Goal: Task Accomplishment & Management: Manage account settings

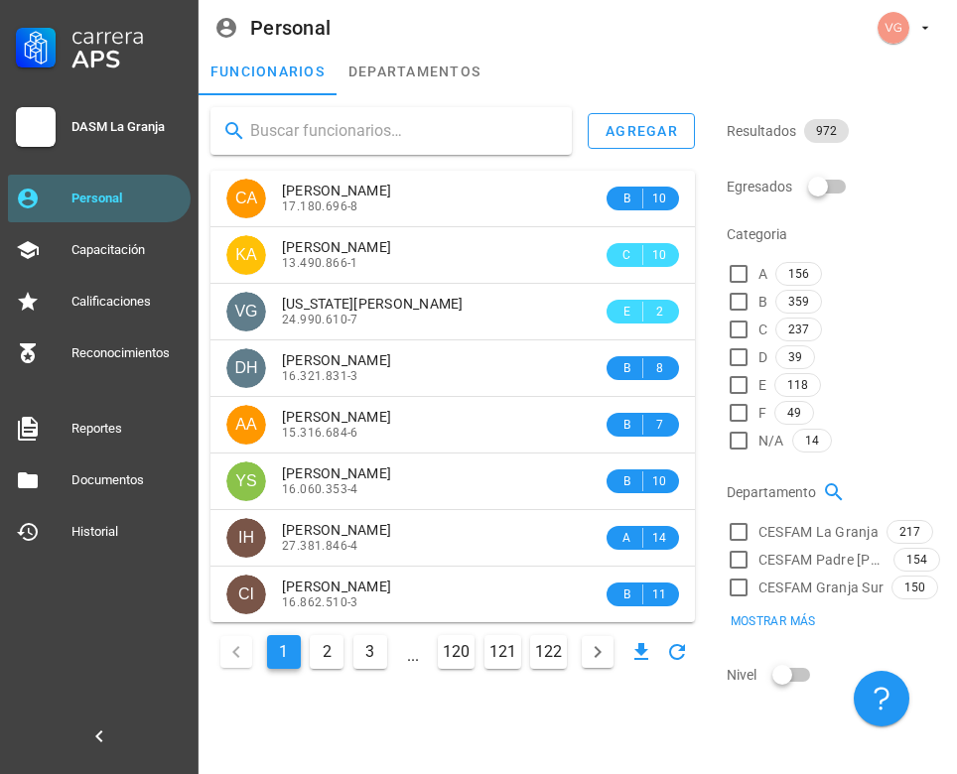
click at [347, 121] on input "text" at bounding box center [403, 131] width 306 height 32
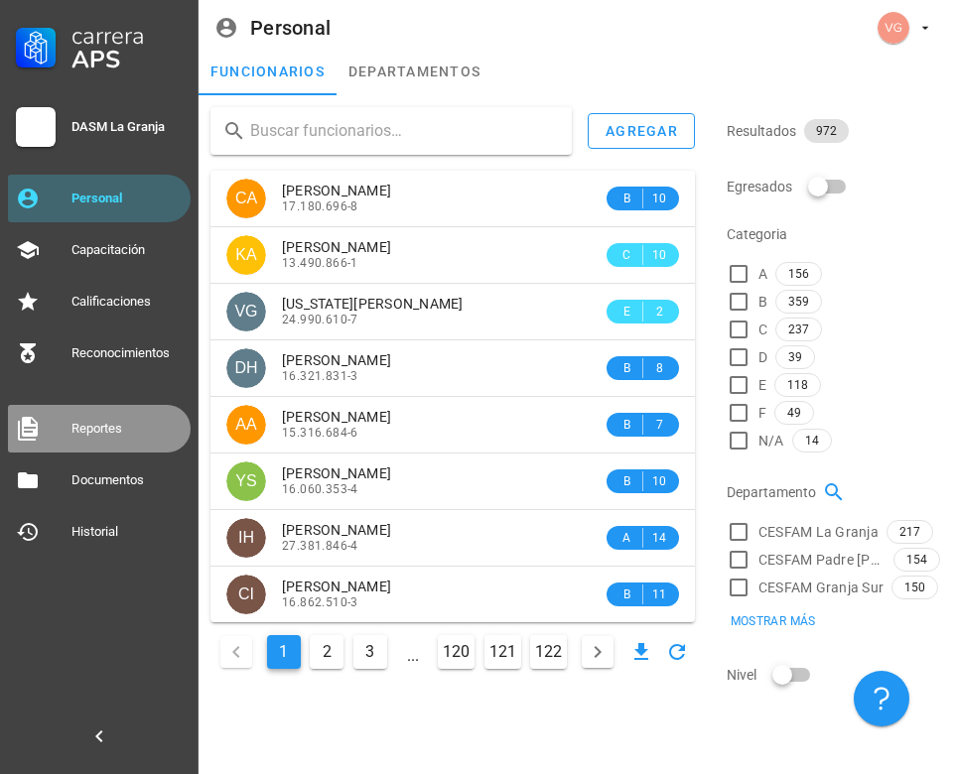
click at [119, 427] on div "Reportes" at bounding box center [126, 429] width 111 height 16
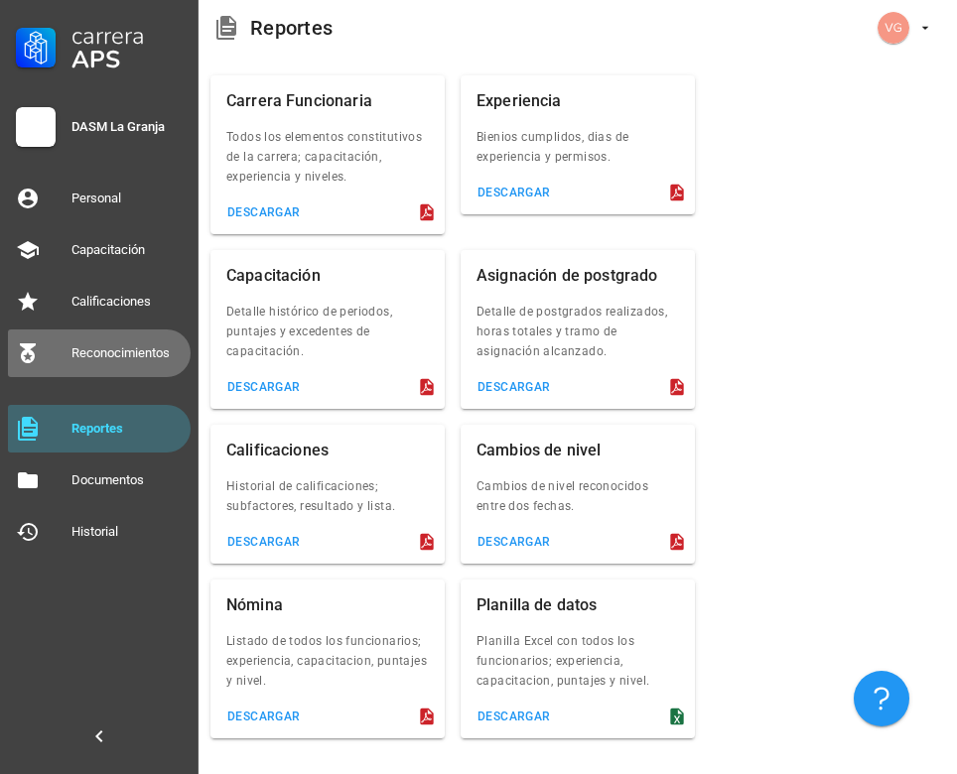
click at [117, 346] on div "Reconocimientos" at bounding box center [126, 353] width 111 height 16
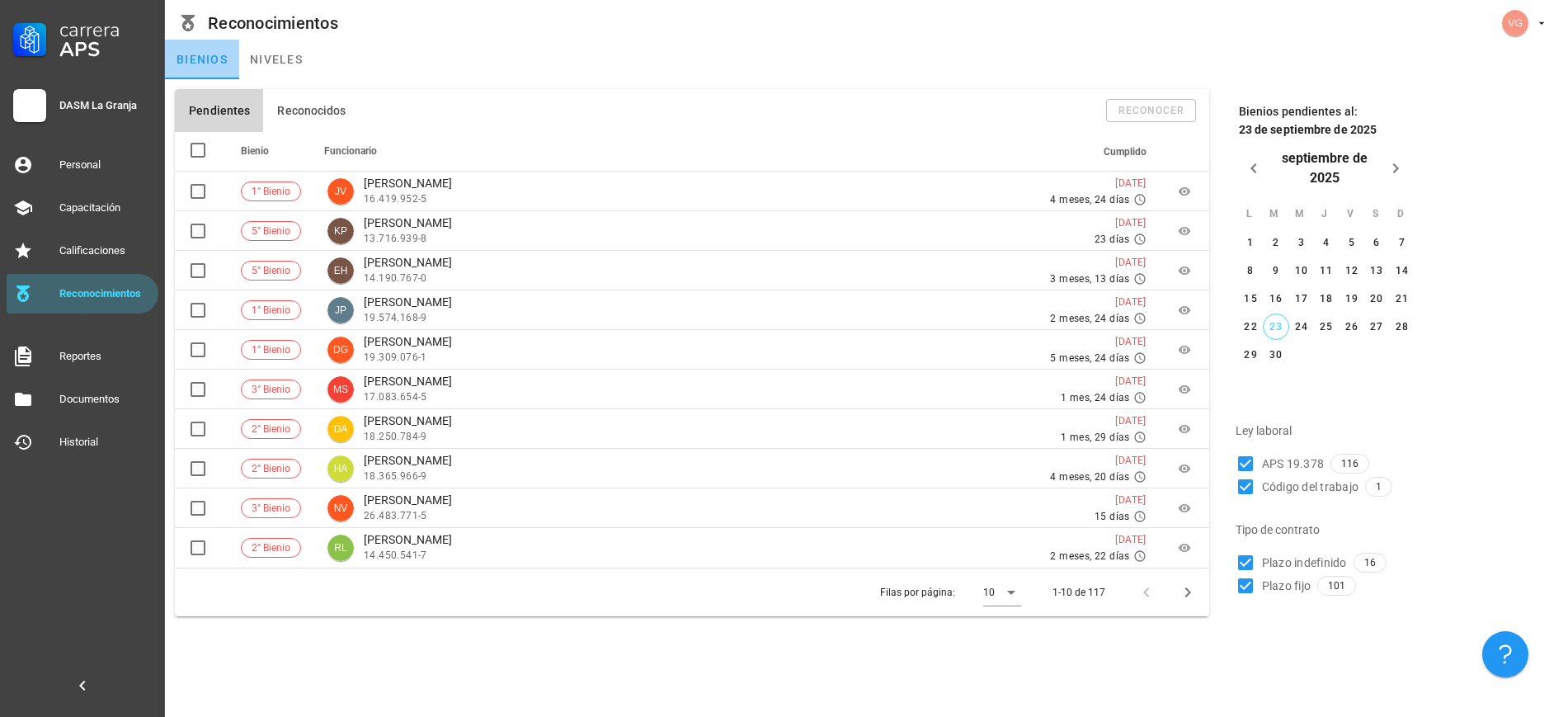
click at [211, 67] on link "bienios" at bounding box center [201, 60] width 74 height 40
click at [795, 484] on div at bounding box center [1245, 487] width 28 height 28
checkbox input "false"
click at [795, 588] on div at bounding box center [1245, 586] width 28 height 28
checkbox input "false"
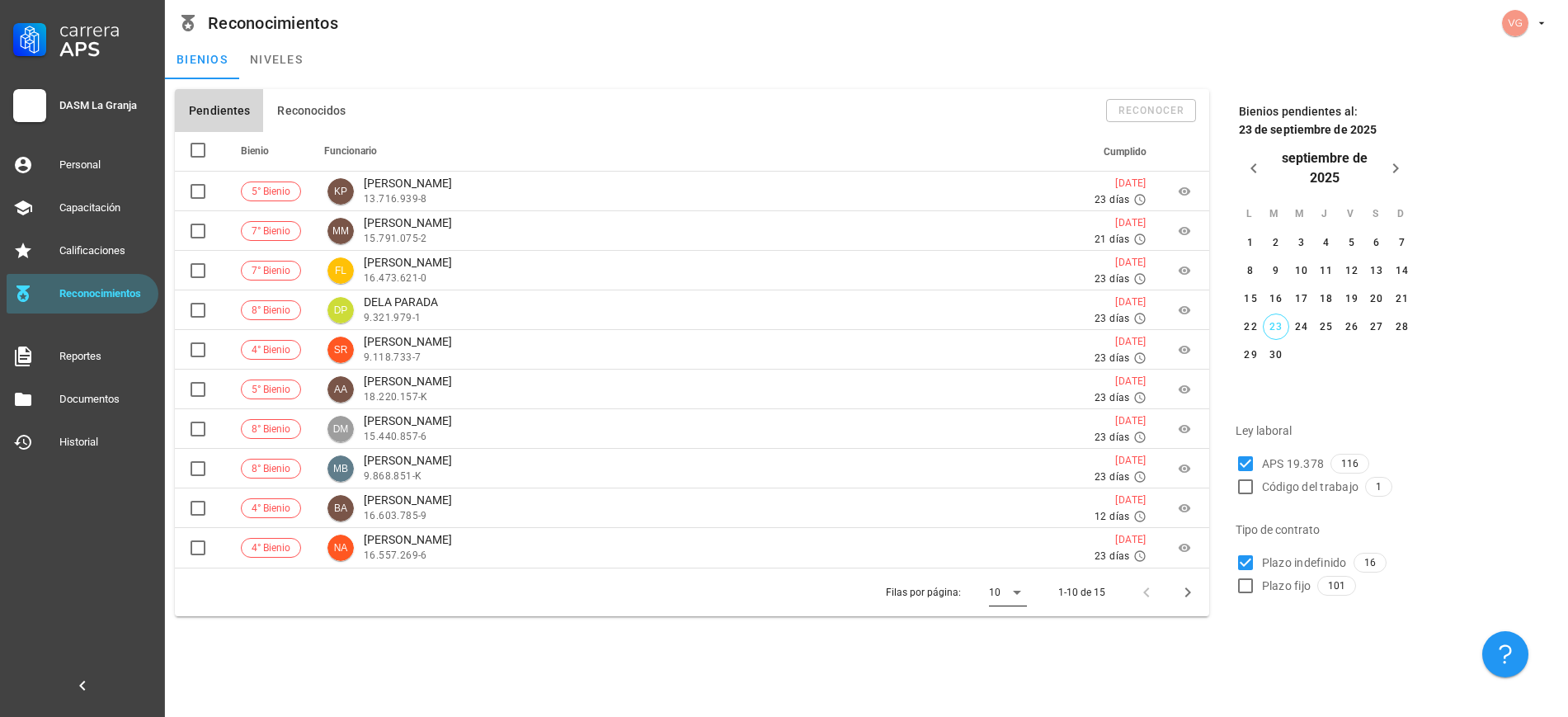
click at [795, 593] on icon at bounding box center [1018, 593] width 20 height 20
click at [795, 643] on div "Todos" at bounding box center [1022, 680] width 37 height 16
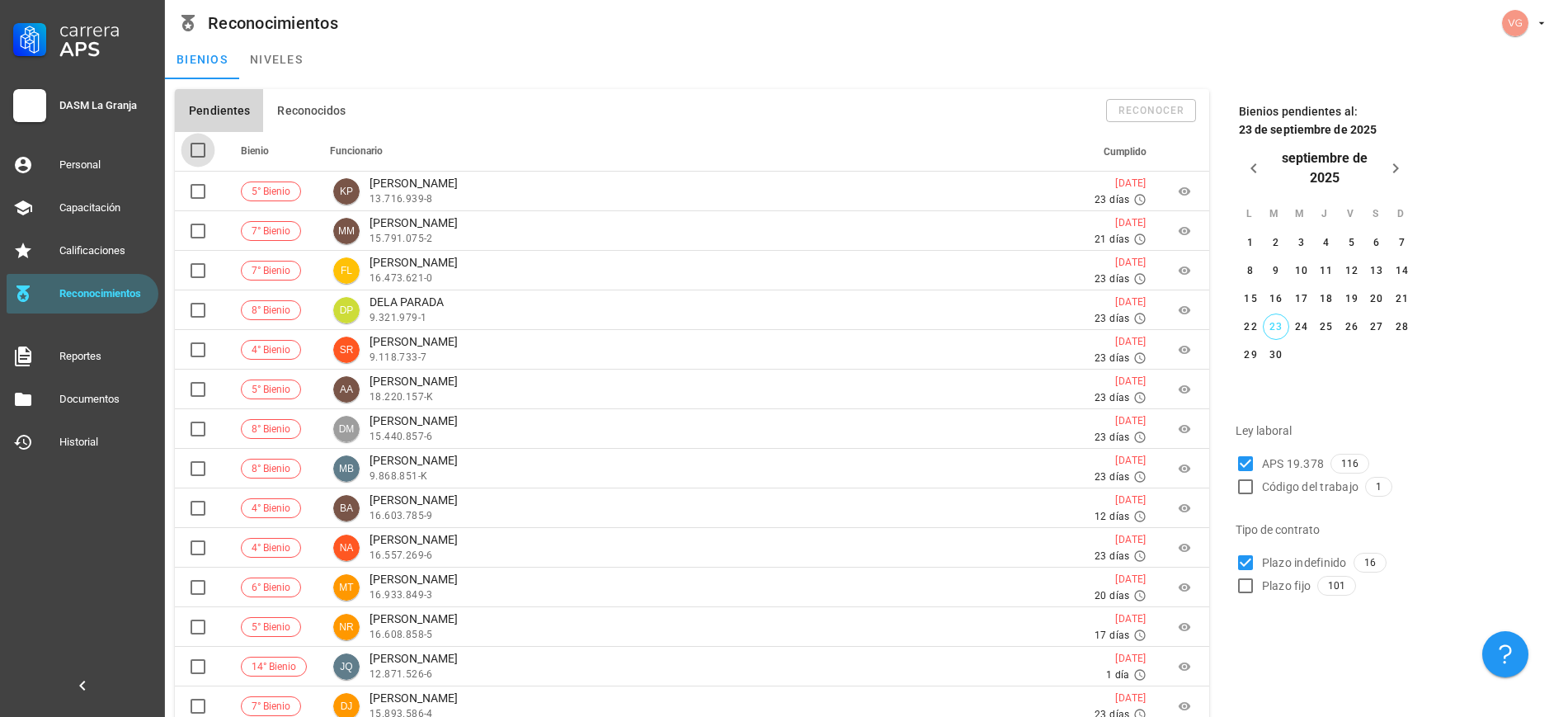
click at [196, 156] on div at bounding box center [198, 151] width 28 height 28
checkbox input "true"
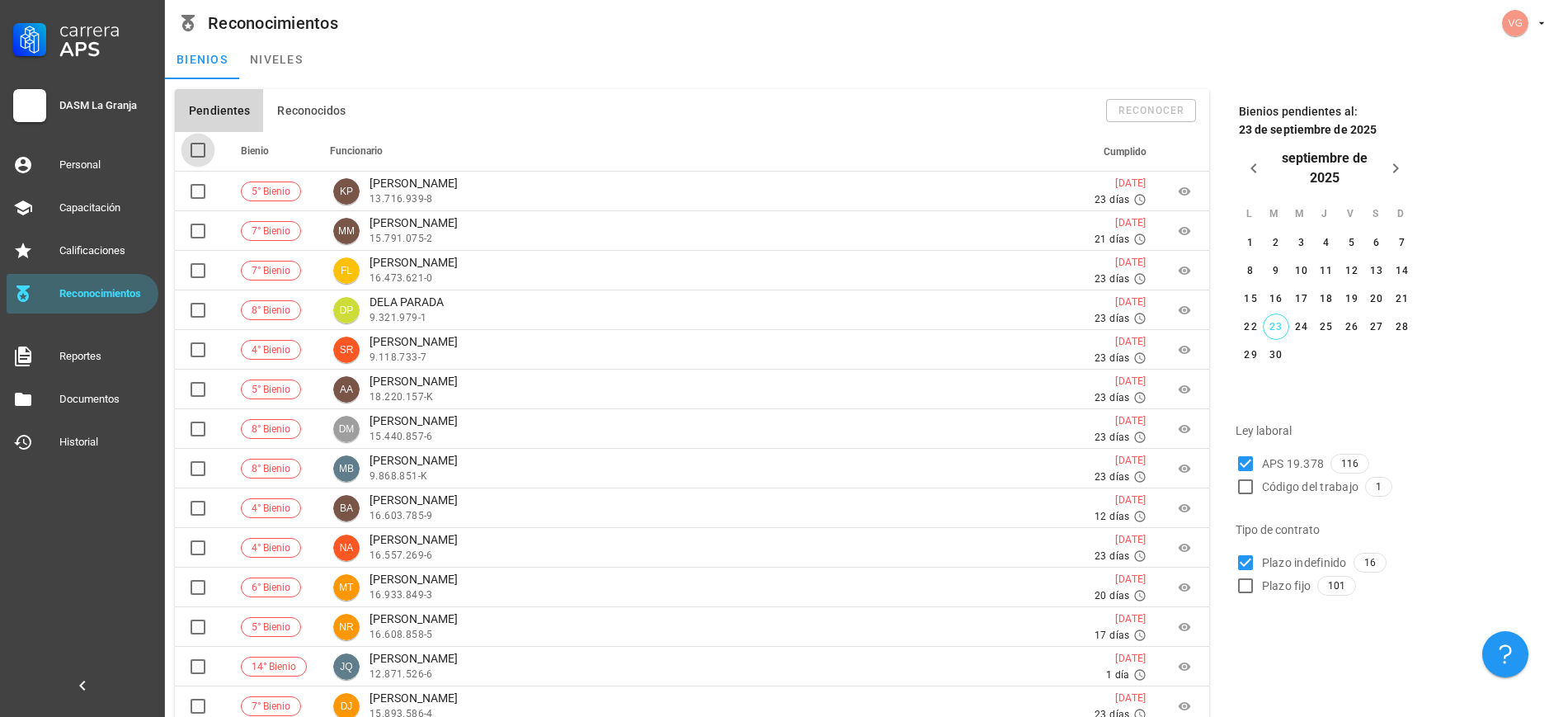
checkbox input "true"
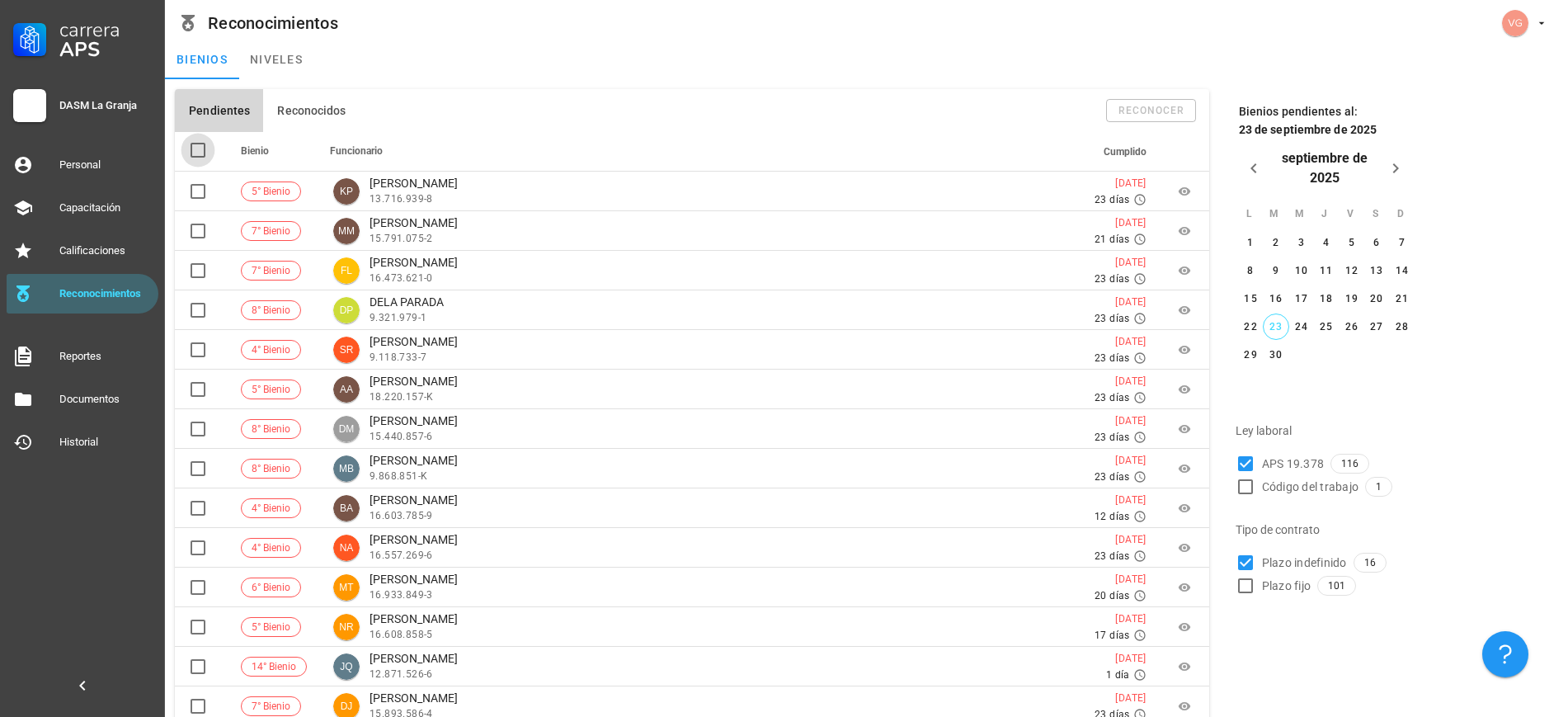
checkbox input "true"
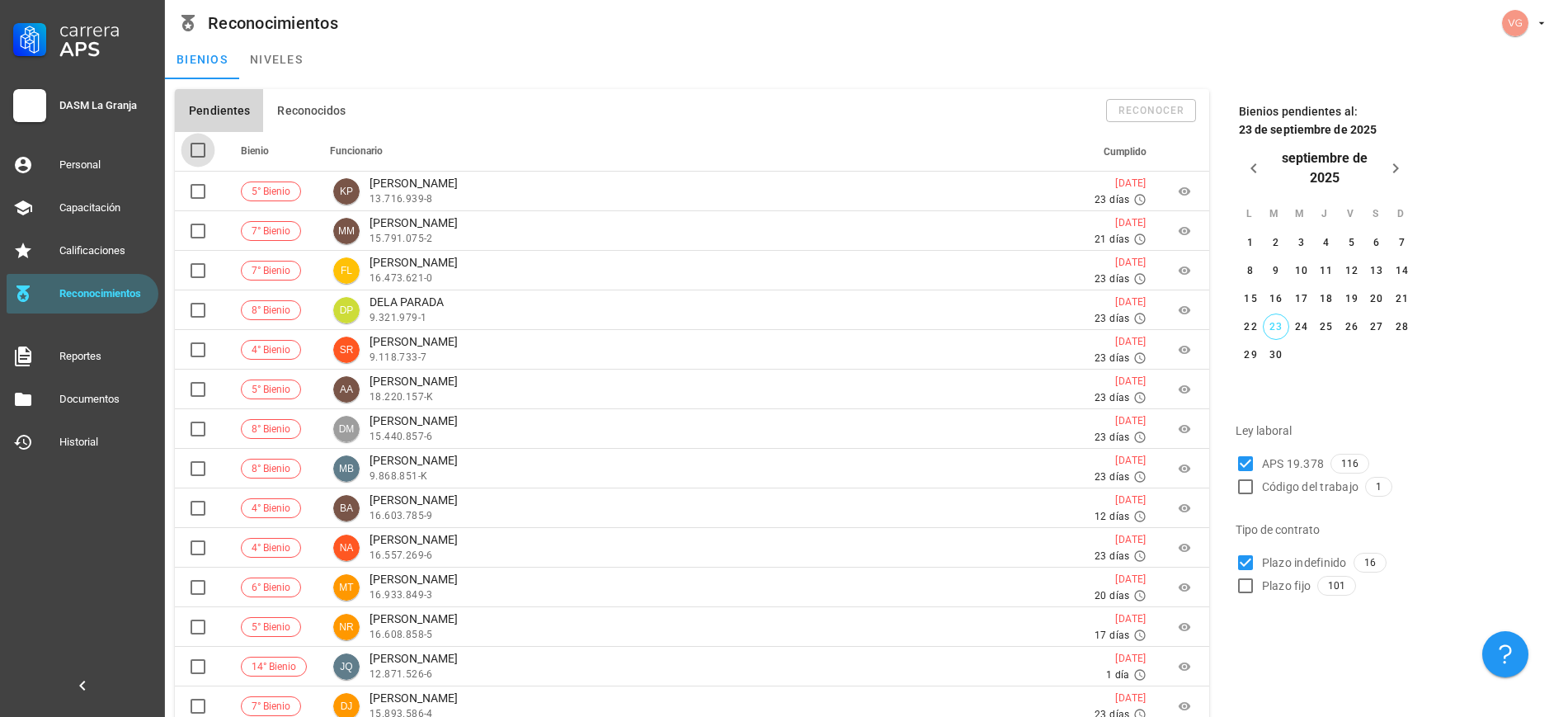
checkbox input "true"
click at [795, 96] on div "Pendientes Reconocidos reconocer" at bounding box center [692, 111] width 1034 height 43
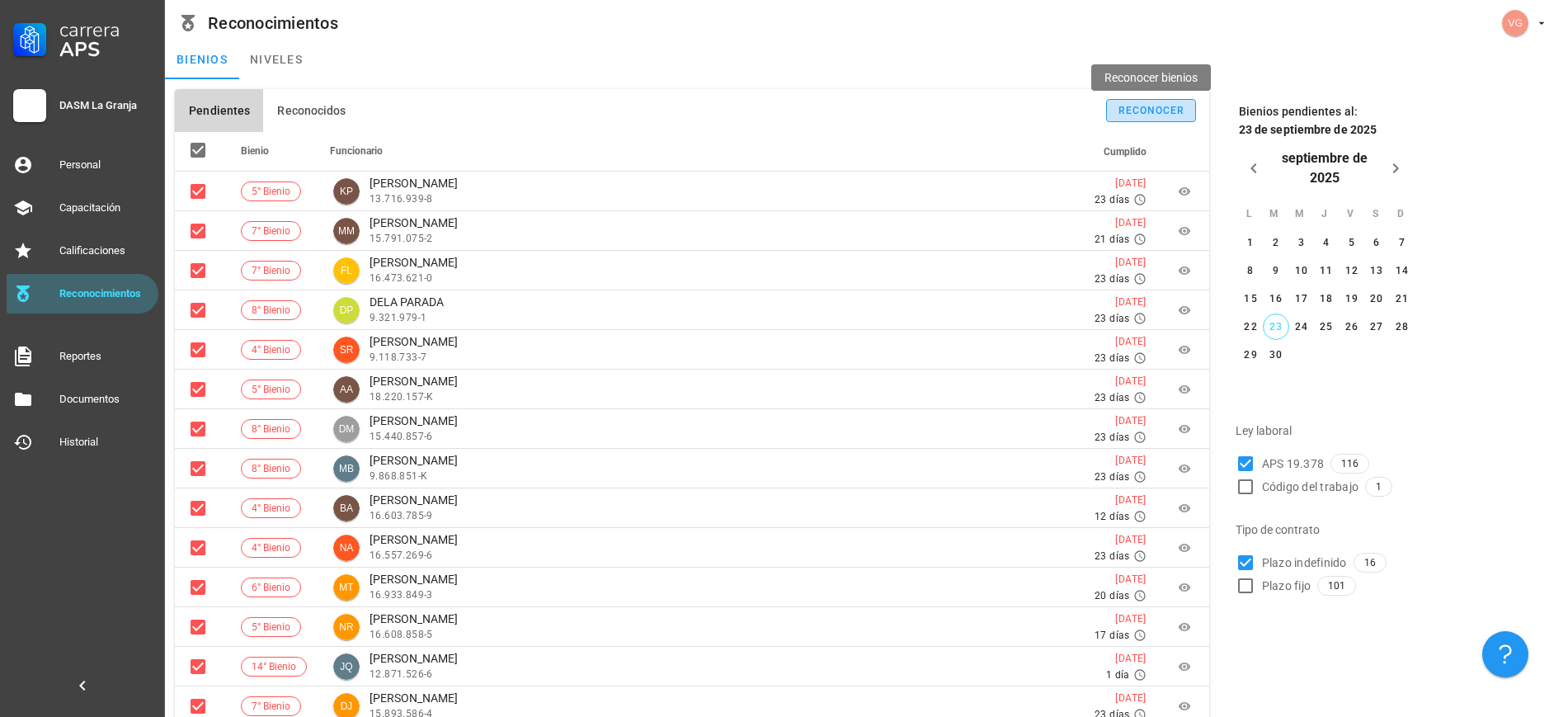
click at [795, 101] on button "reconocer" at bounding box center [1151, 111] width 90 height 23
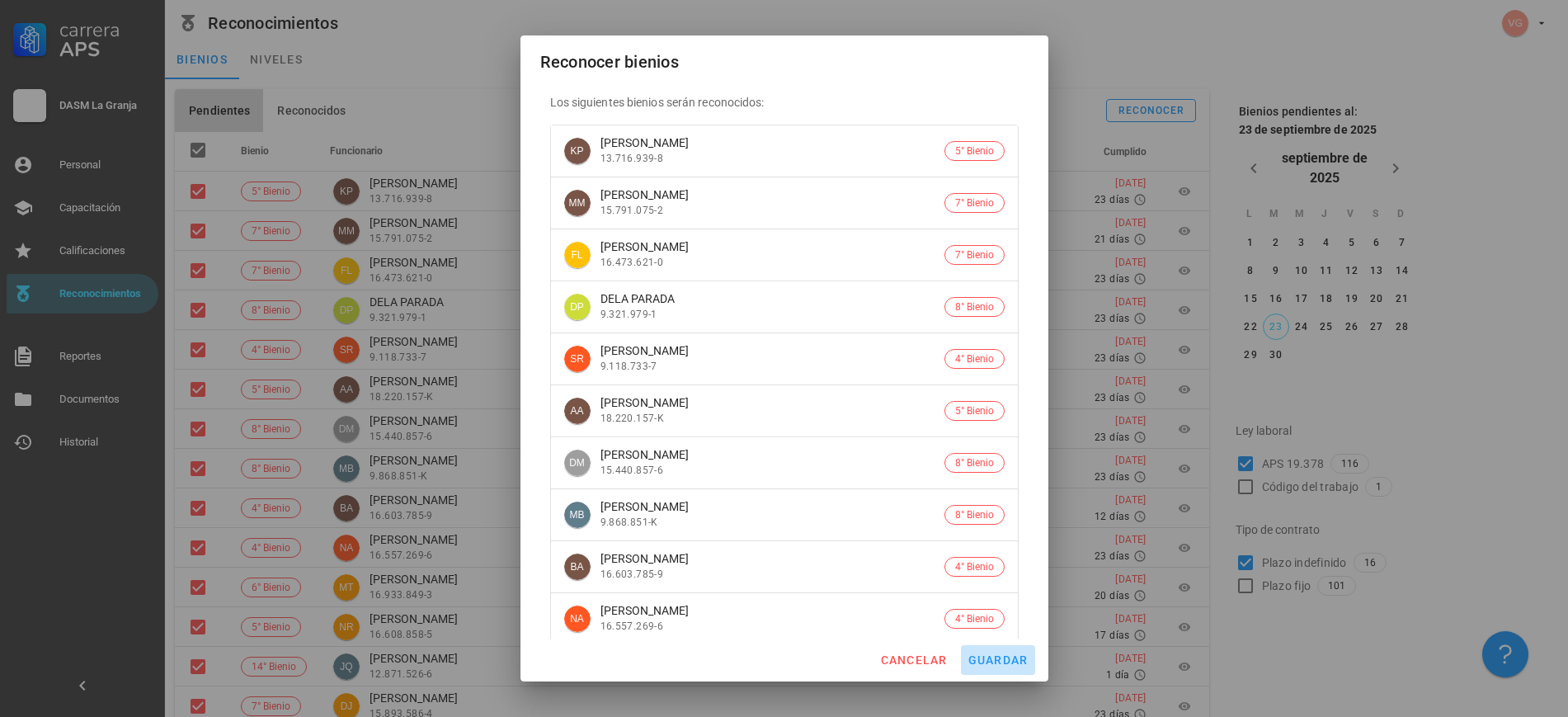
click at [795, 643] on span "guardar" at bounding box center [998, 660] width 61 height 13
checkbox input "false"
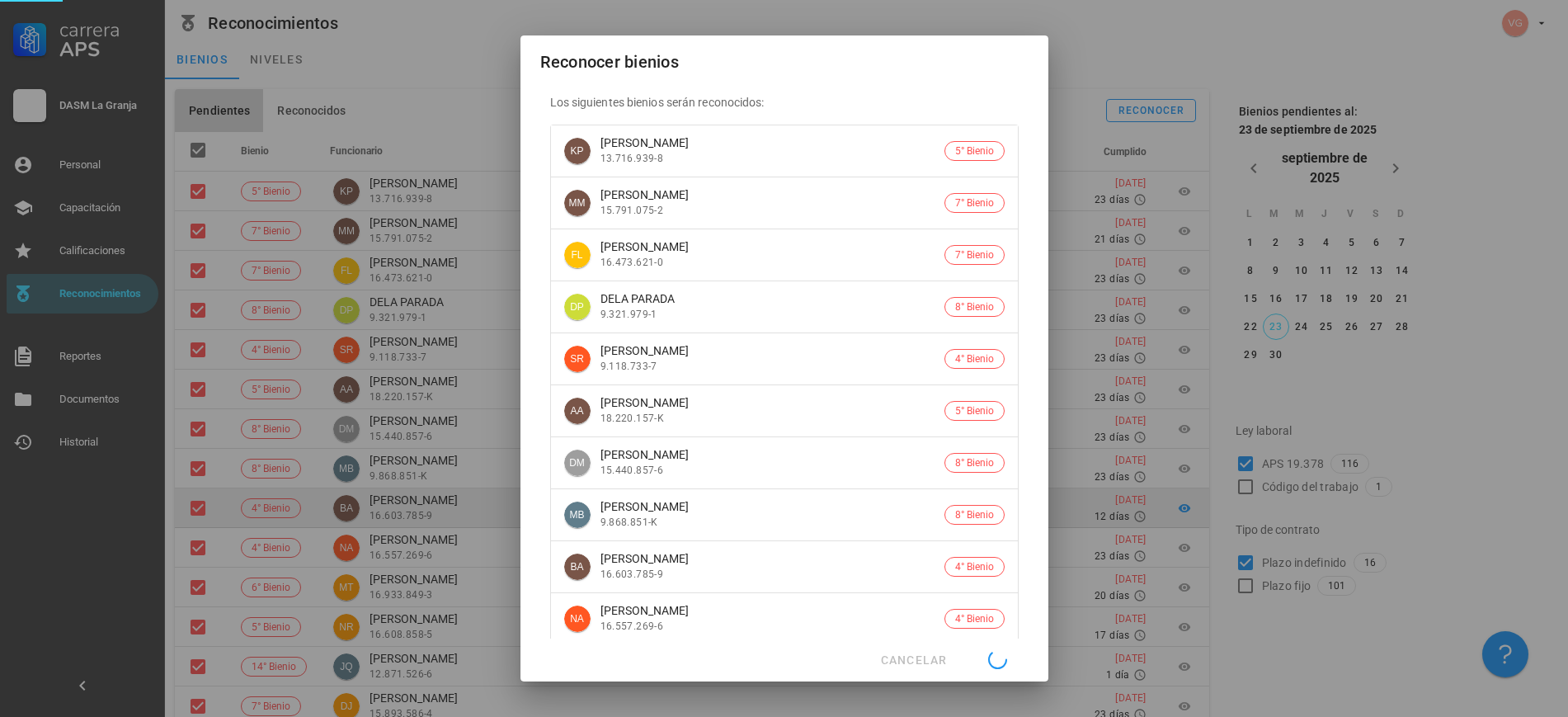
checkbox input "false"
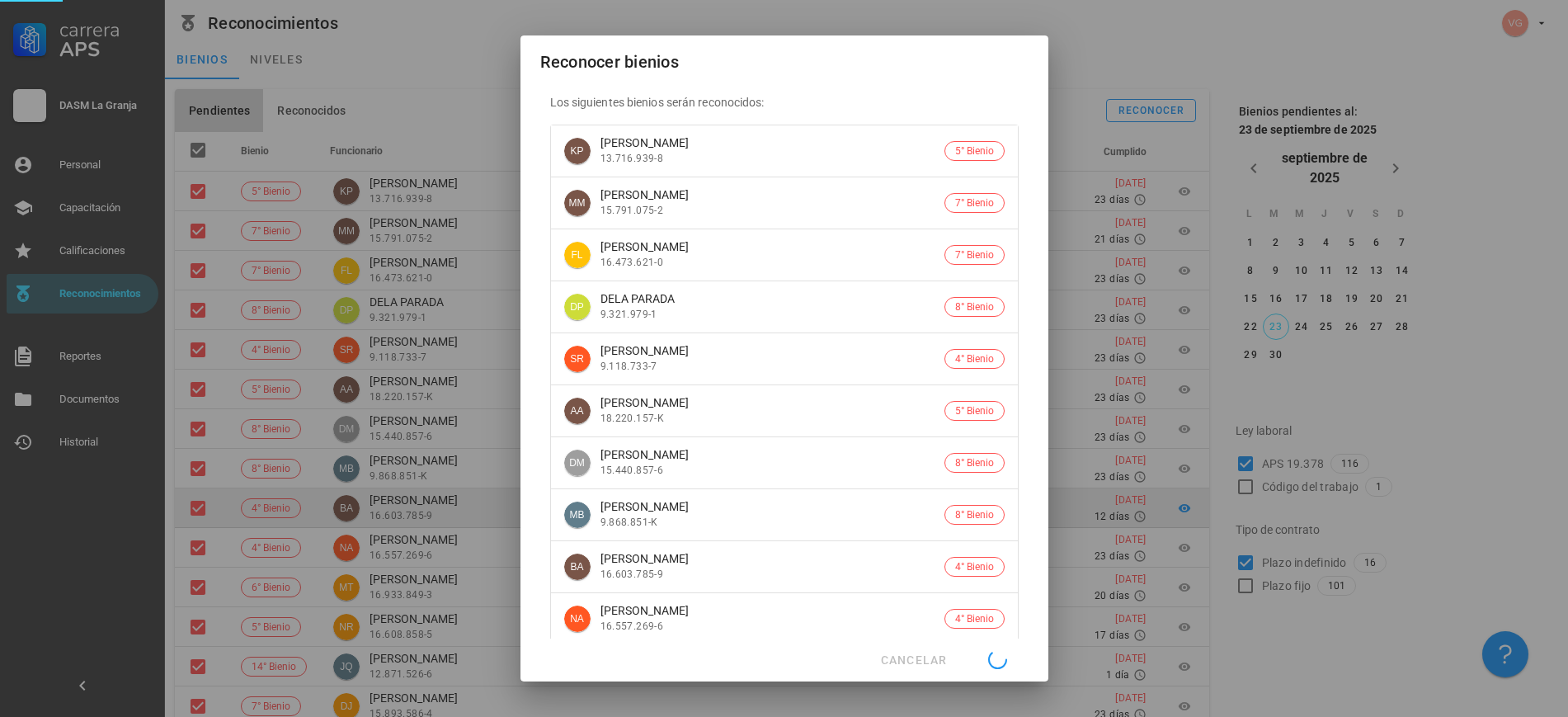
checkbox input "false"
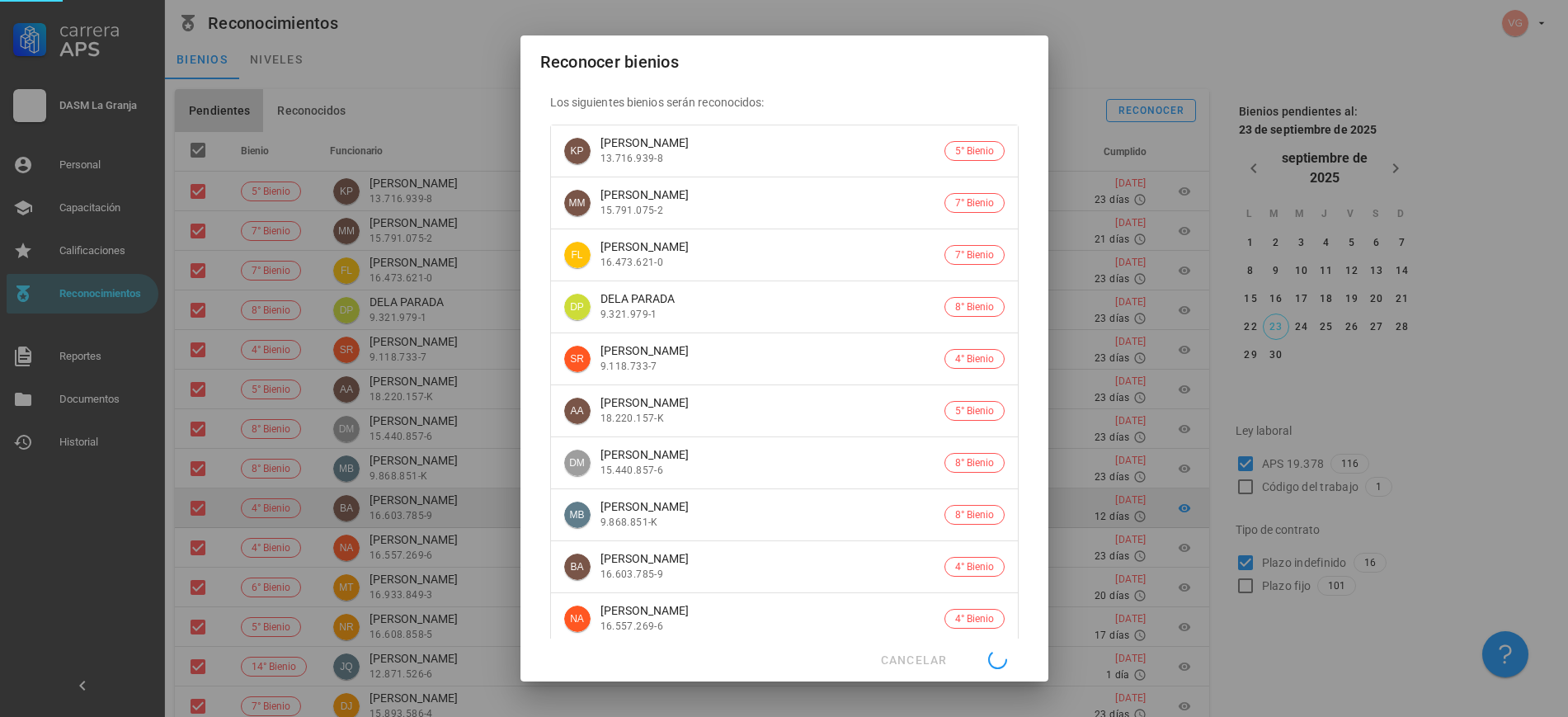
checkbox input "false"
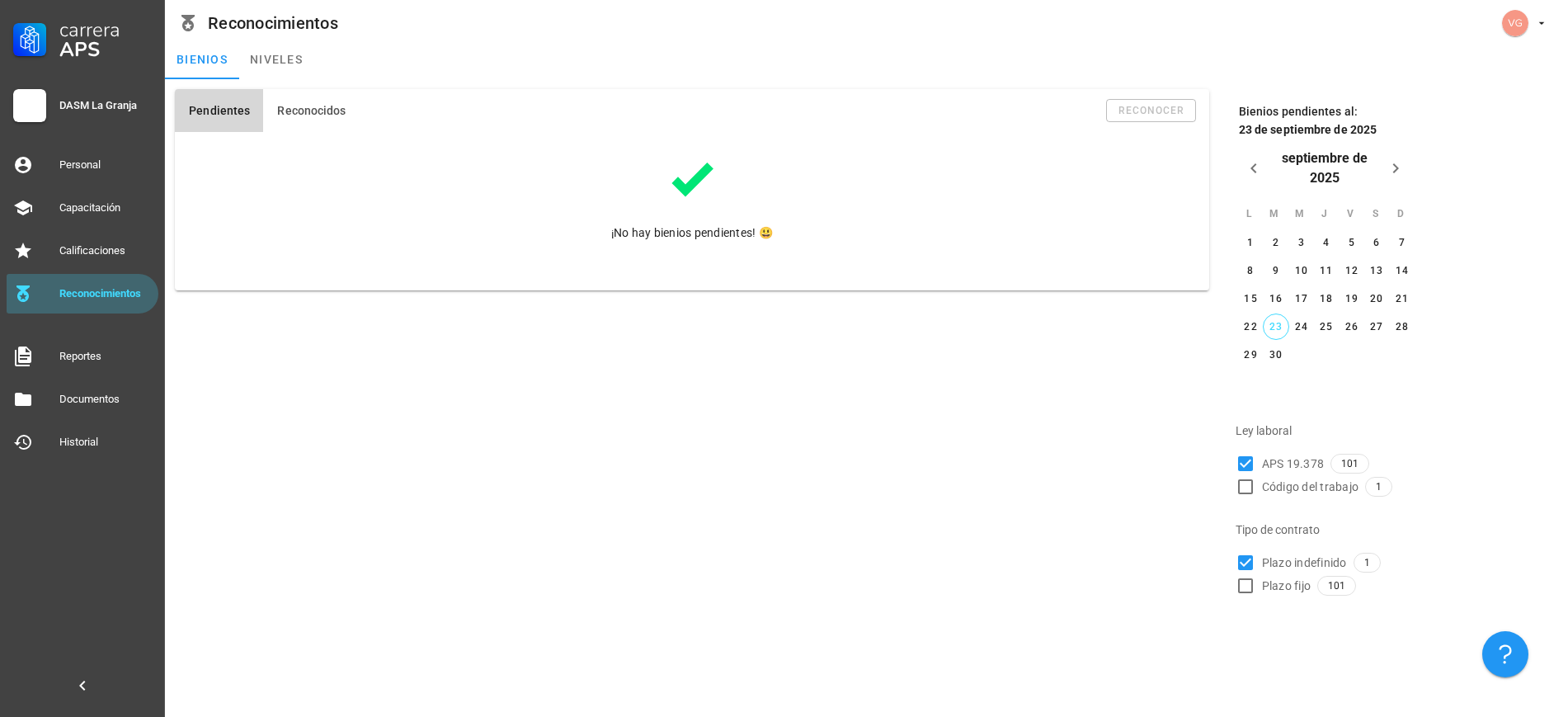
click at [297, 81] on div "Pendientes Reconocidos reconocer ¡No hay bienios pendientes! 😃 Bienios pendient…" at bounding box center [866, 342] width 1403 height 527
click at [304, 130] on button "Reconocidos" at bounding box center [311, 111] width 96 height 43
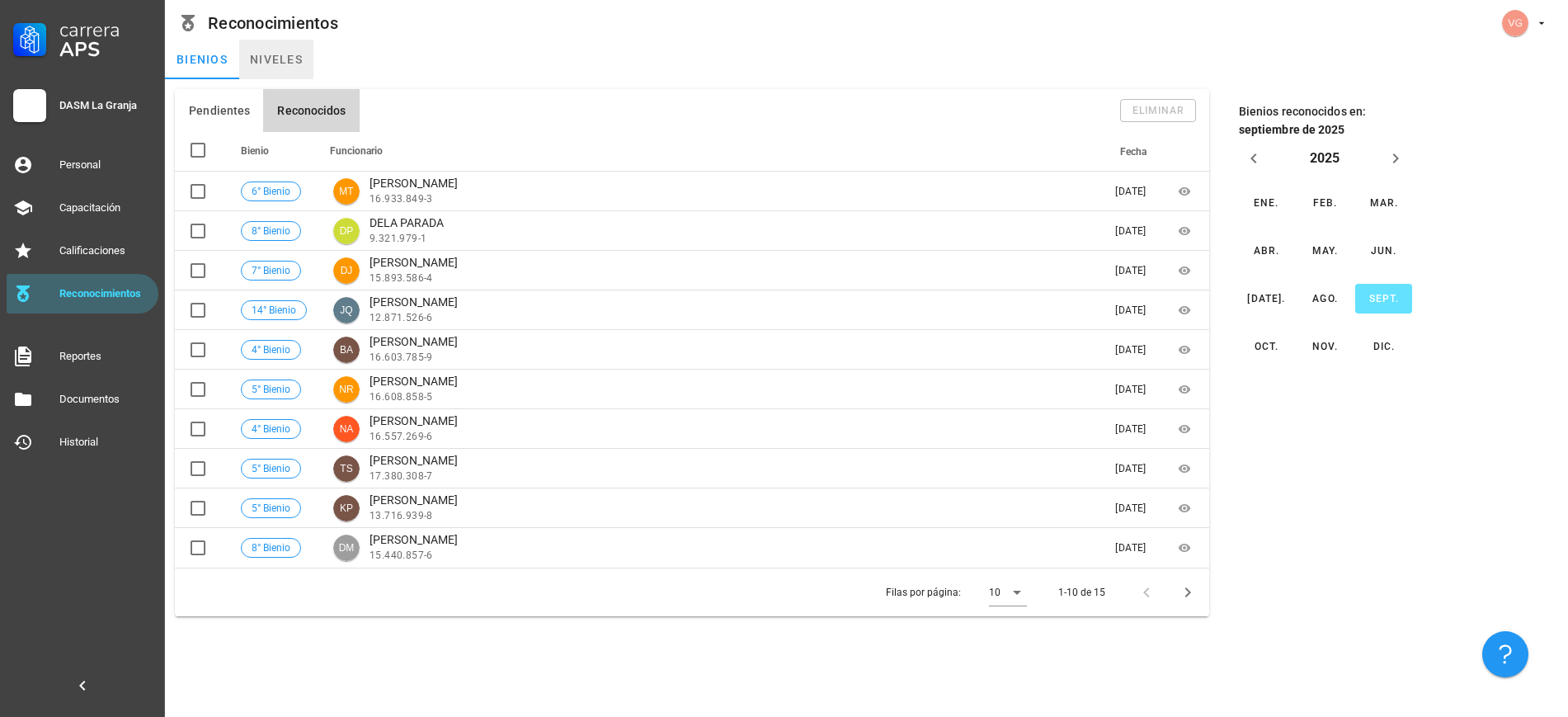
click at [276, 61] on link "niveles" at bounding box center [276, 60] width 74 height 40
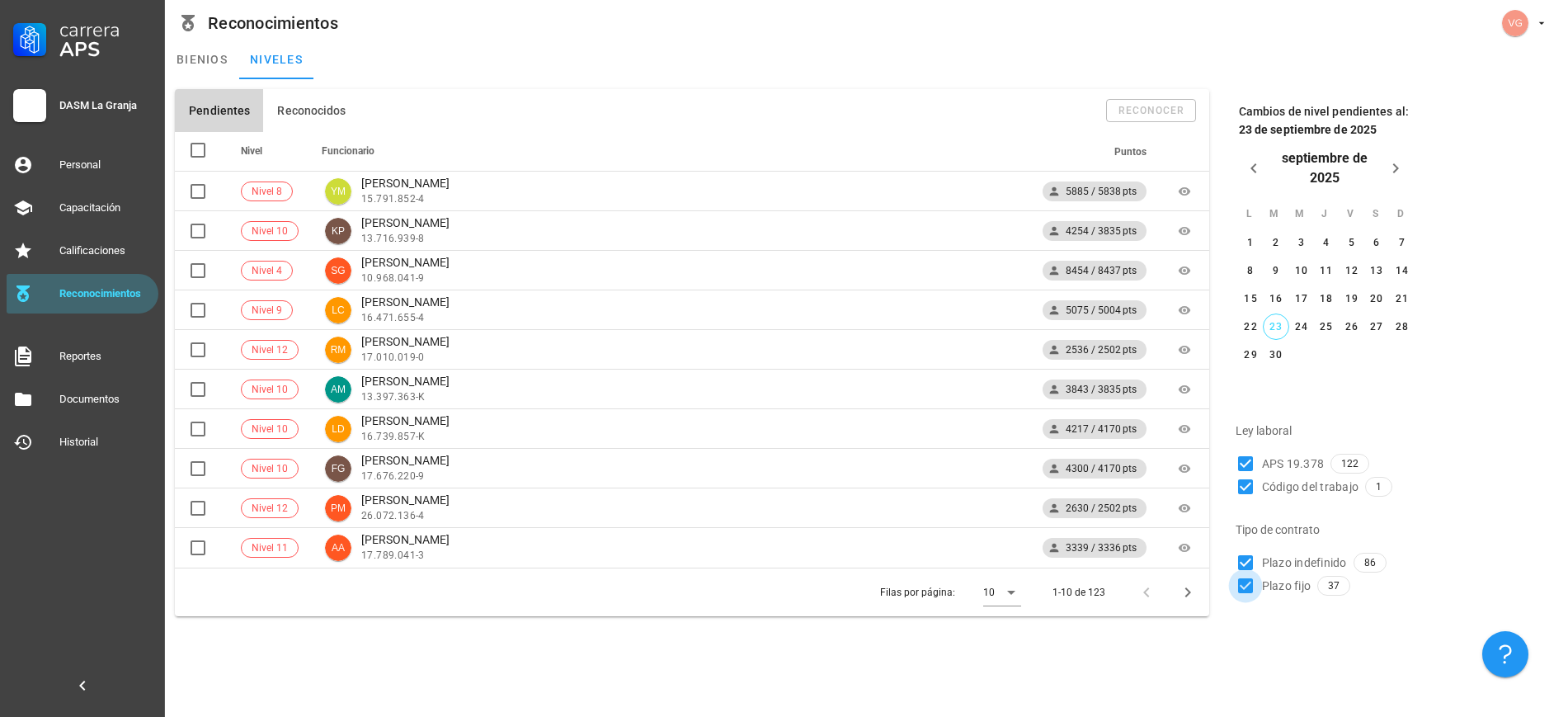
click at [795, 582] on div at bounding box center [1245, 586] width 28 height 28
checkbox input "false"
click at [795, 482] on div at bounding box center [1245, 487] width 28 height 28
checkbox input "false"
click at [795, 596] on div at bounding box center [1016, 593] width 23 height 20
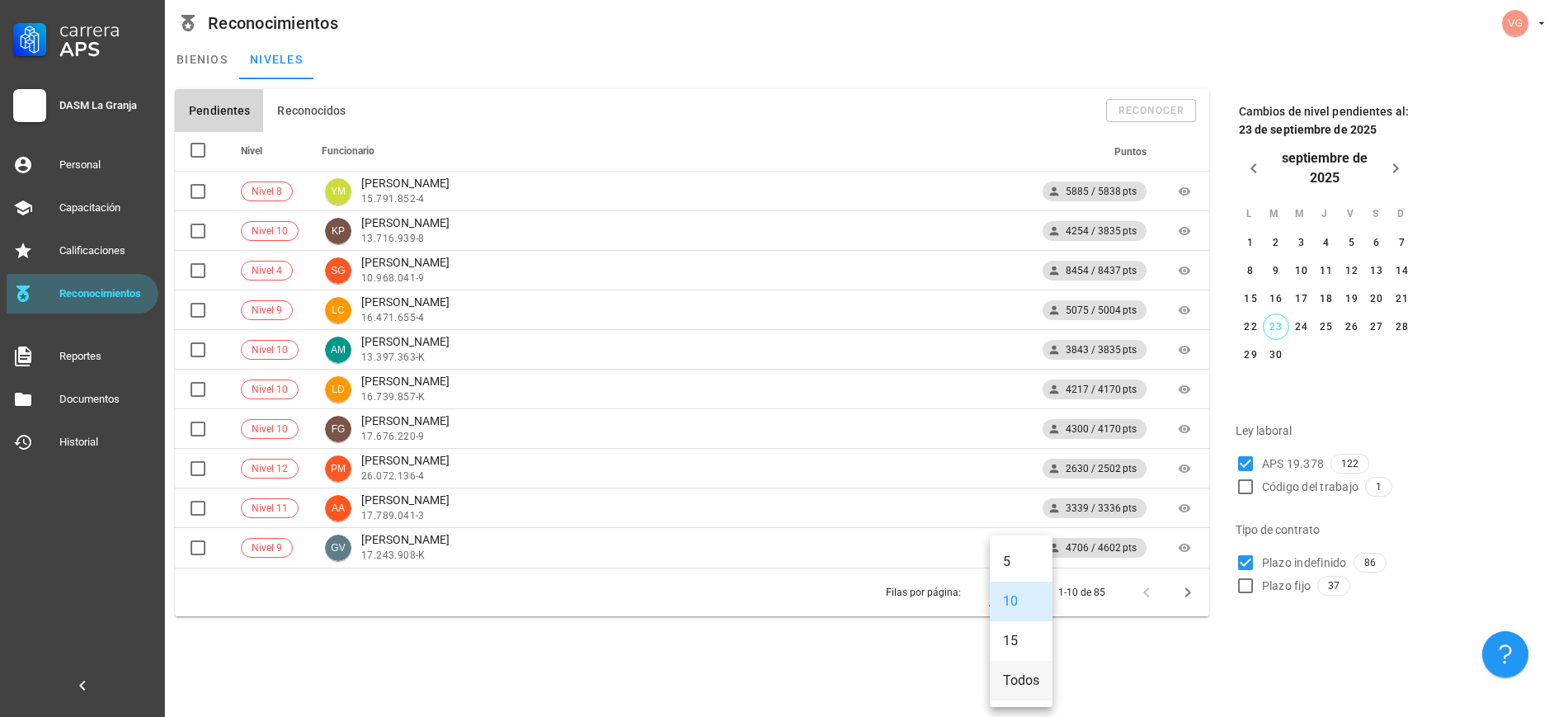
click at [795, 643] on div "Todos" at bounding box center [1022, 680] width 37 height 36
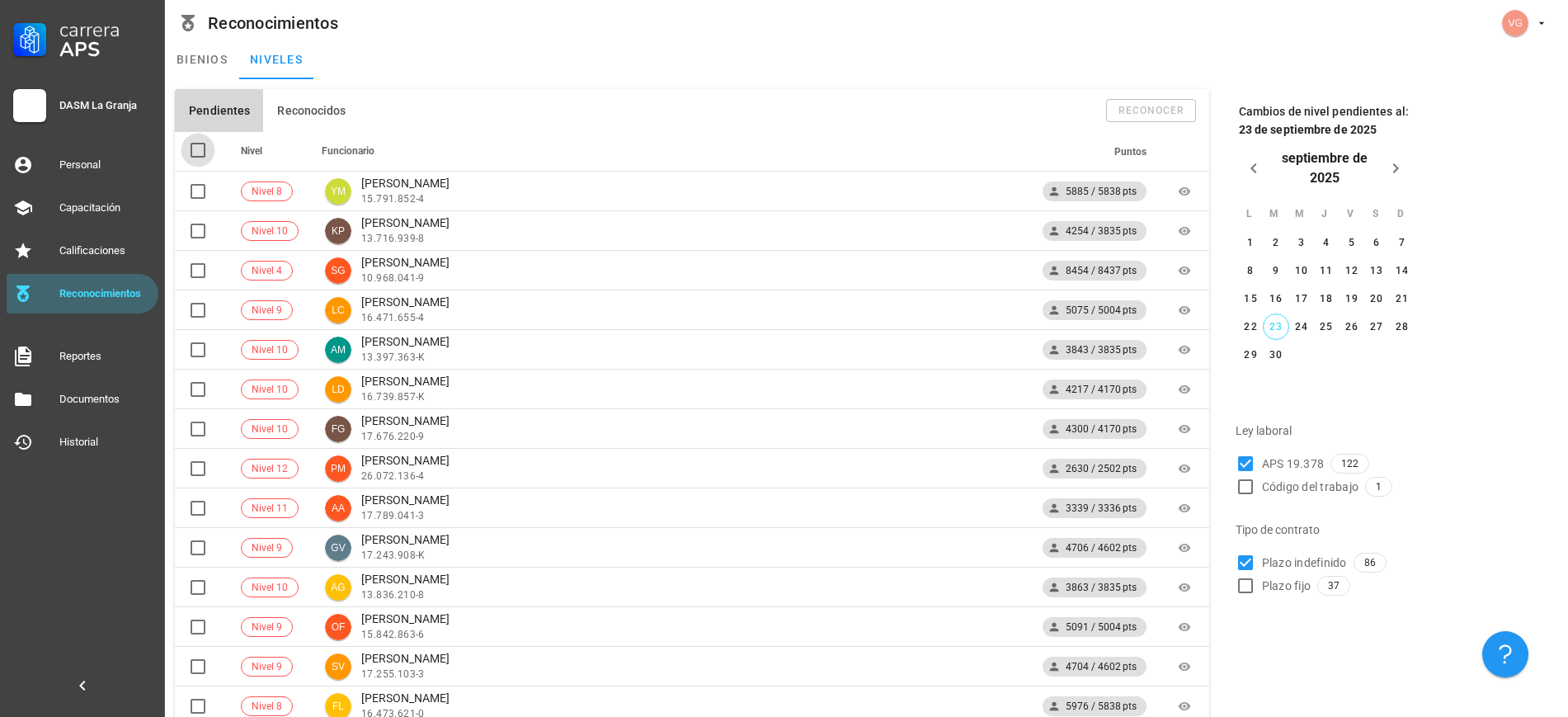
click at [191, 147] on div at bounding box center [198, 151] width 28 height 28
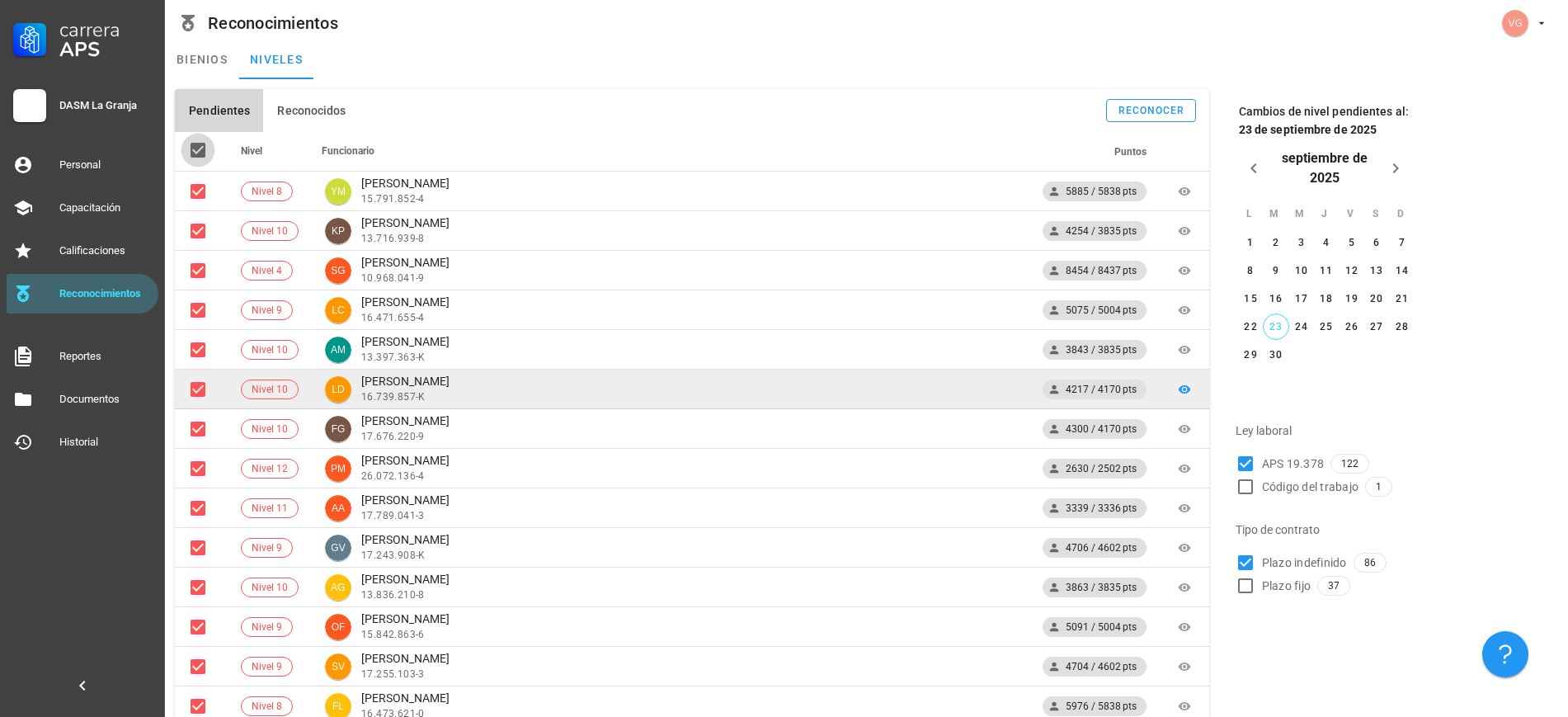
checkbox input "true"
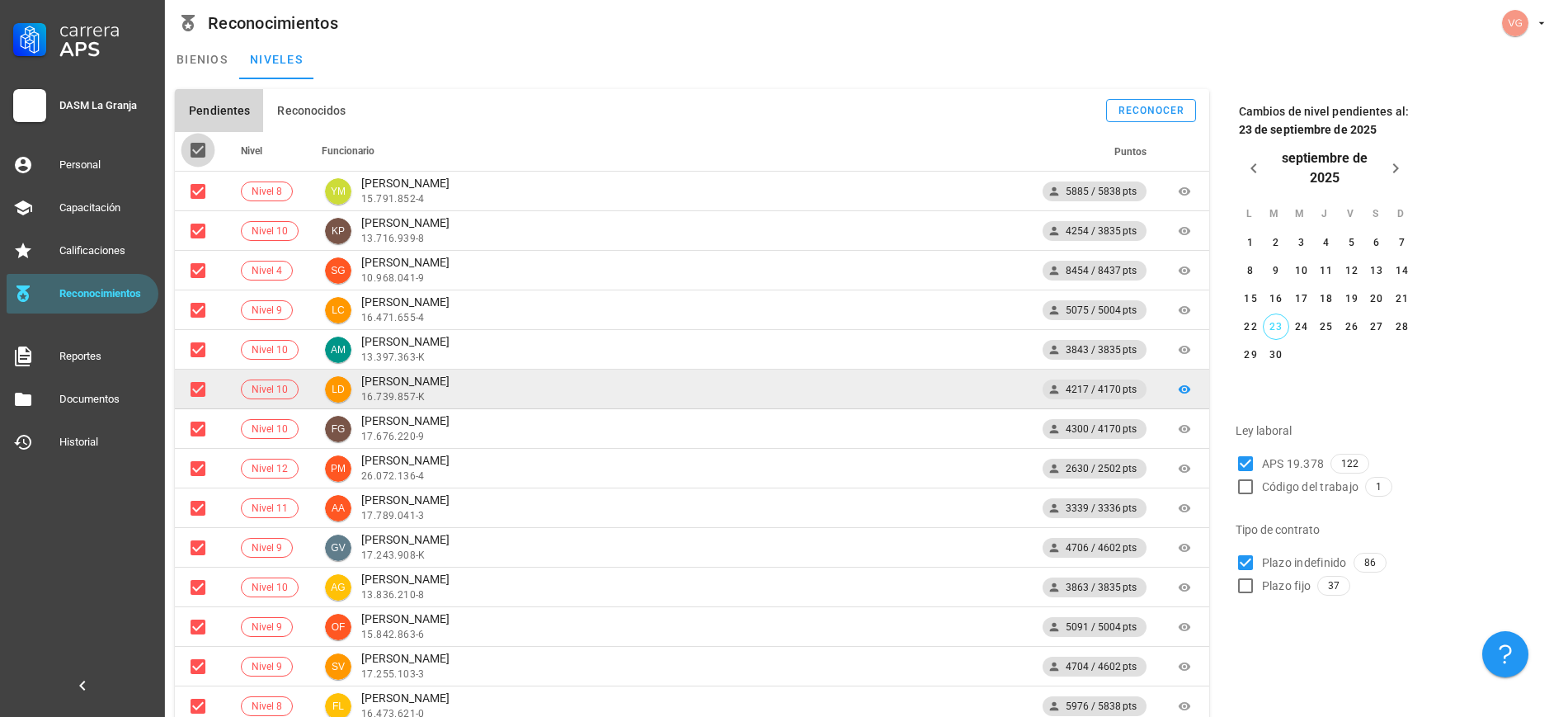
checkbox input "true"
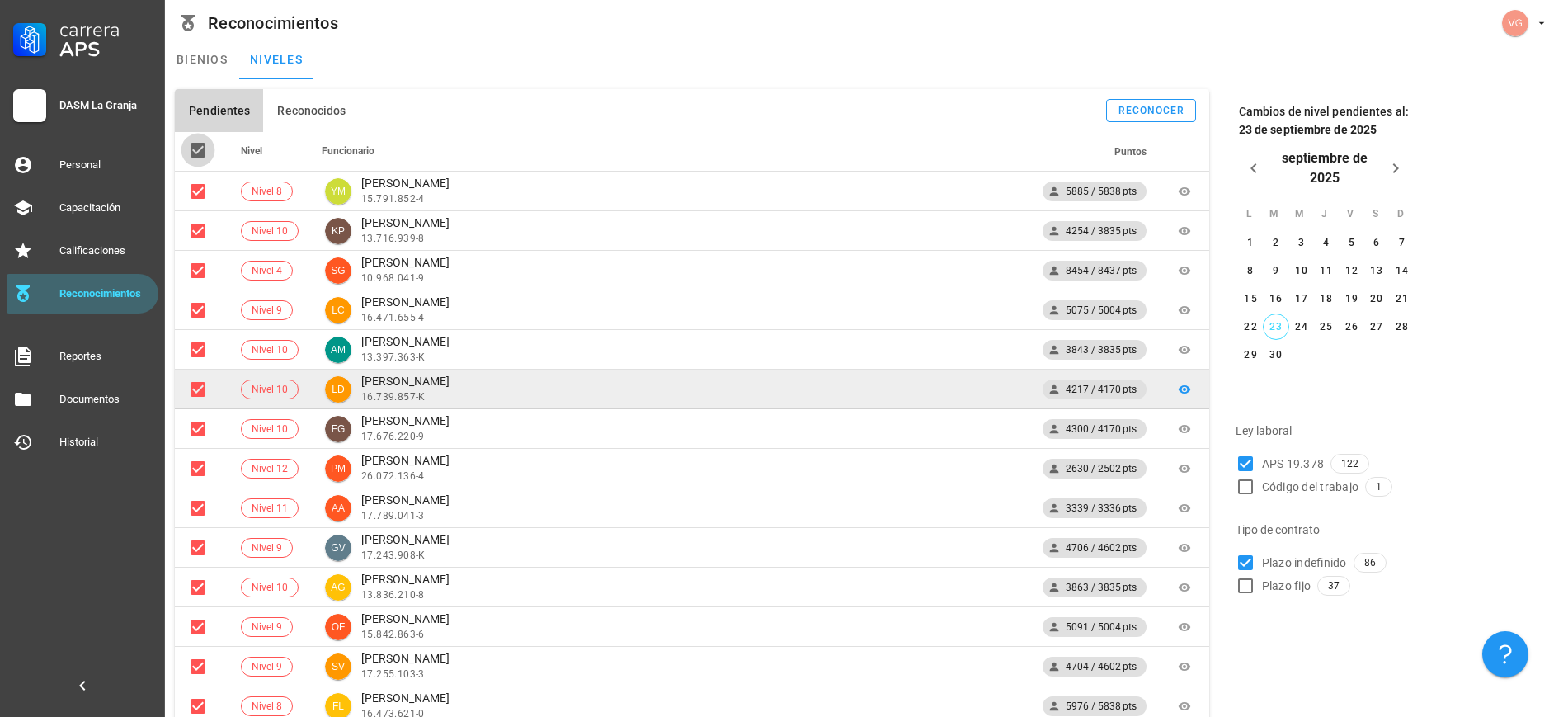
checkbox input "true"
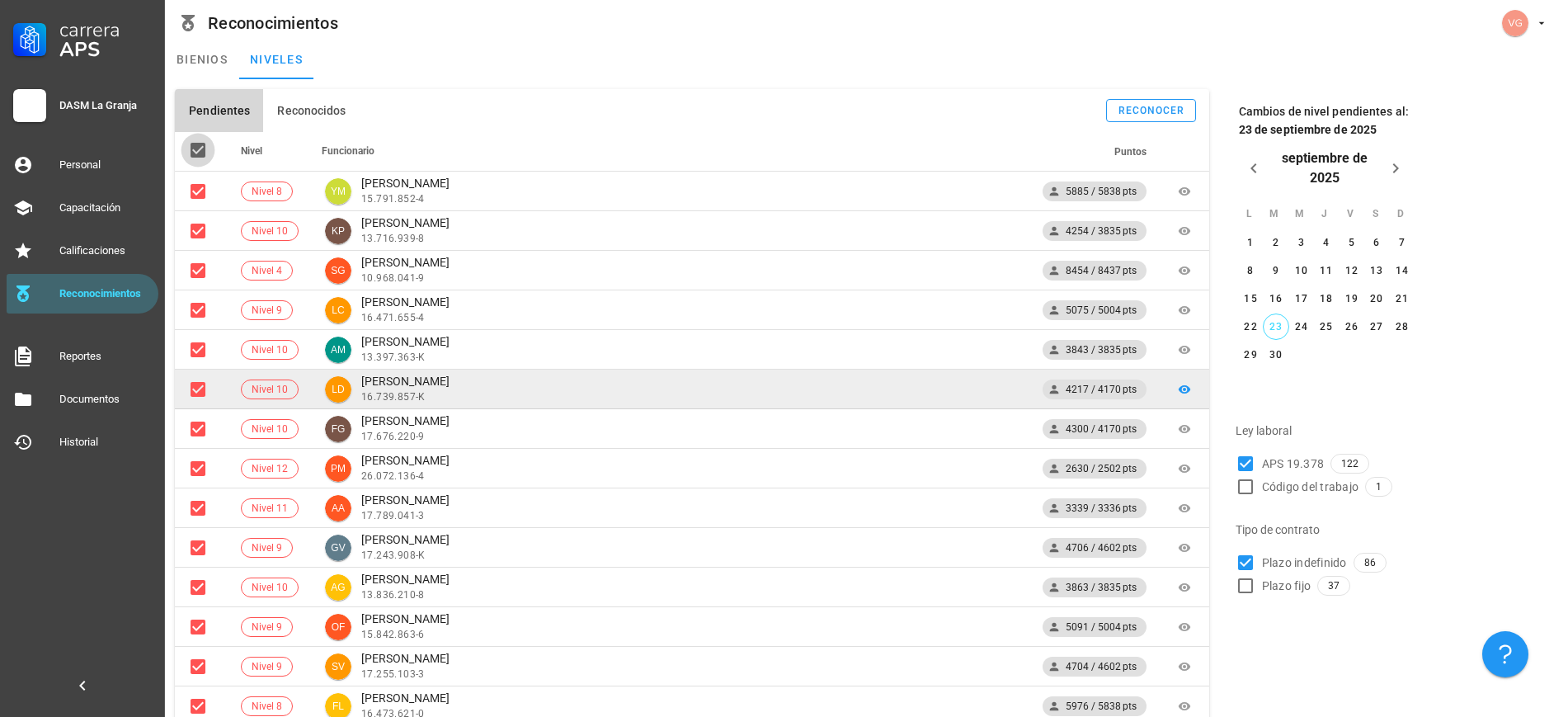
checkbox input "true"
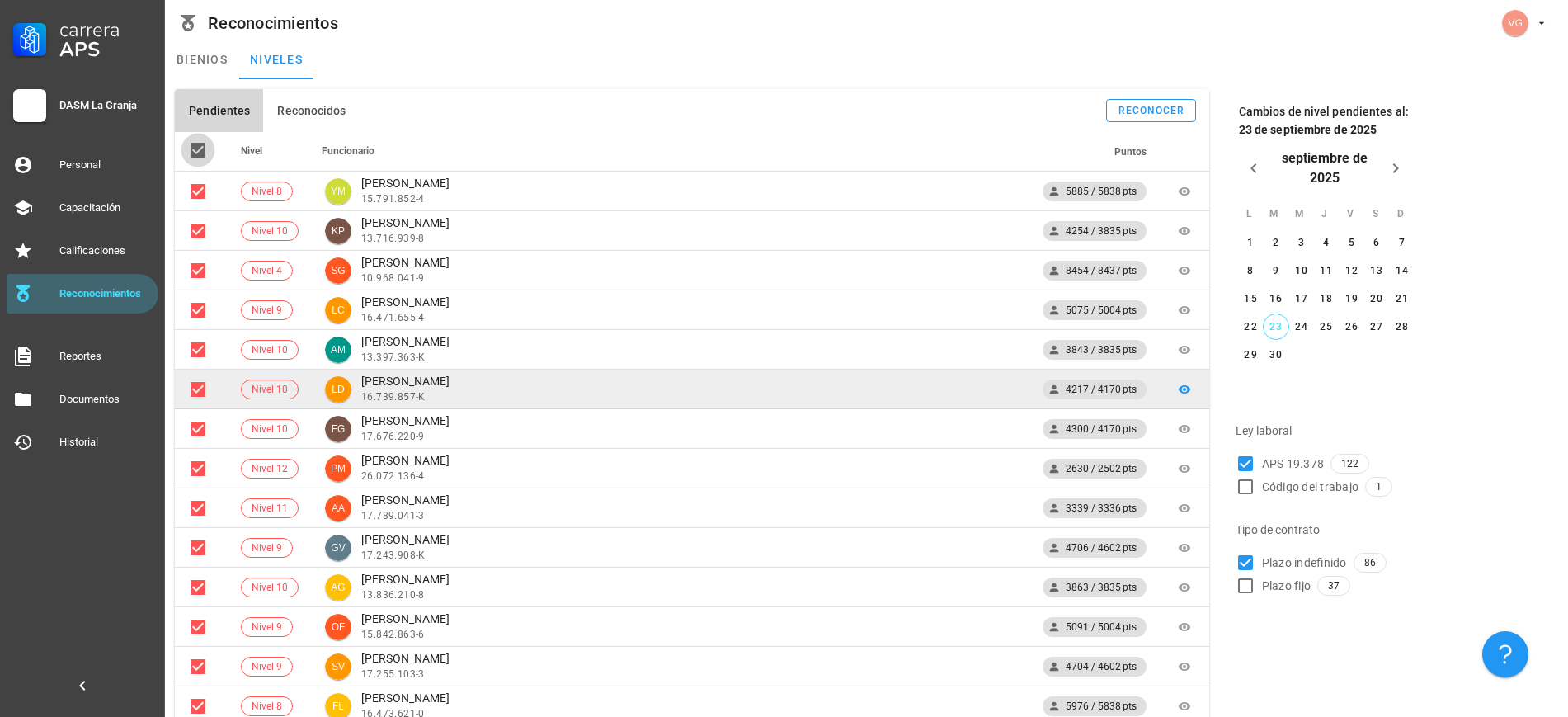
checkbox input "true"
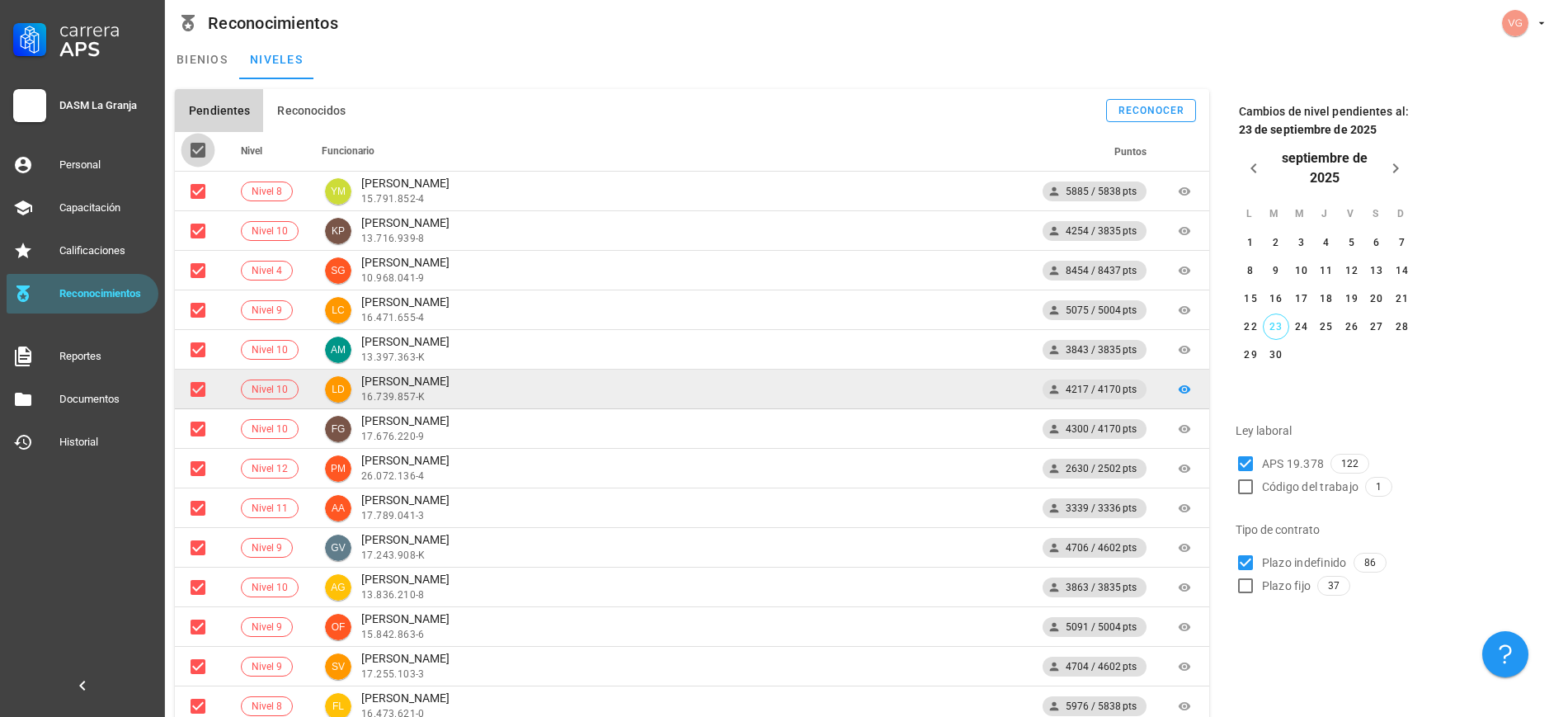
checkbox input "true"
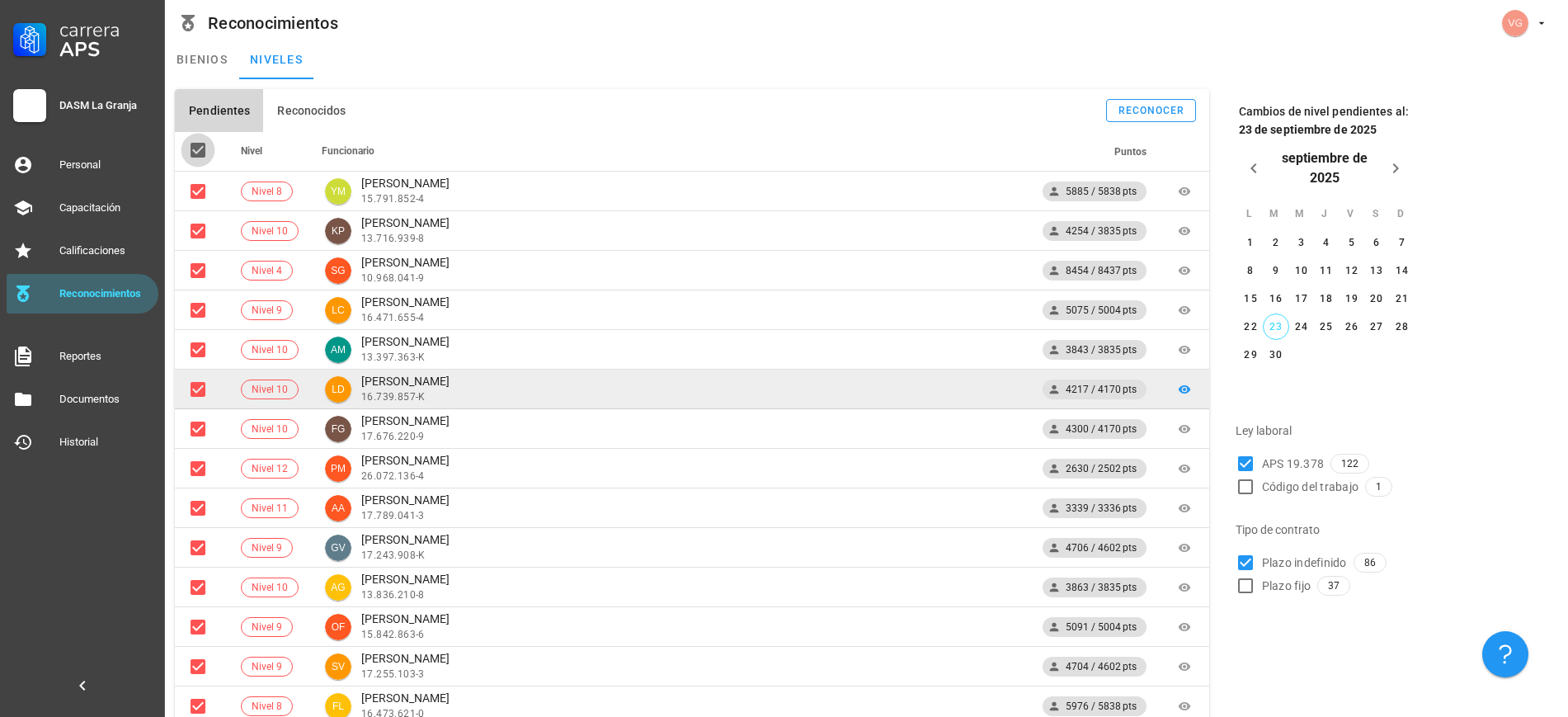
checkbox input "true"
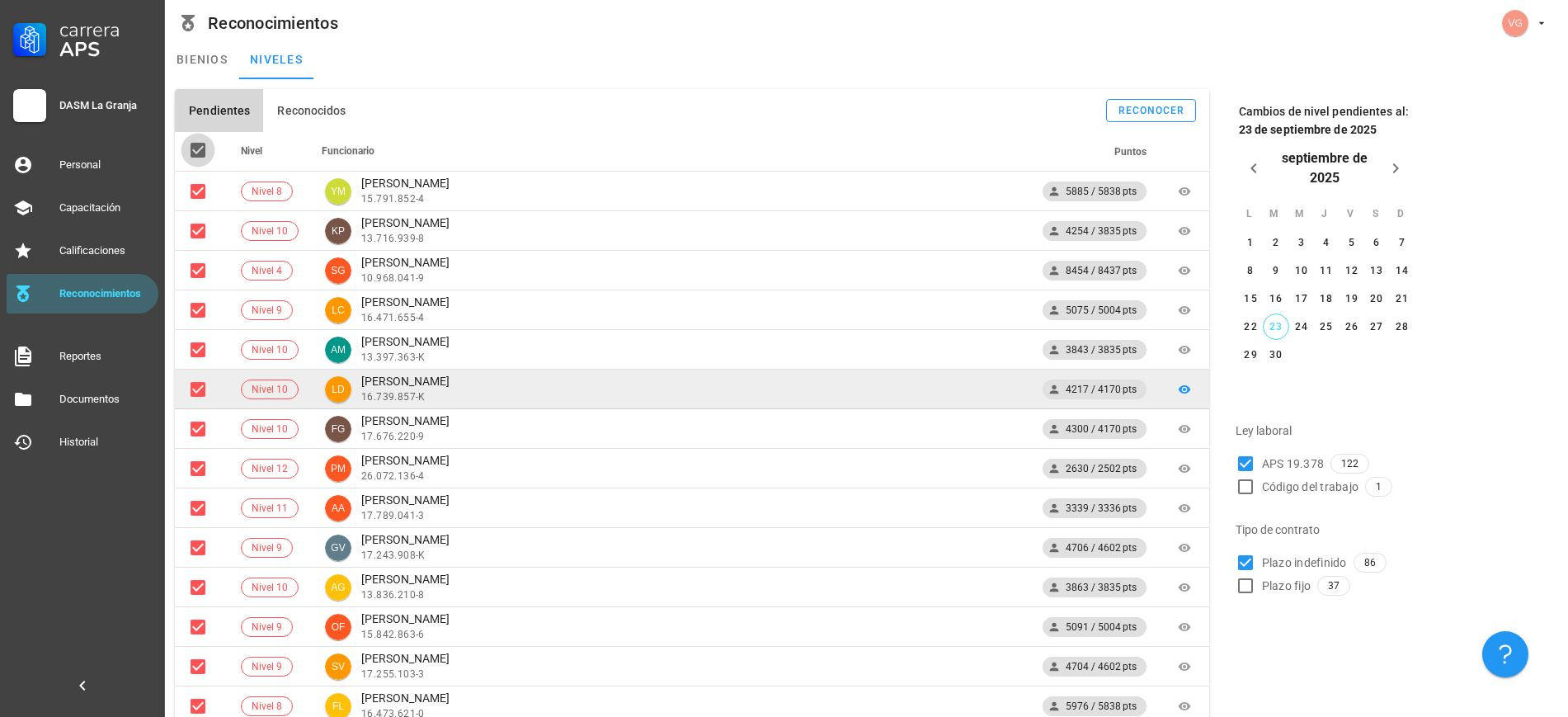
checkbox input "true"
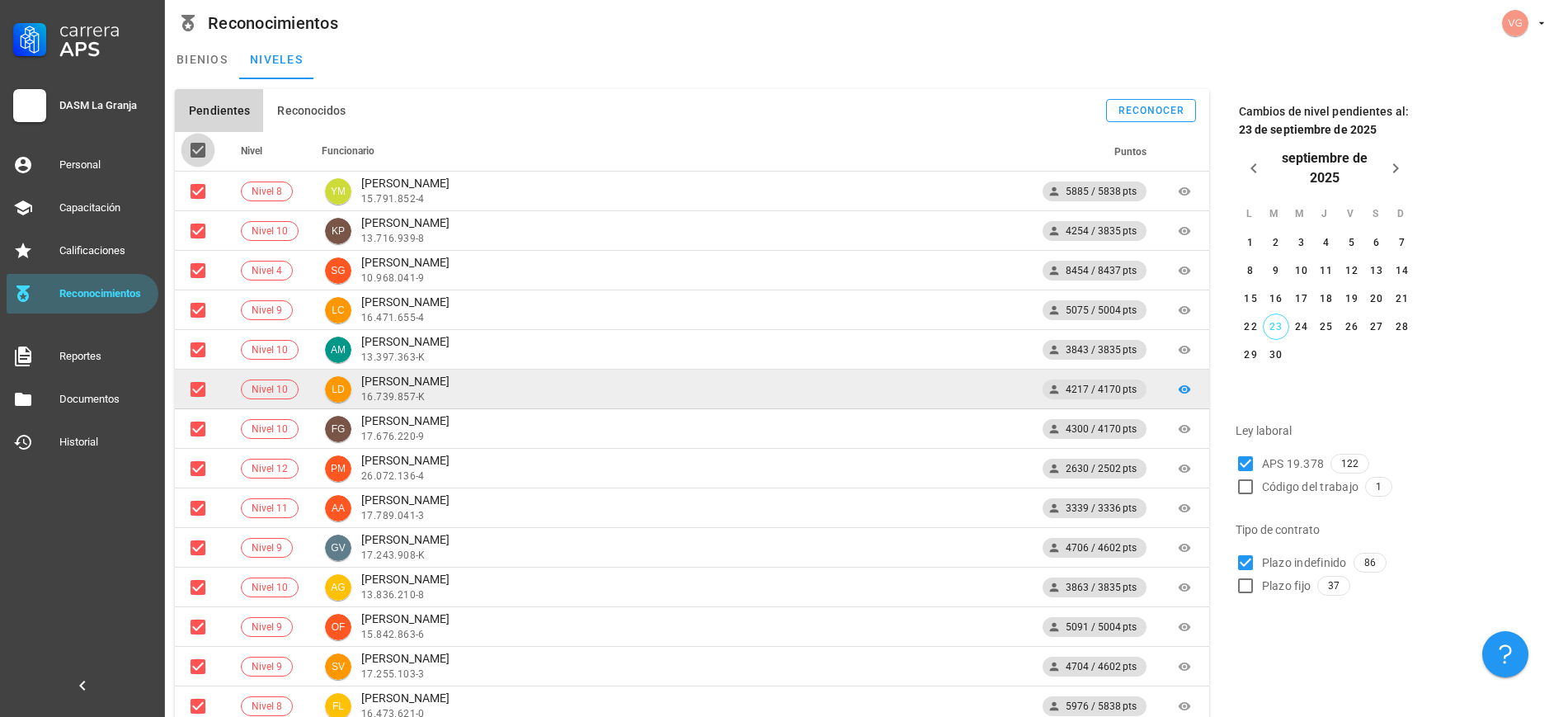
checkbox input "true"
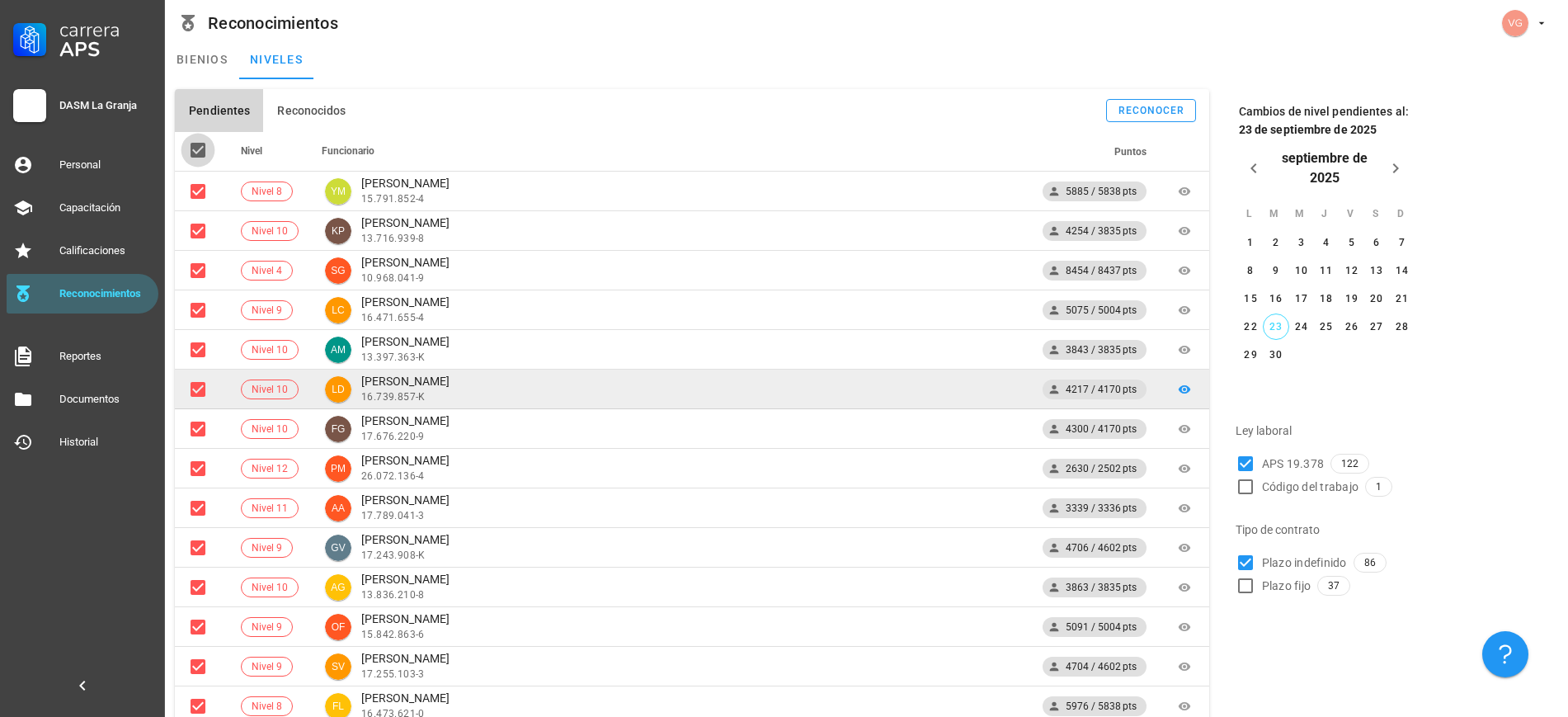
checkbox input "true"
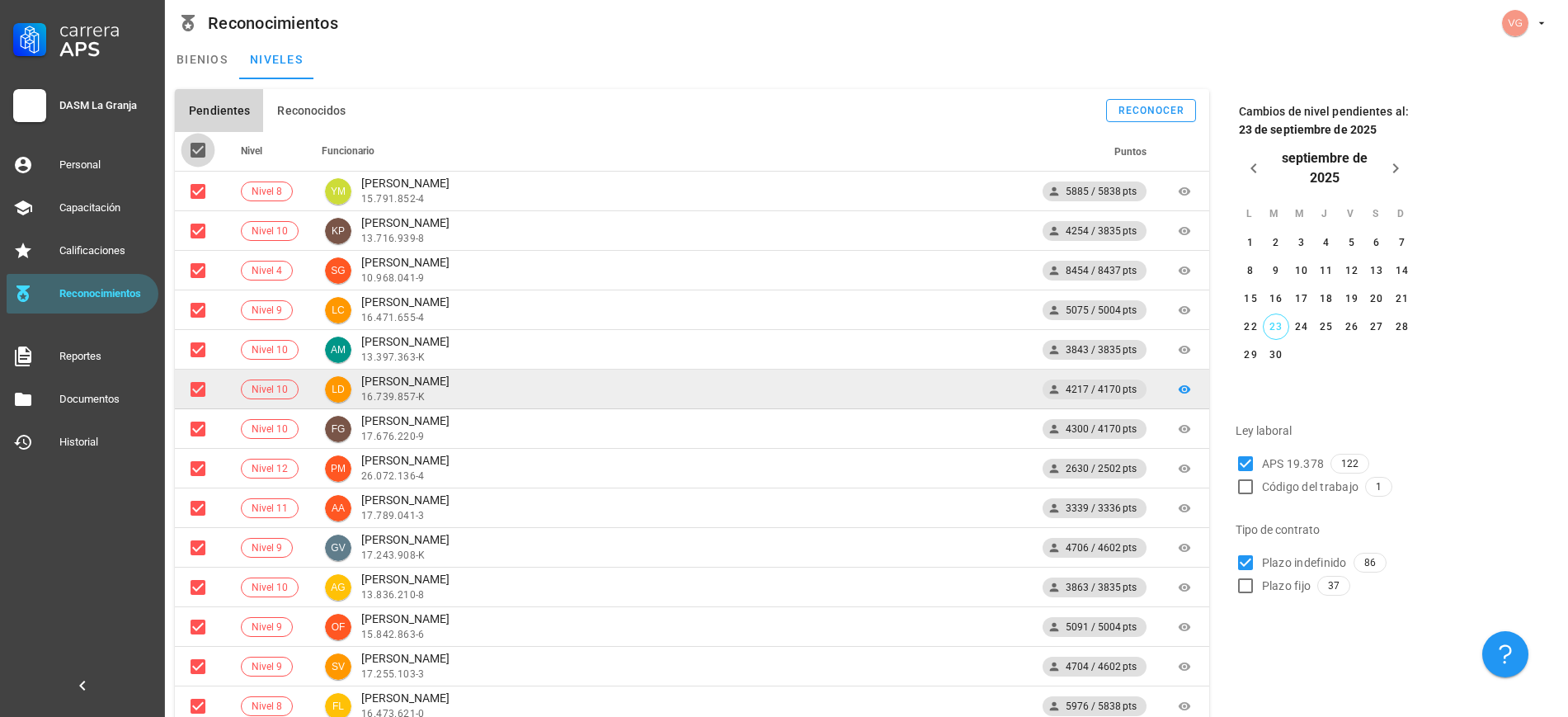
checkbox input "true"
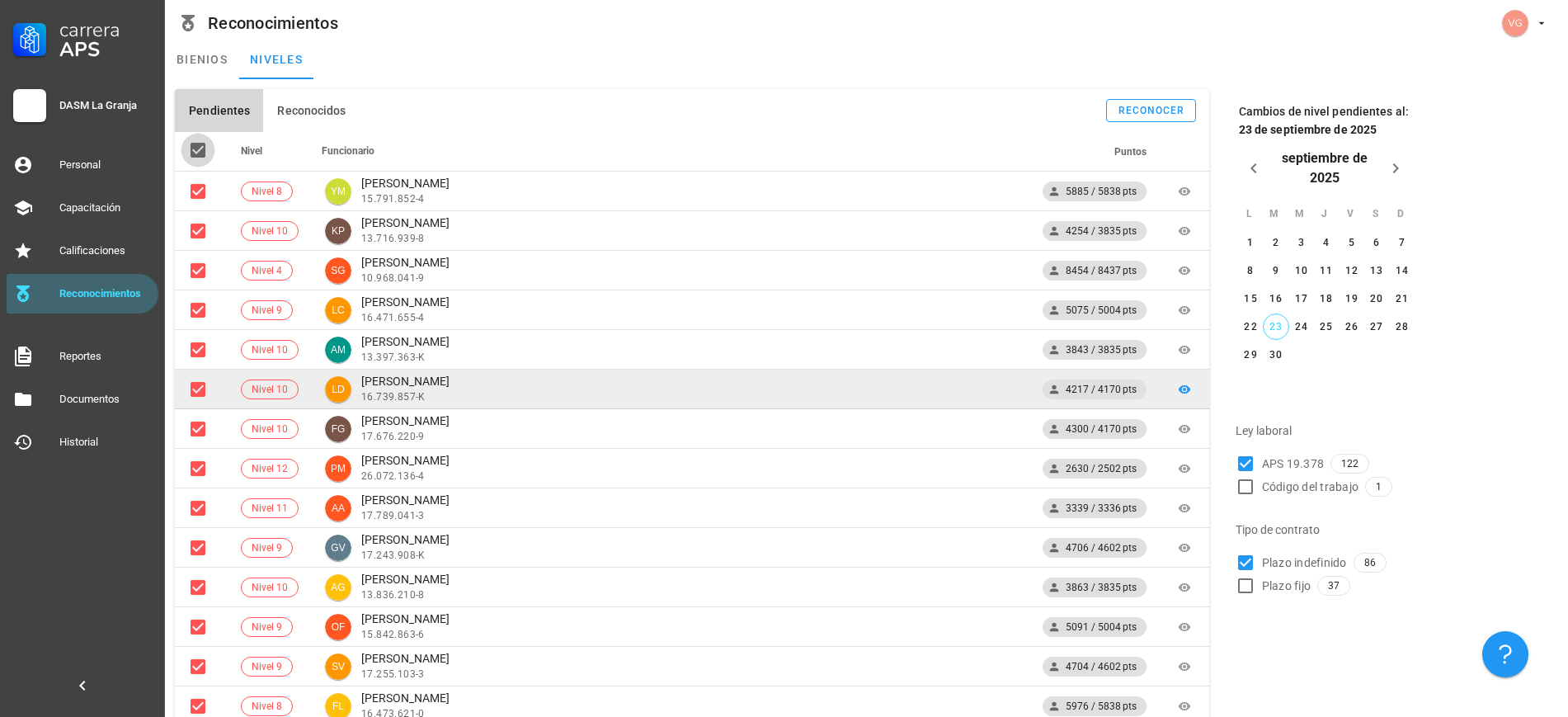
checkbox input "true"
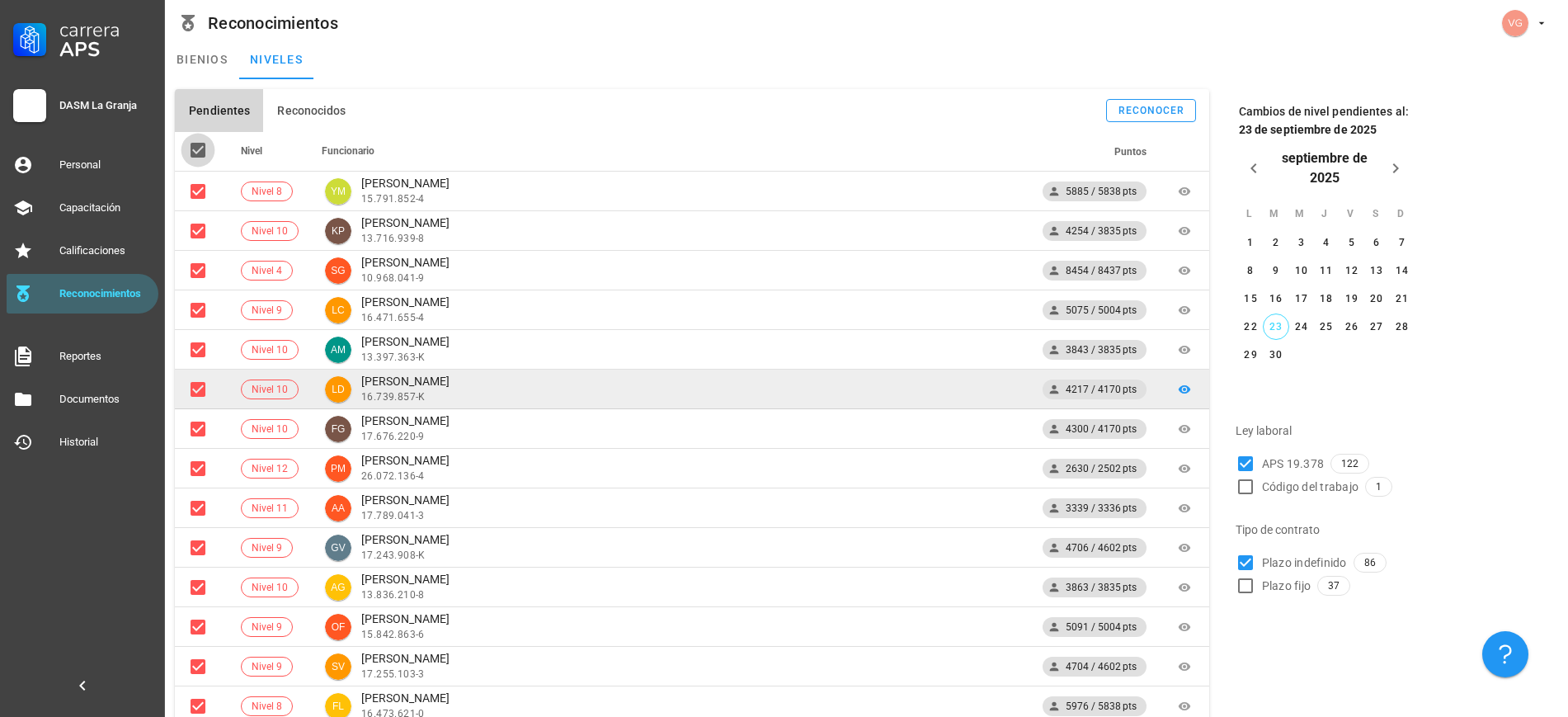
checkbox input "true"
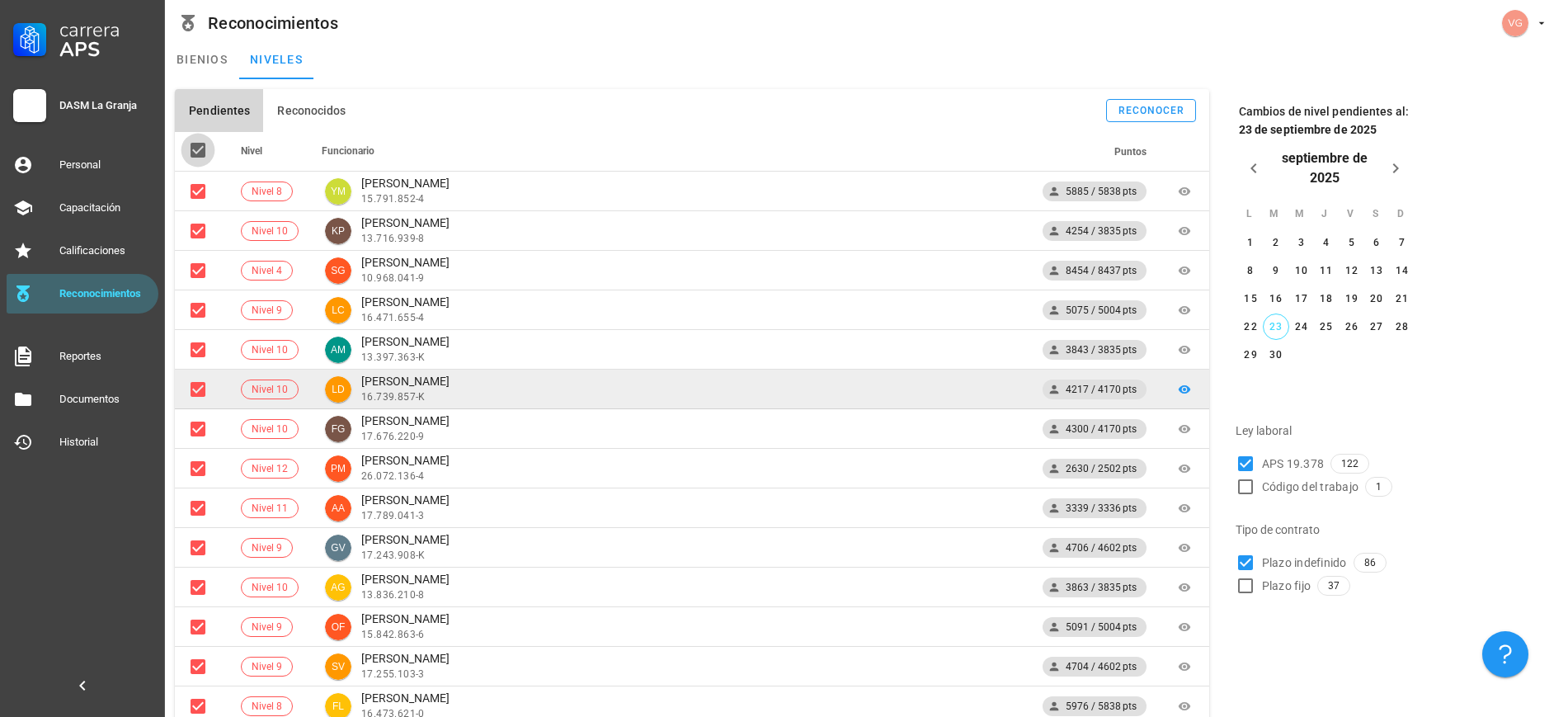
checkbox input "true"
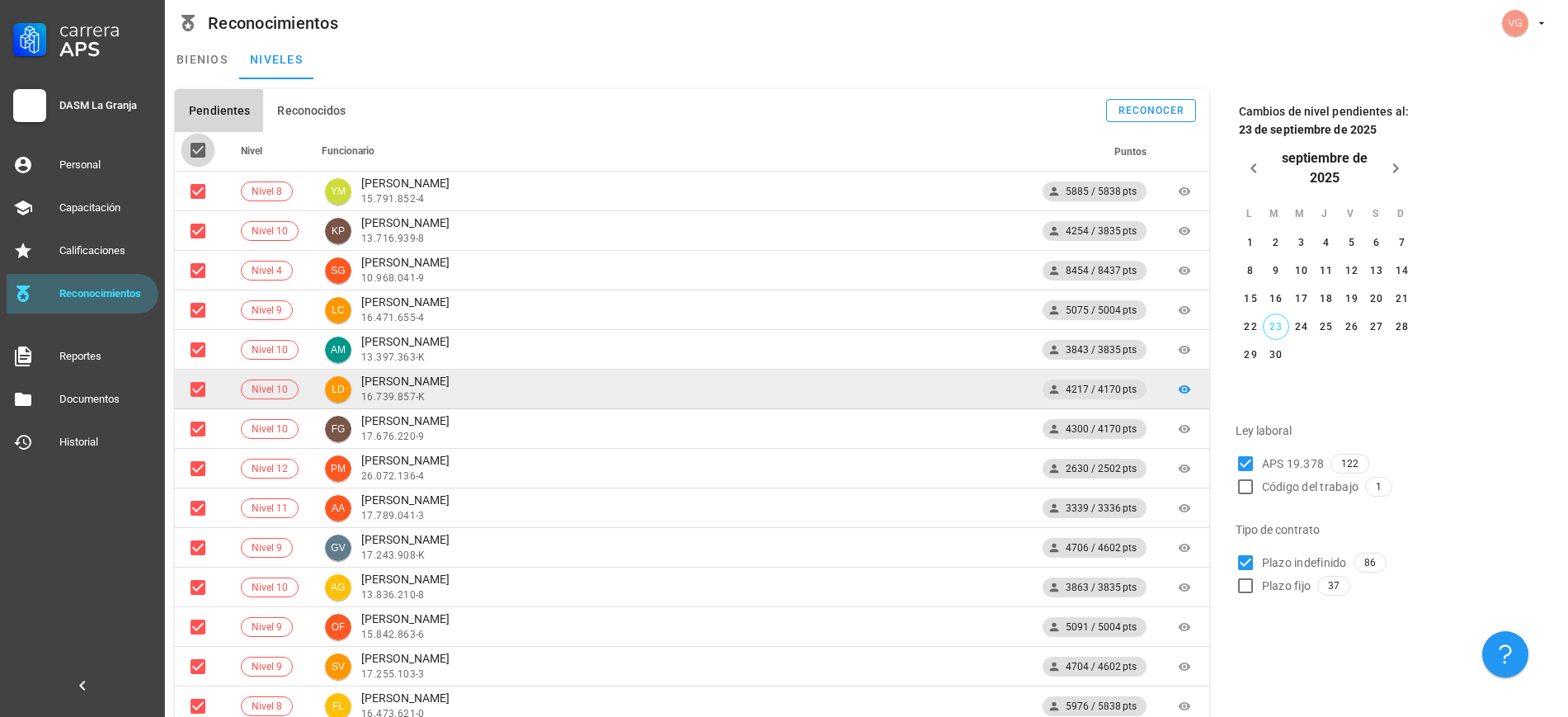
checkbox input "true"
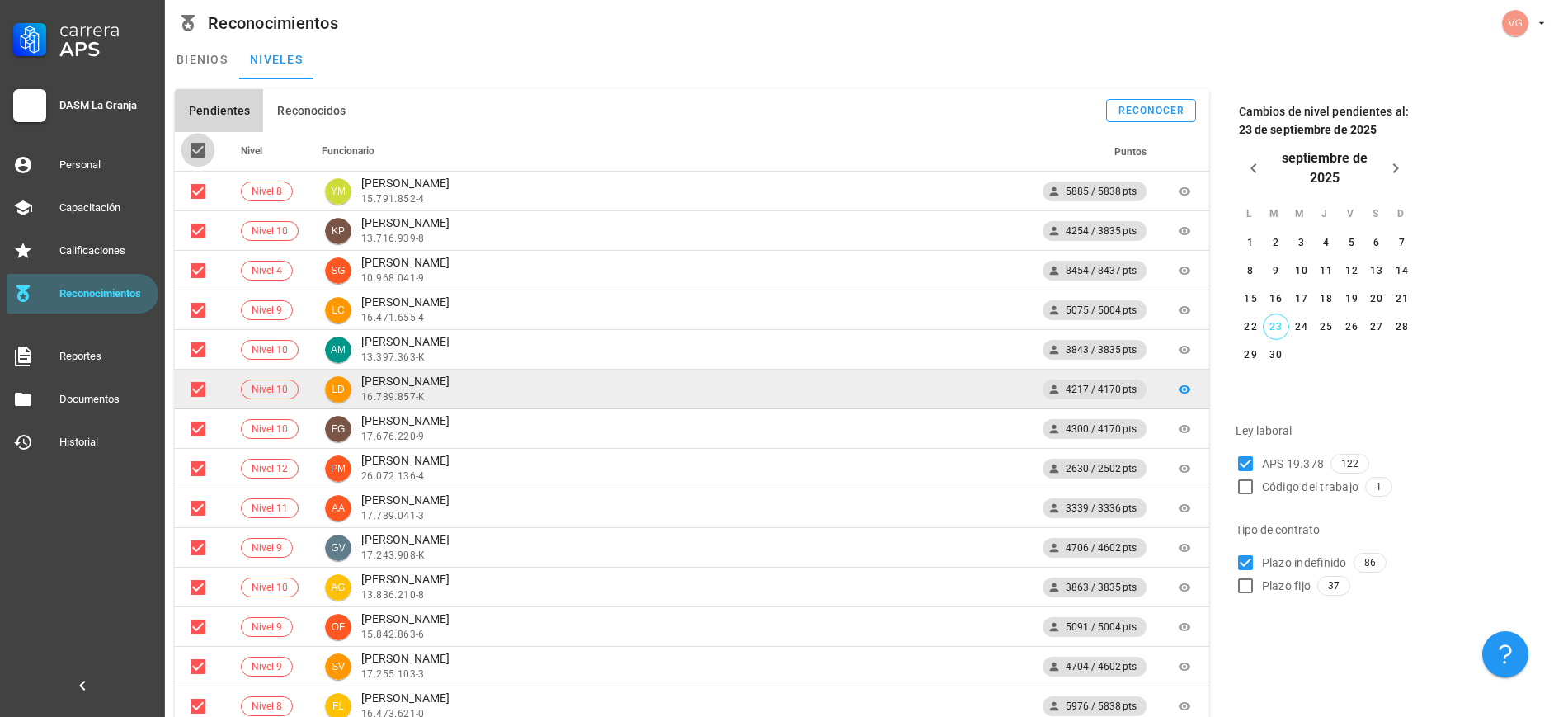
checkbox input "true"
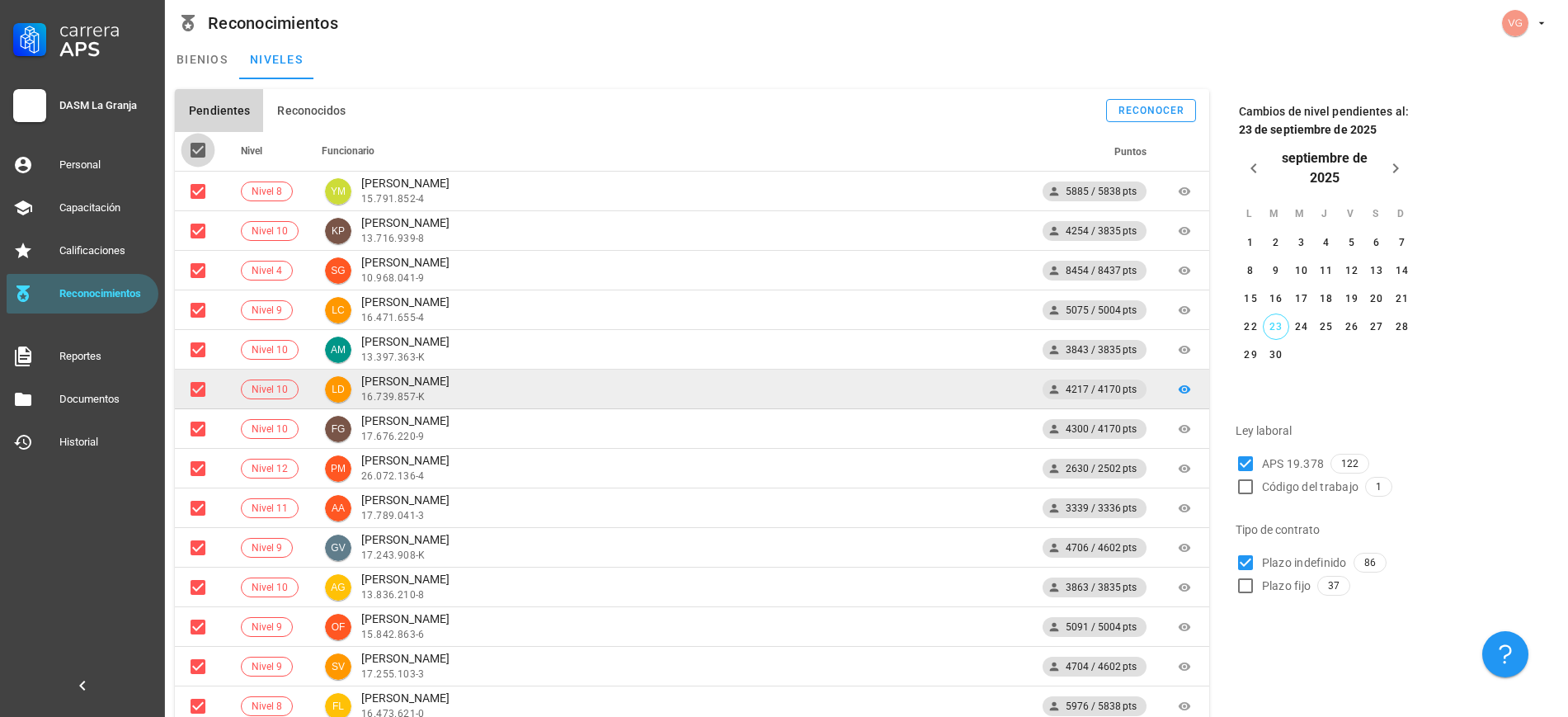
checkbox input "true"
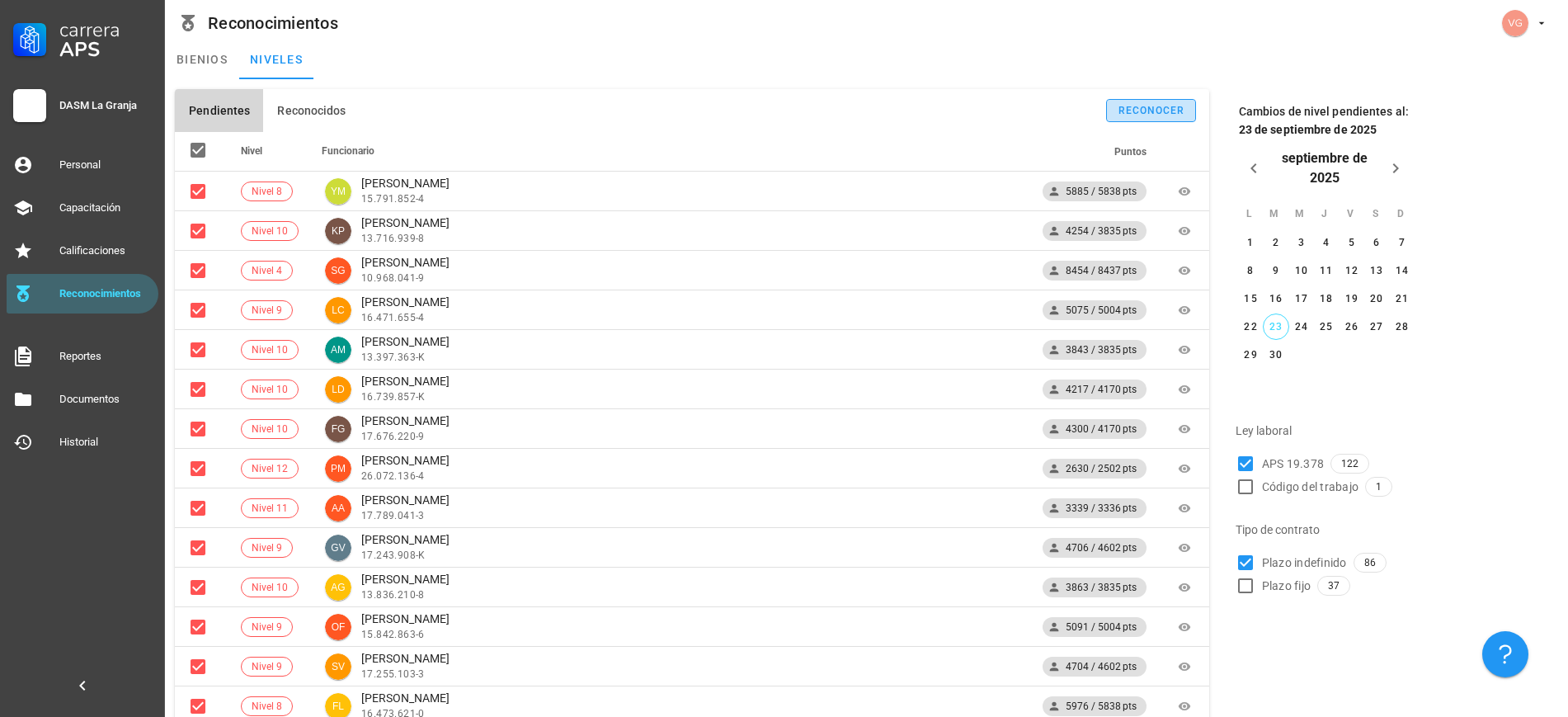
click at [795, 109] on div "reconocer" at bounding box center [1151, 111] width 67 height 12
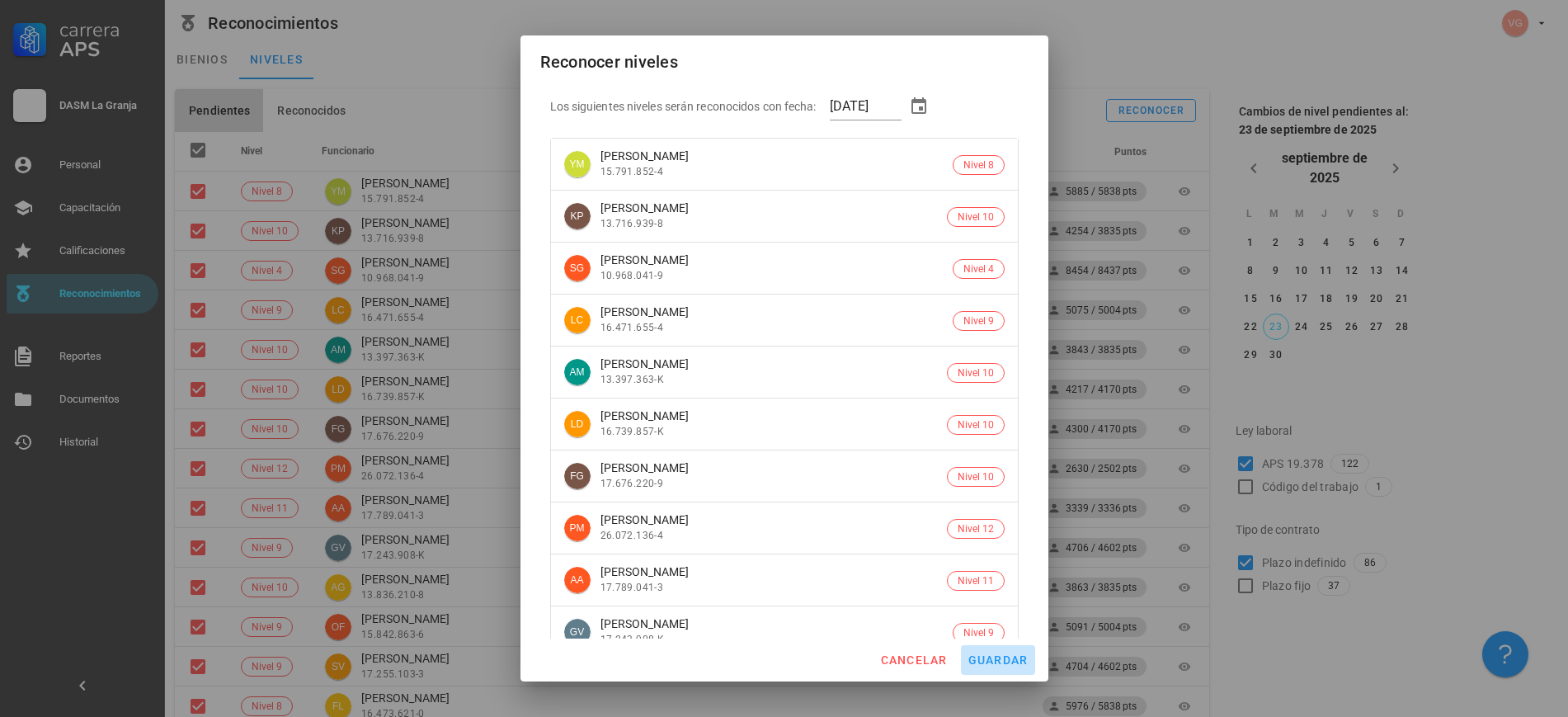
click at [795, 643] on span "guardar" at bounding box center [998, 660] width 61 height 13
checkbox input "false"
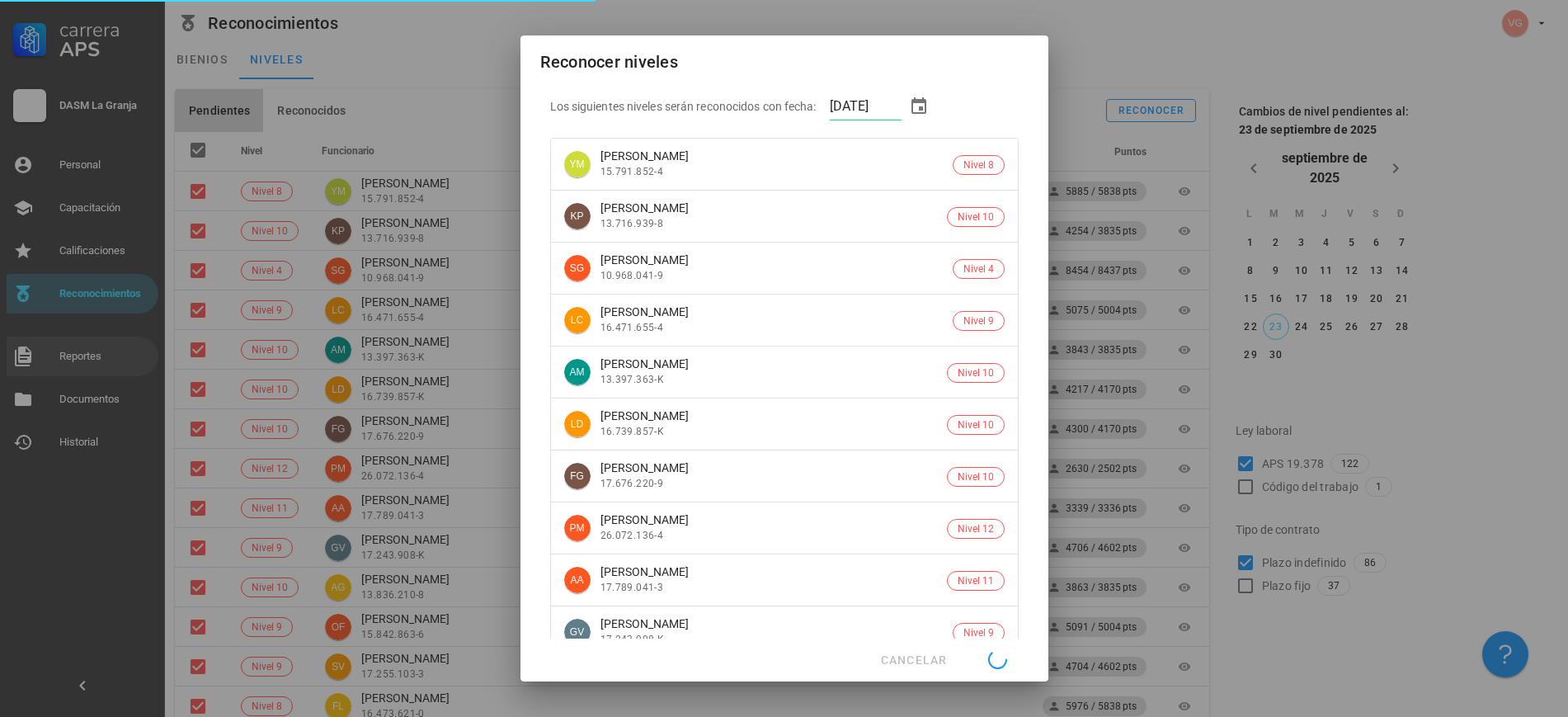
checkbox input "false"
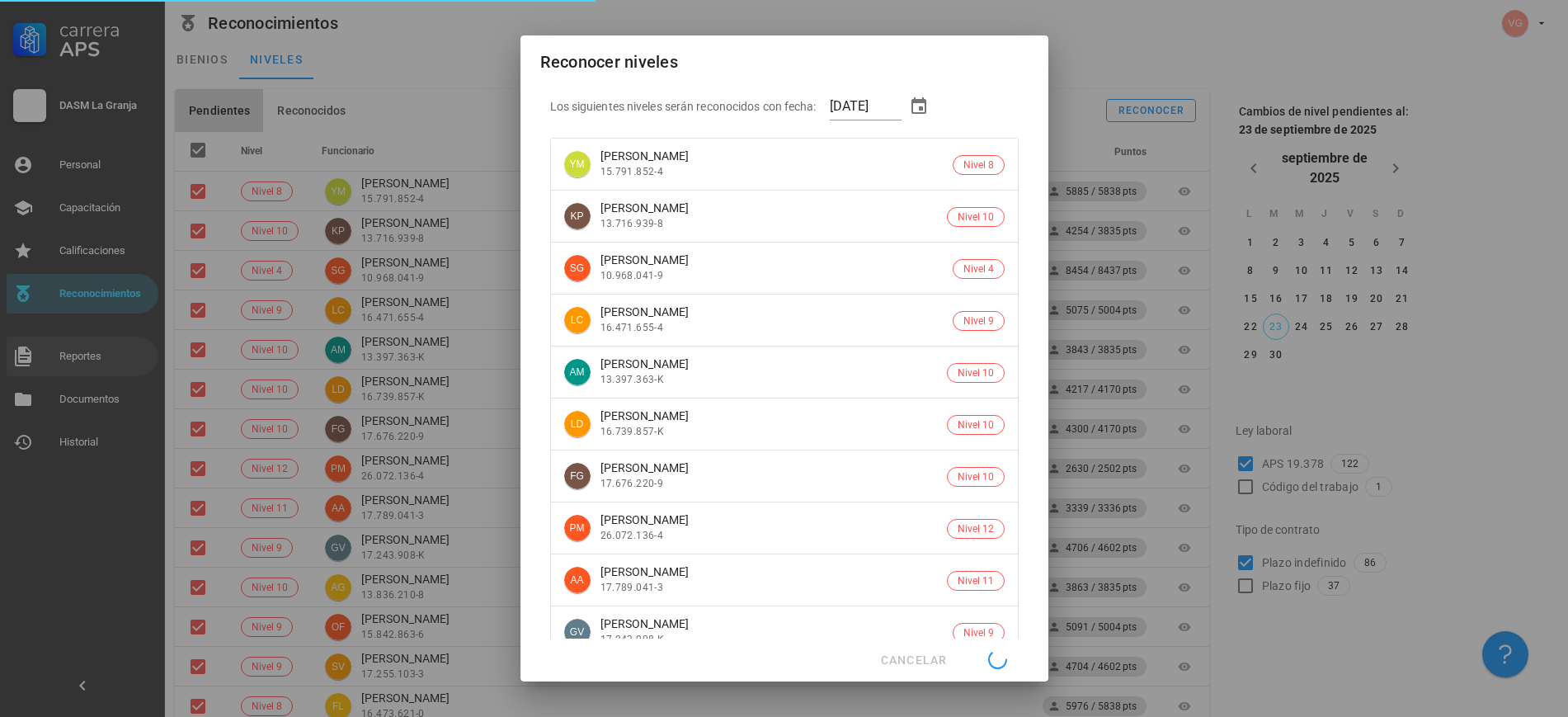
checkbox input "false"
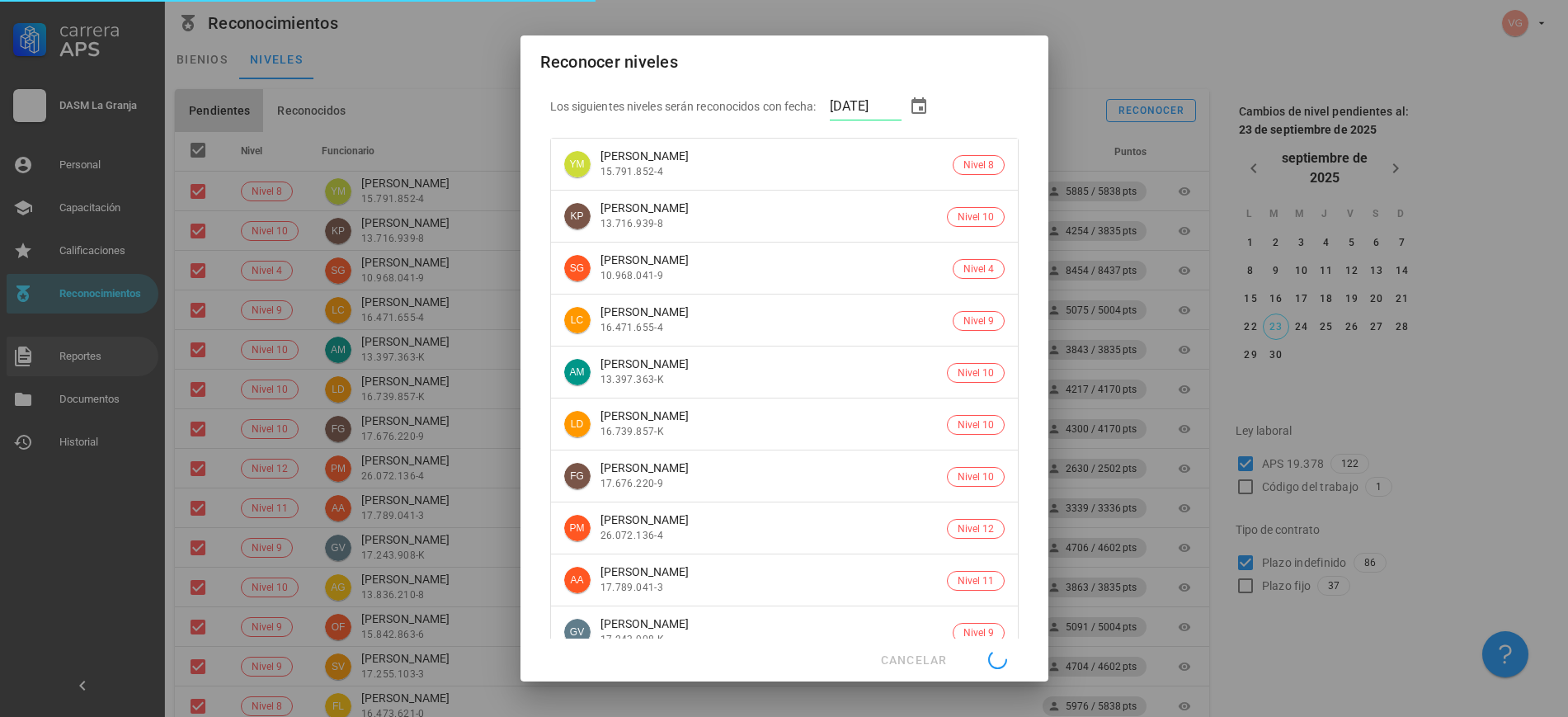
checkbox input "false"
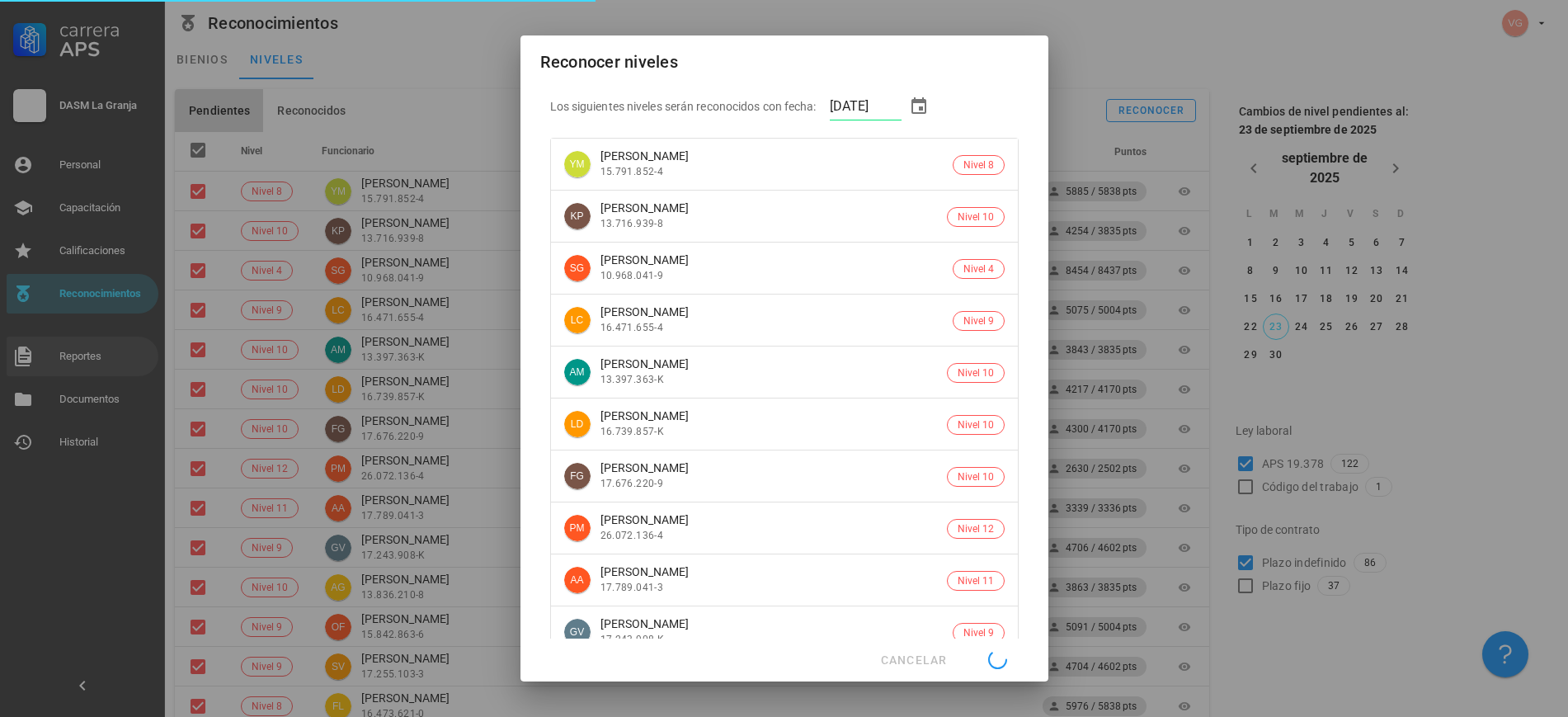
checkbox input "false"
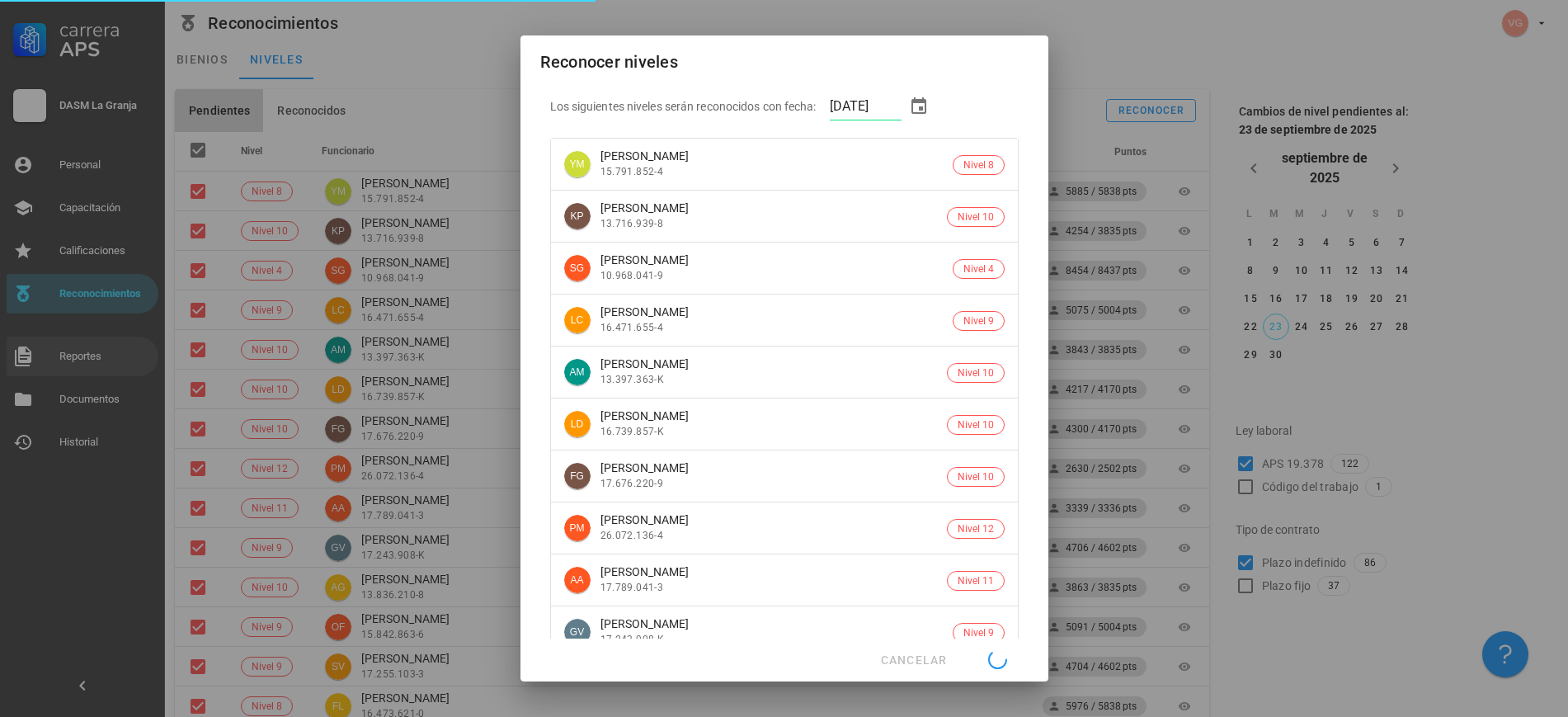
checkbox input "false"
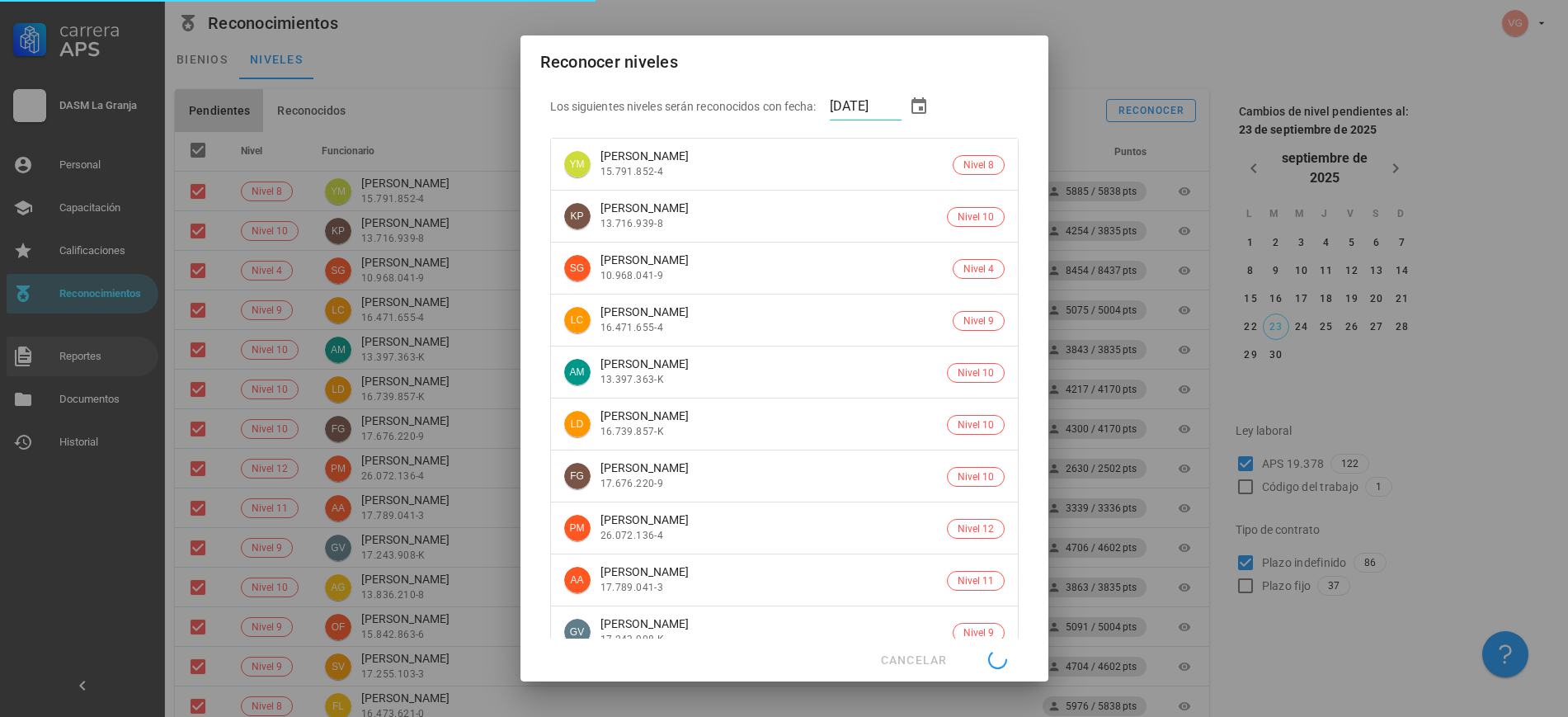
checkbox input "false"
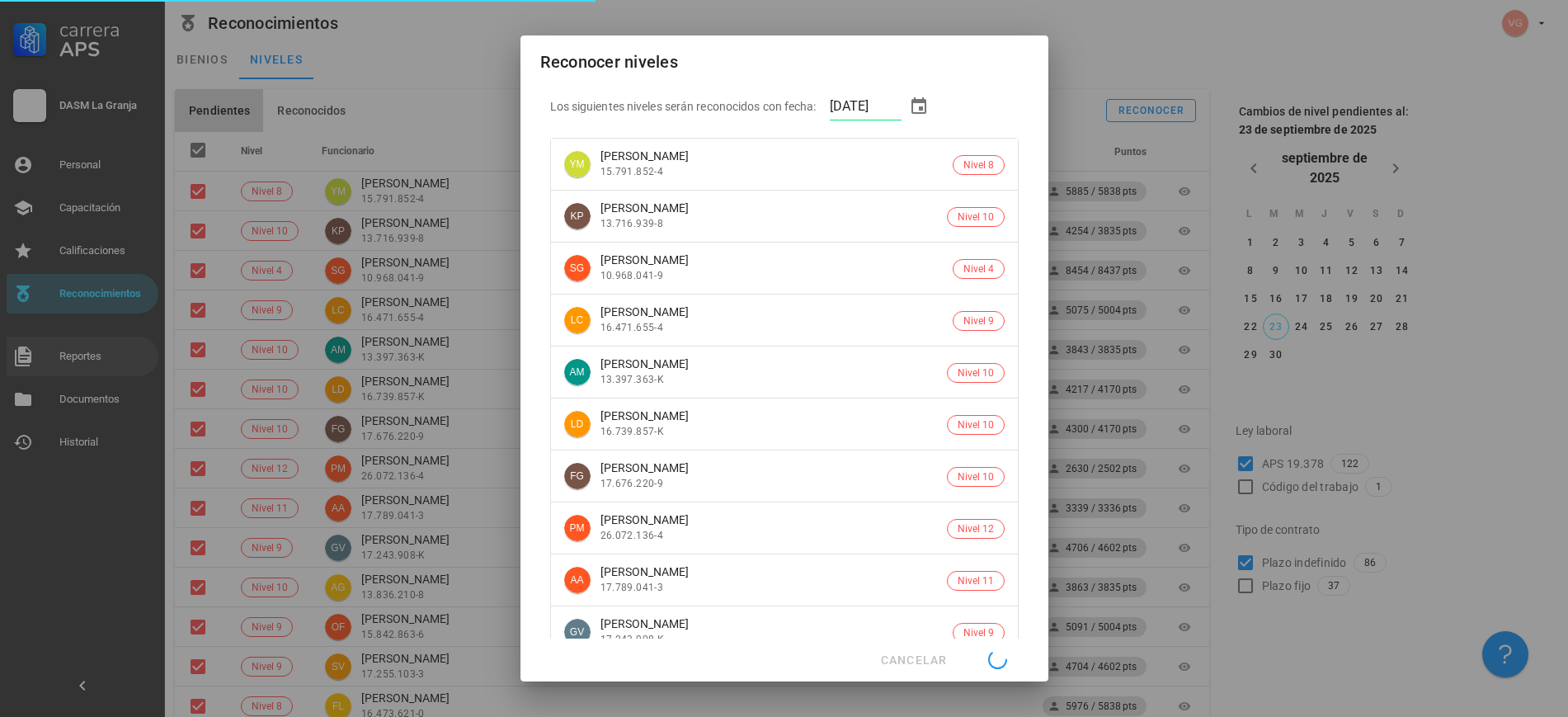
checkbox input "false"
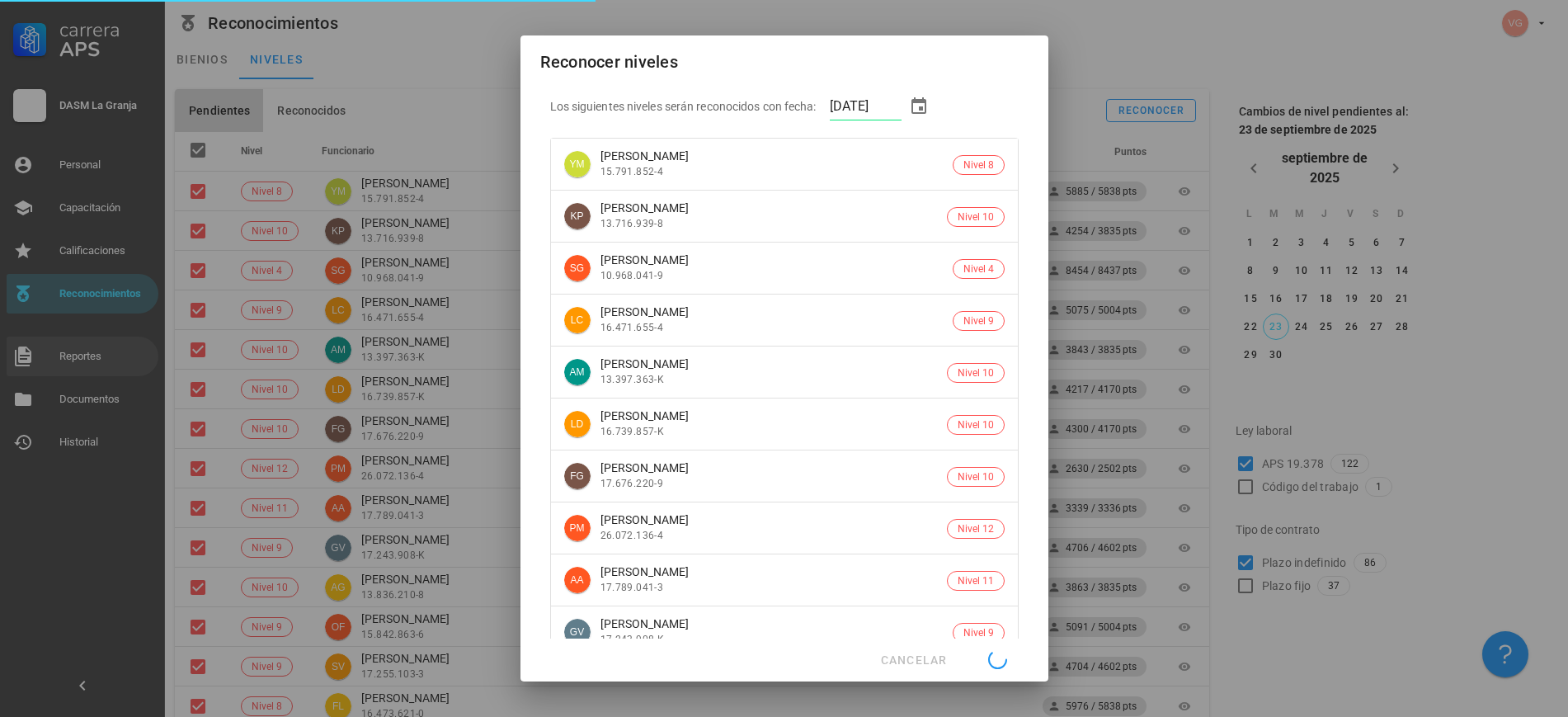
checkbox input "false"
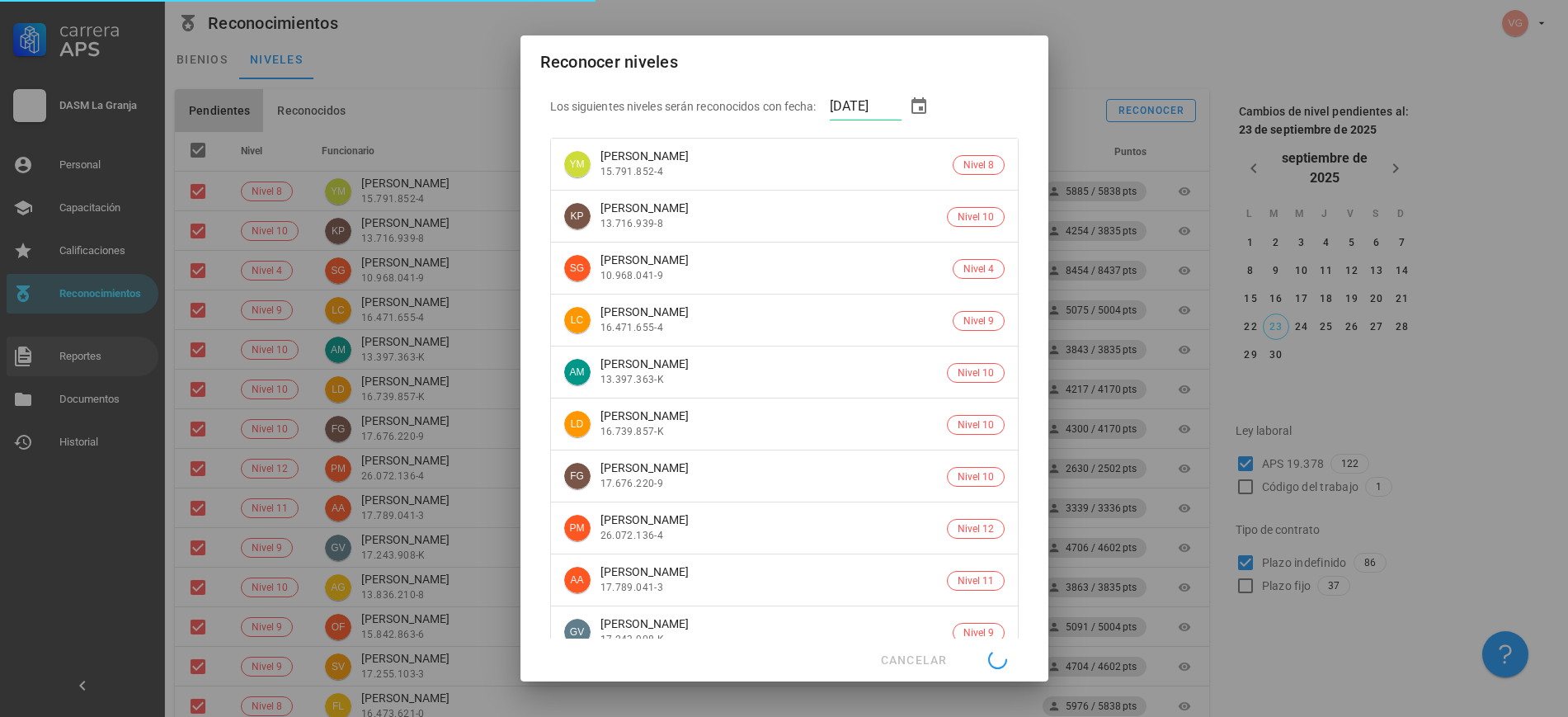
checkbox input "false"
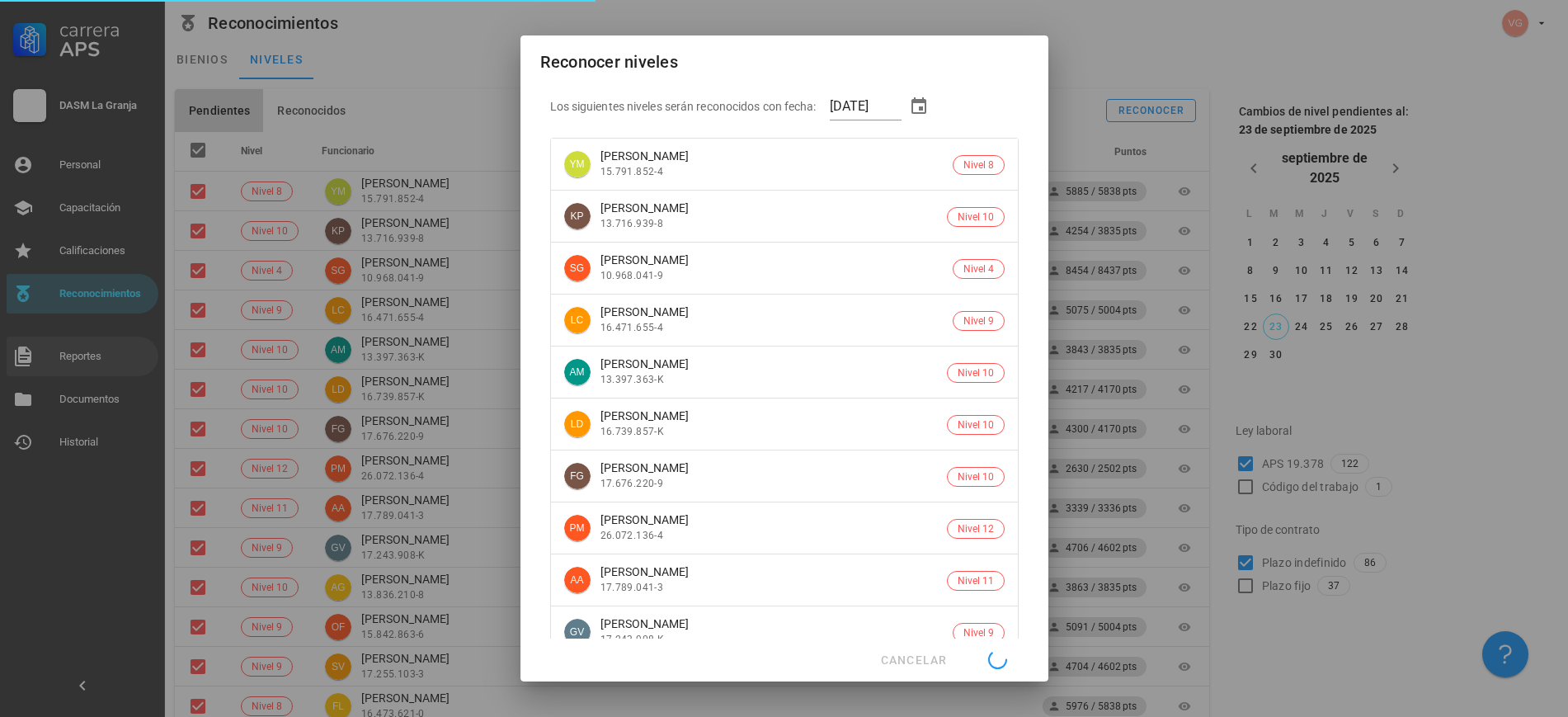
checkbox input "false"
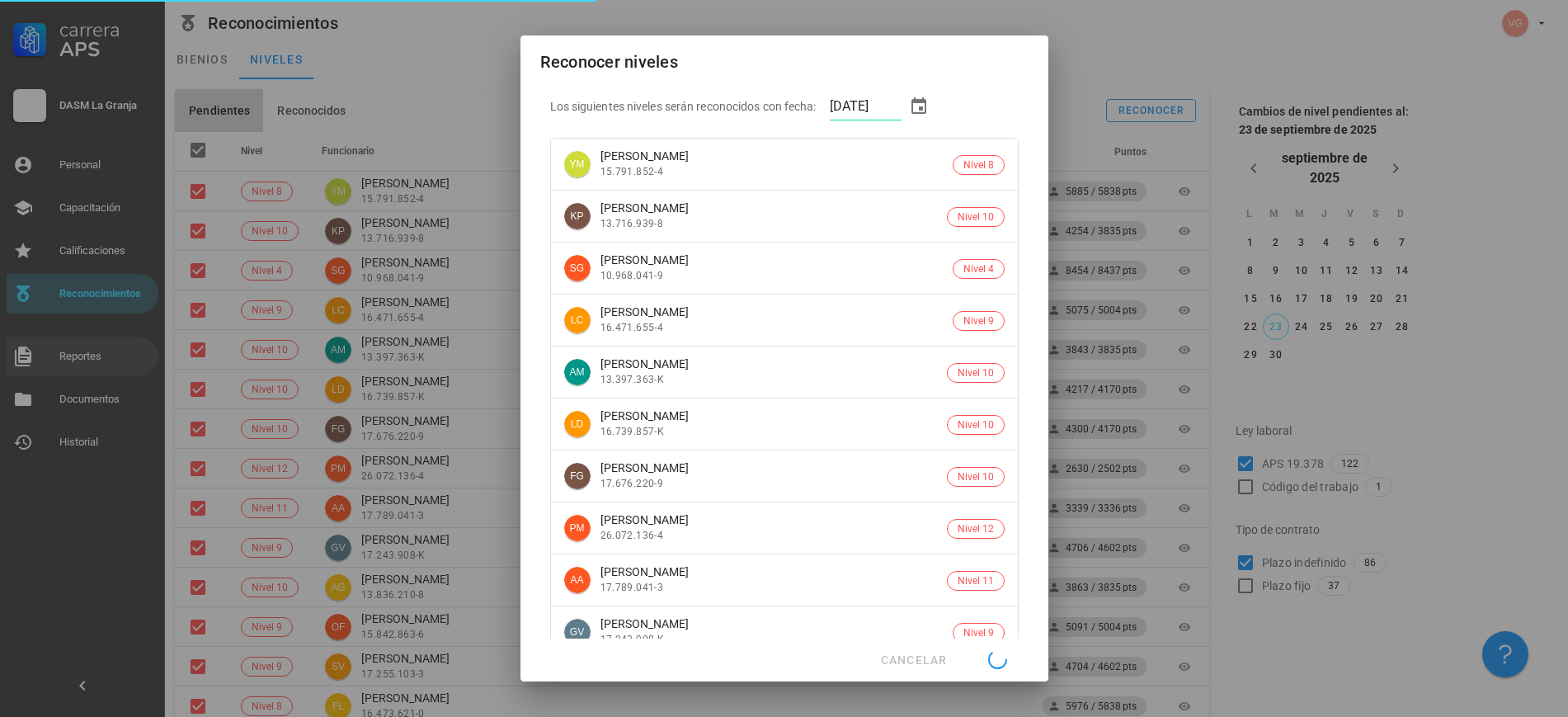
checkbox input "false"
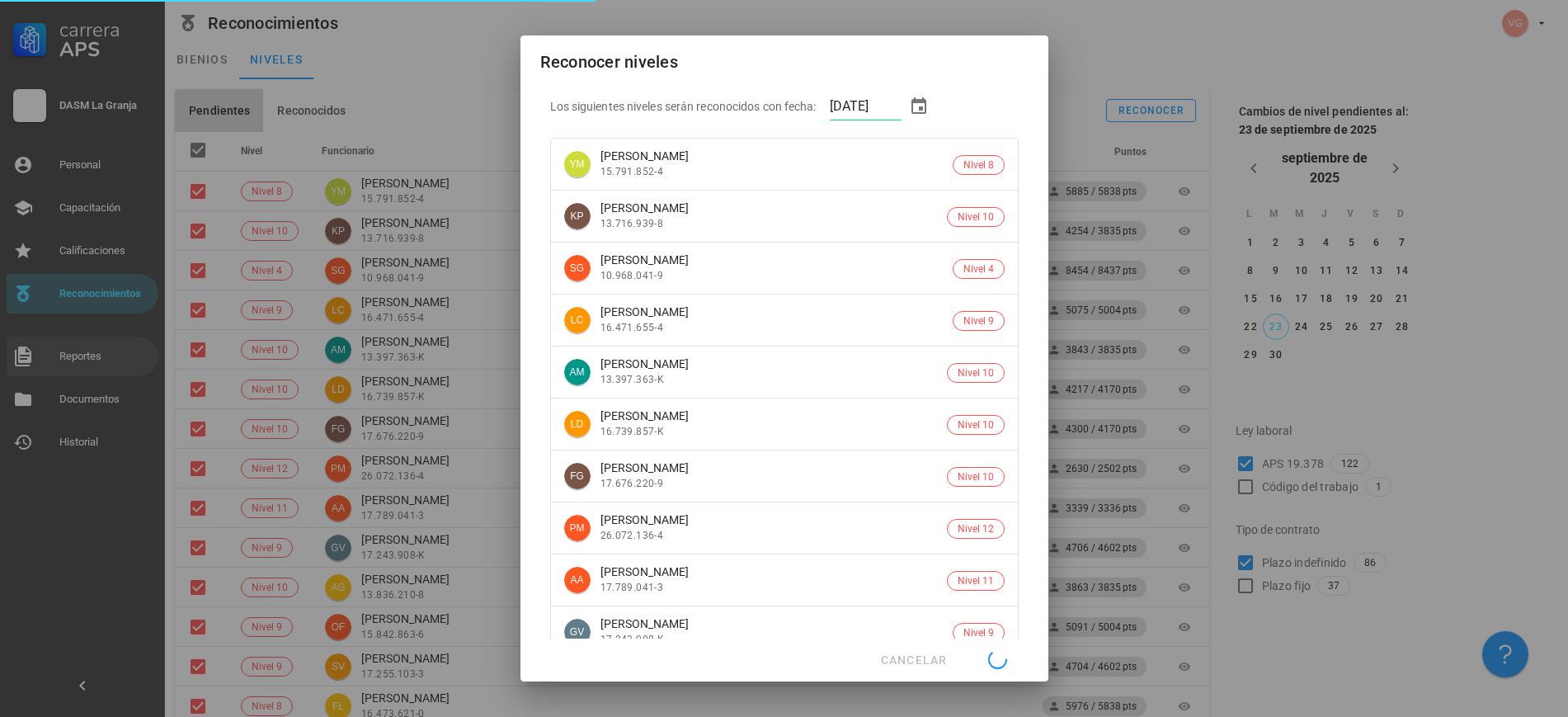
checkbox input "false"
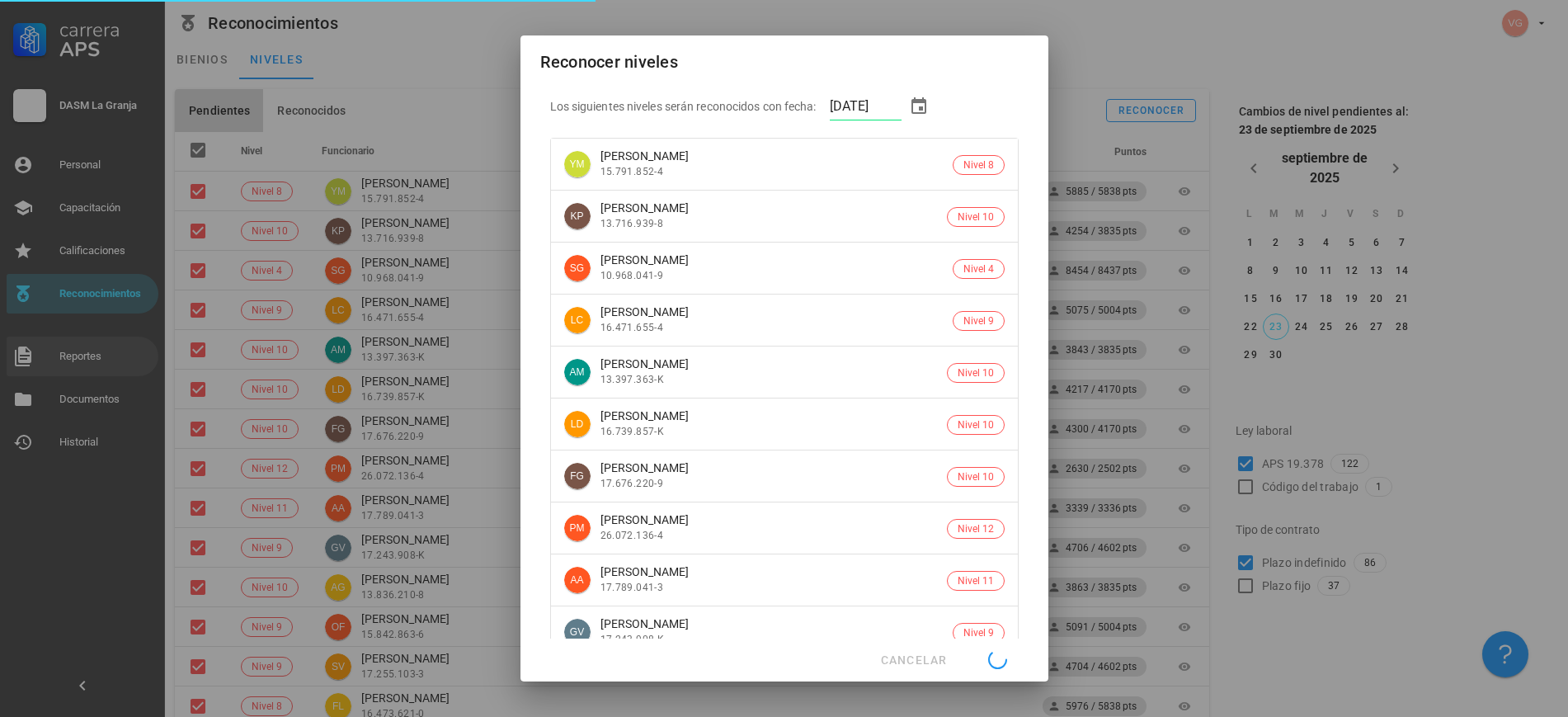
checkbox input "false"
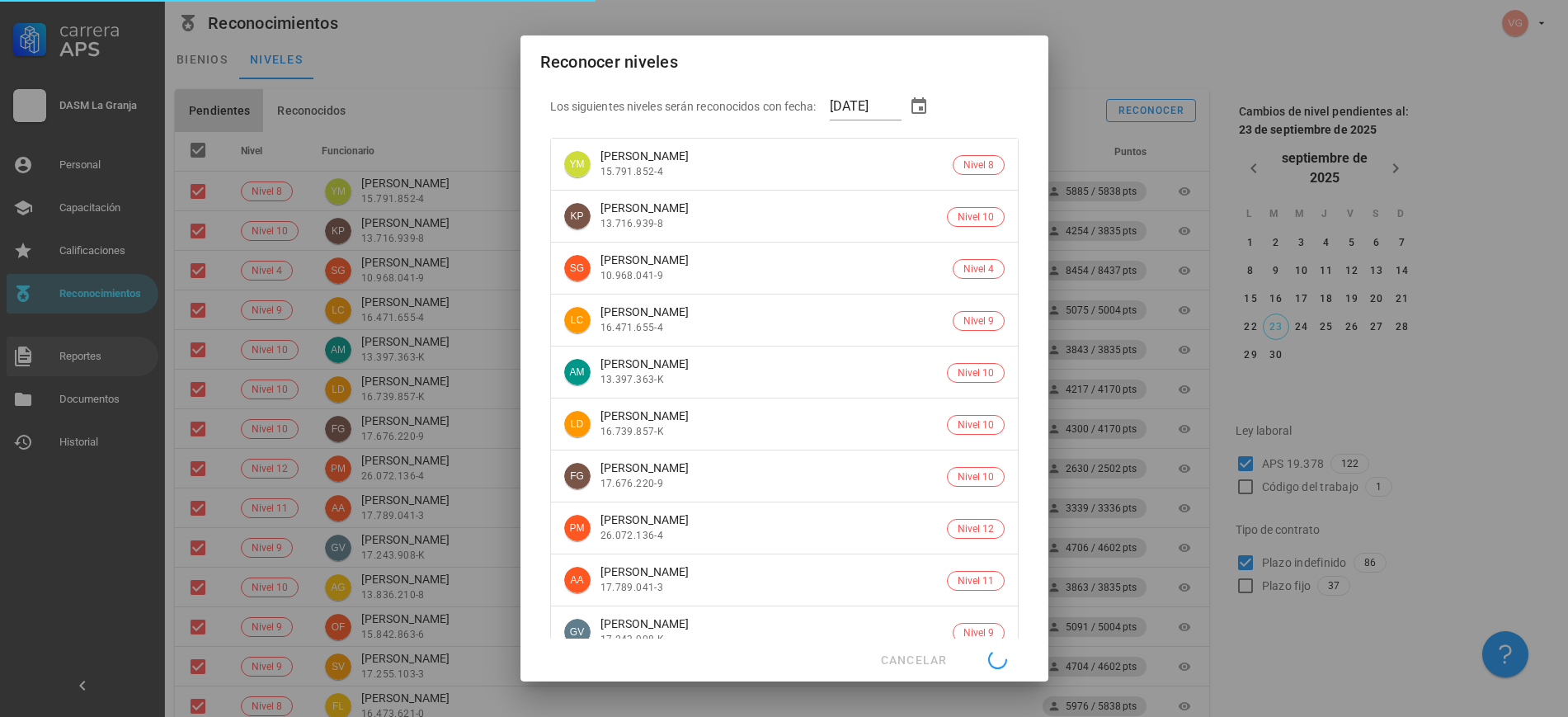
checkbox input "false"
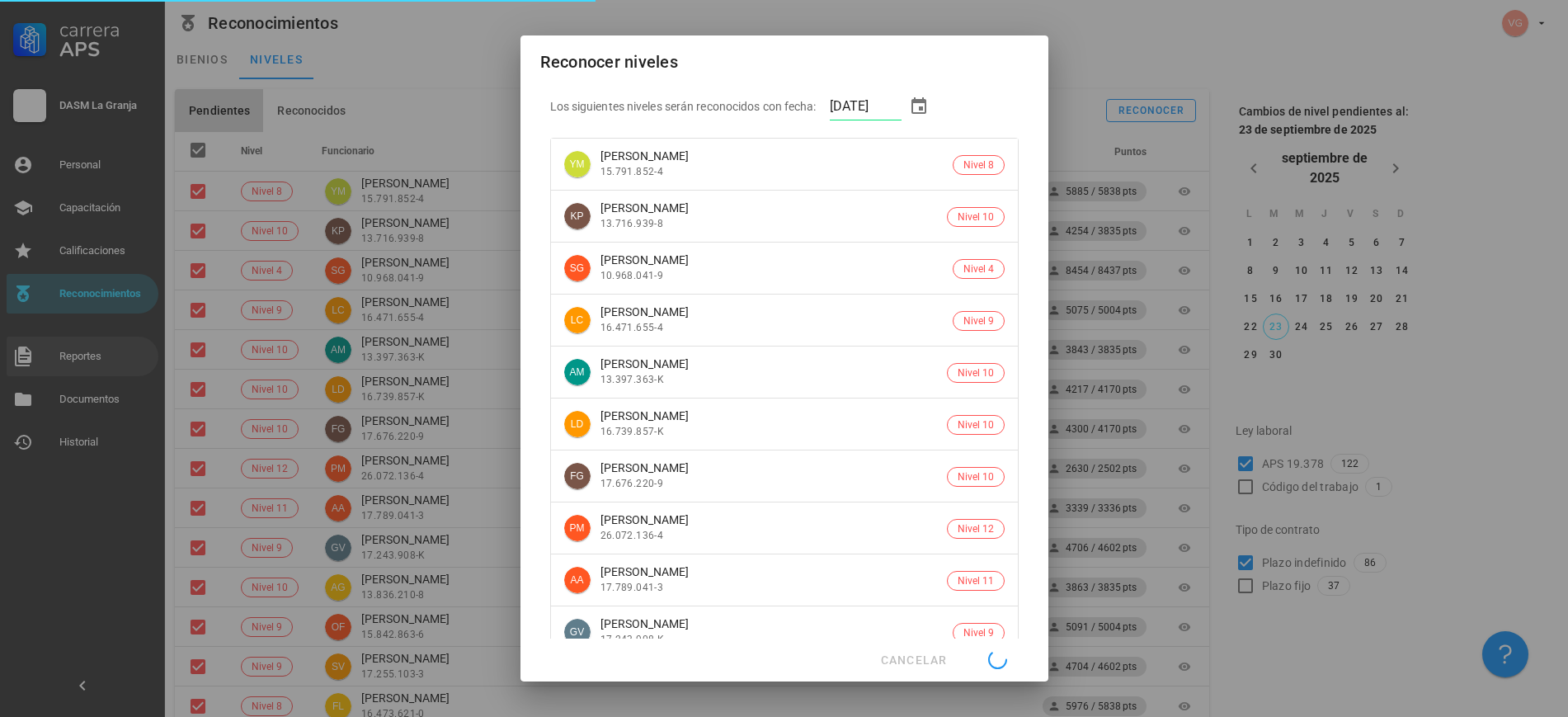
checkbox input "false"
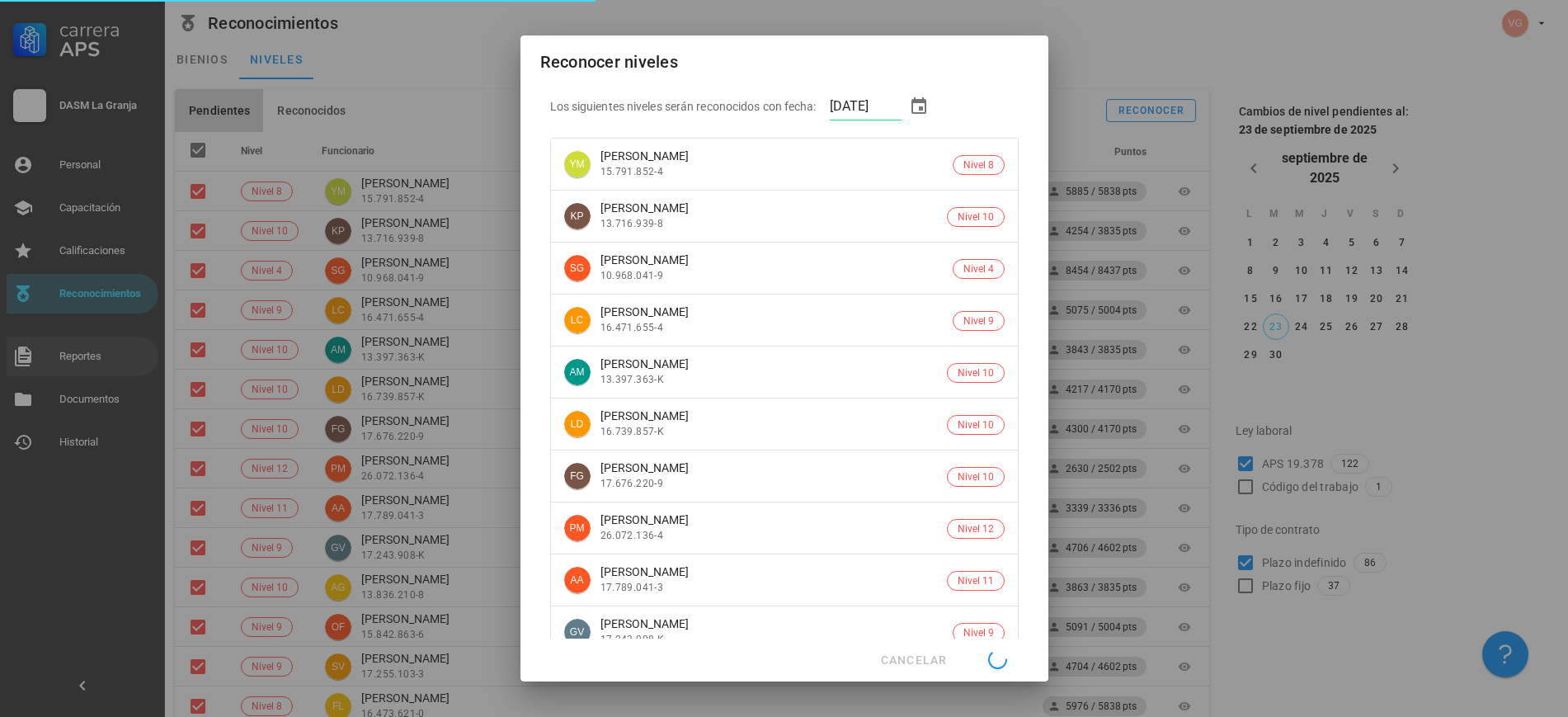
checkbox input "false"
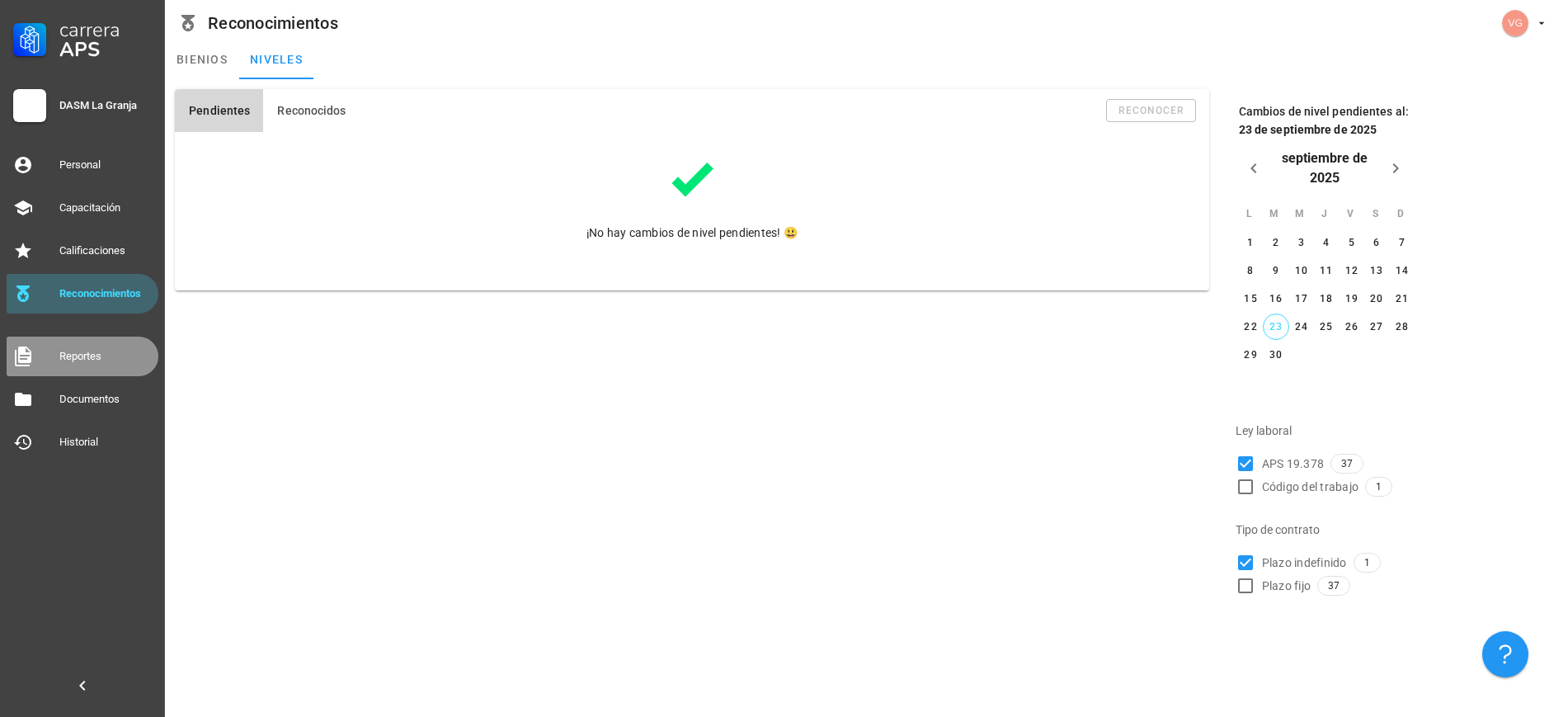
click at [94, 363] on div "Reportes" at bounding box center [105, 357] width 92 height 27
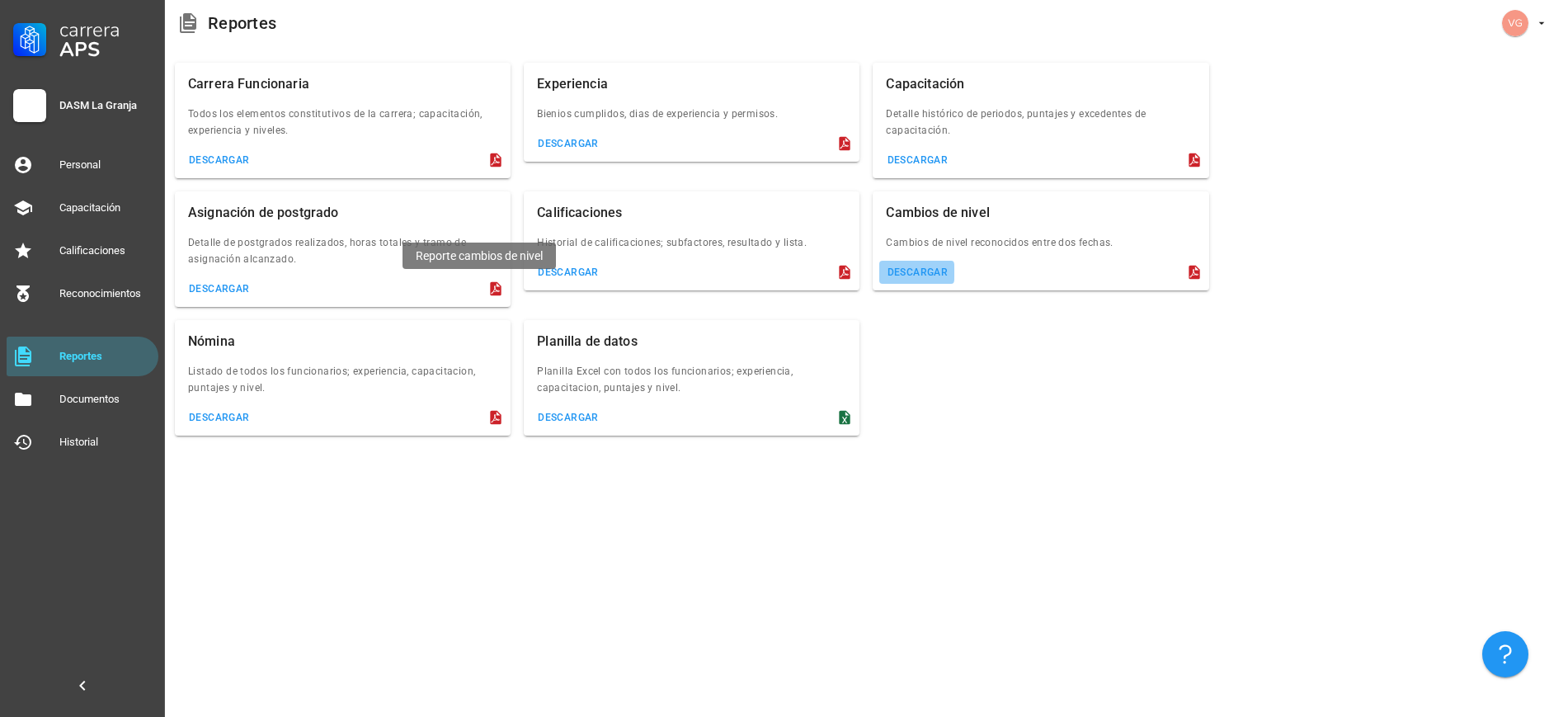
click at [795, 278] on div "descargar" at bounding box center [917, 273] width 62 height 12
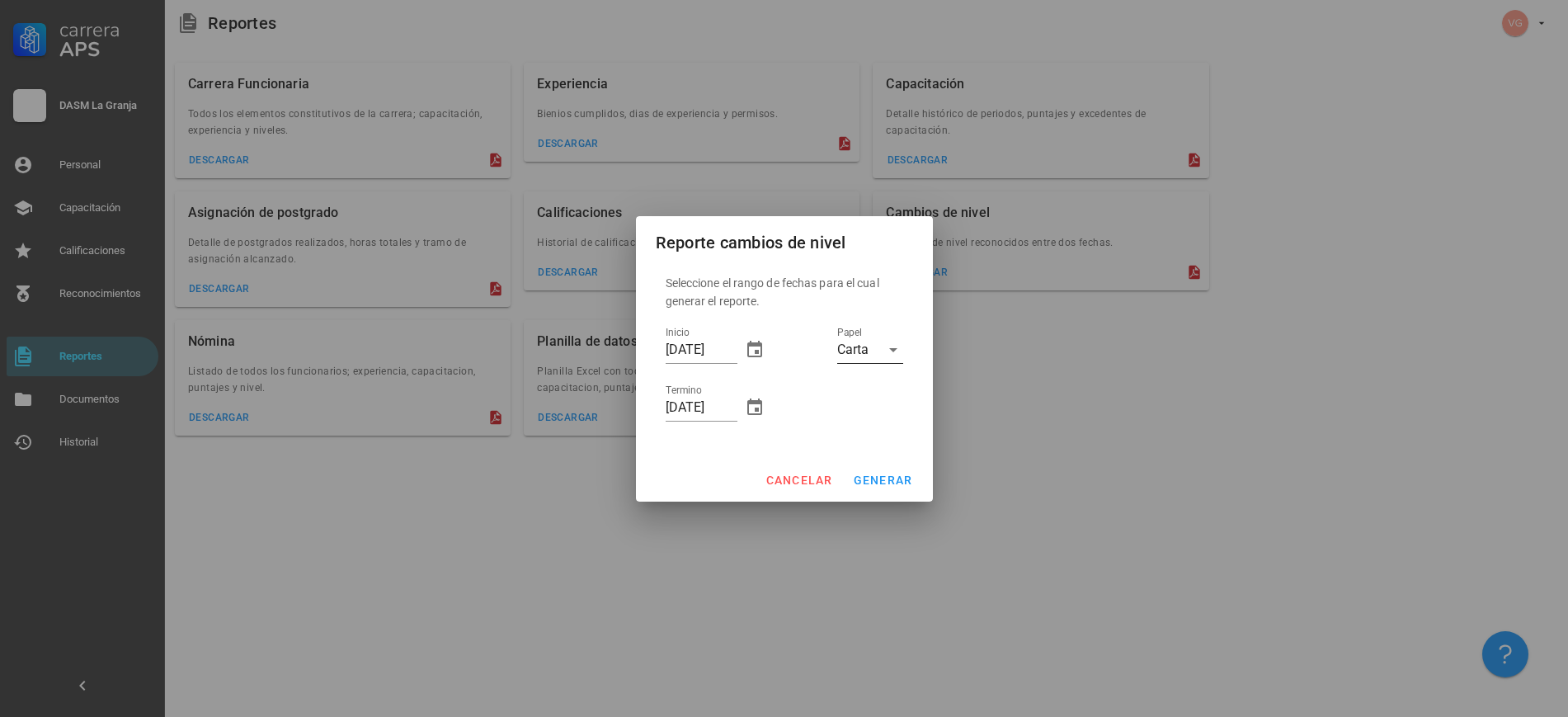
click at [795, 344] on div "Carta" at bounding box center [853, 350] width 32 height 15
click at [795, 404] on div "Oficio" at bounding box center [870, 402] width 40 height 16
drag, startPoint x: 701, startPoint y: 348, endPoint x: 656, endPoint y: 348, distance: 45.0
click at [656, 348] on div "Seleccione el rango de fechas para el cual generar el reporte. Inicio [DATE] Te…" at bounding box center [785, 357] width 258 height 185
click at [795, 482] on span "generar" at bounding box center [883, 481] width 60 height 13
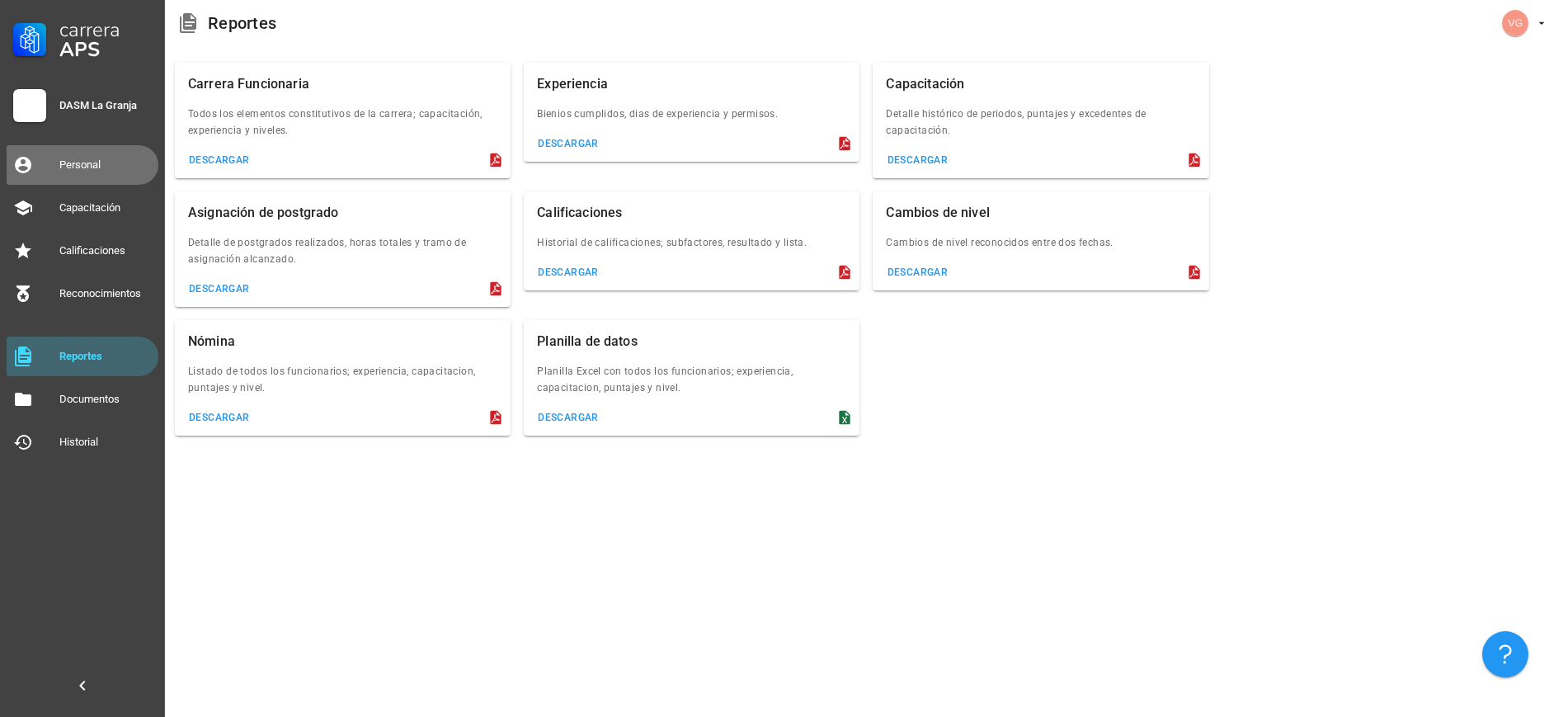
drag, startPoint x: 89, startPoint y: 167, endPoint x: 137, endPoint y: 168, distance: 48.0
click at [89, 168] on div "Personal" at bounding box center [105, 166] width 92 height 13
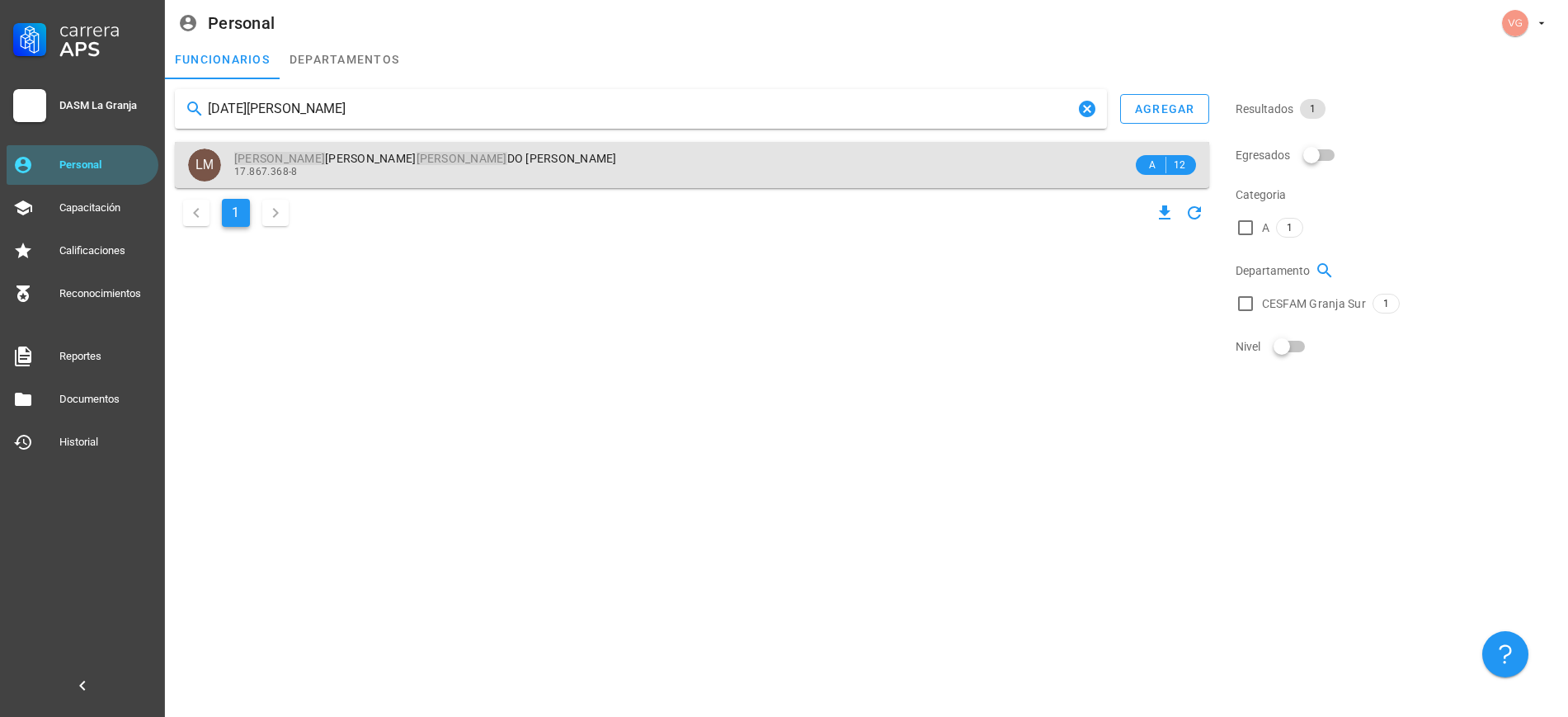
click at [420, 171] on div "17.867.368-8" at bounding box center [683, 171] width 899 height 12
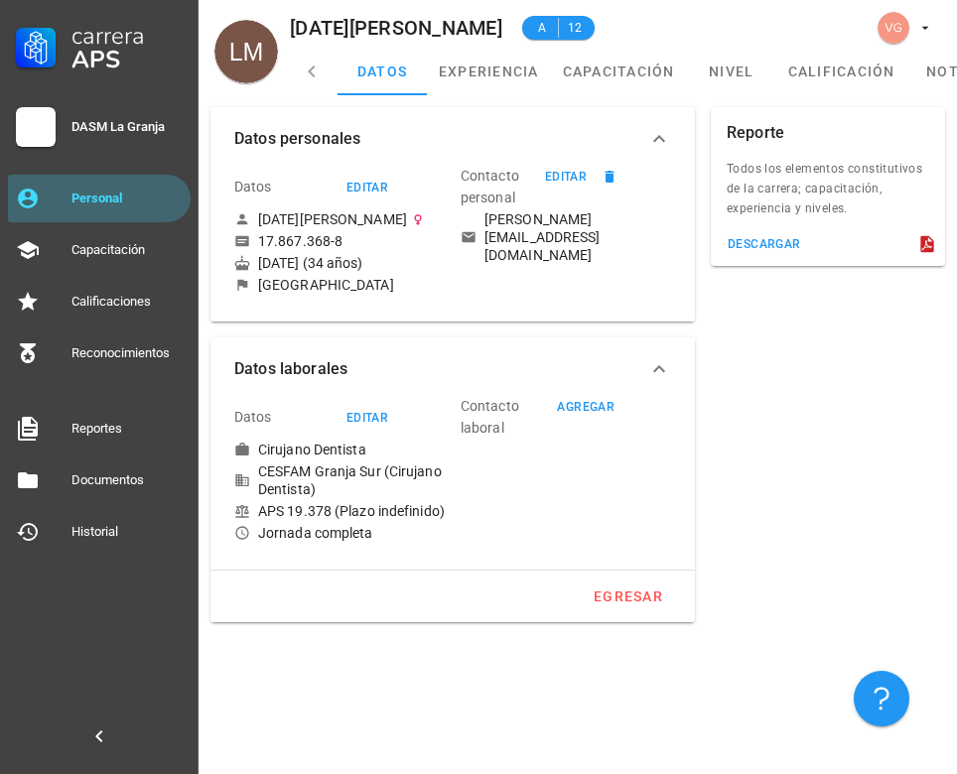
click at [547, 740] on div "Datos personales Datos editar [DATE][PERSON_NAME] 17.867.368-8 [DATE] (34 años)…" at bounding box center [577, 434] width 758 height 679
click at [665, 75] on link "capacitación" at bounding box center [619, 72] width 136 height 48
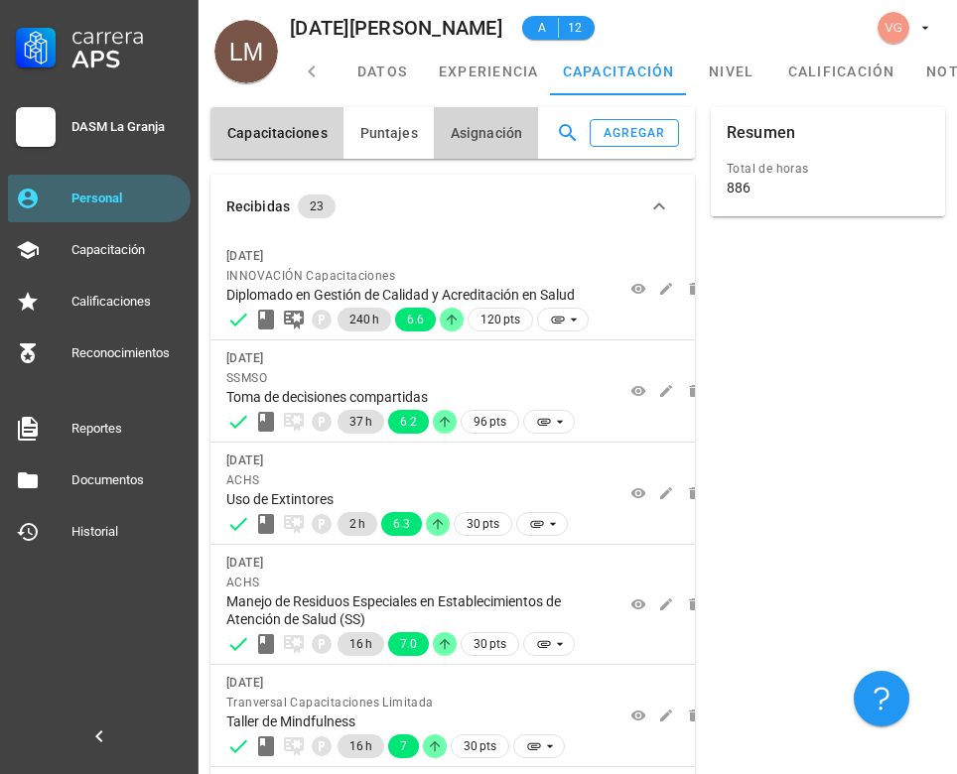
click at [472, 140] on span "Asignación" at bounding box center [486, 133] width 72 height 16
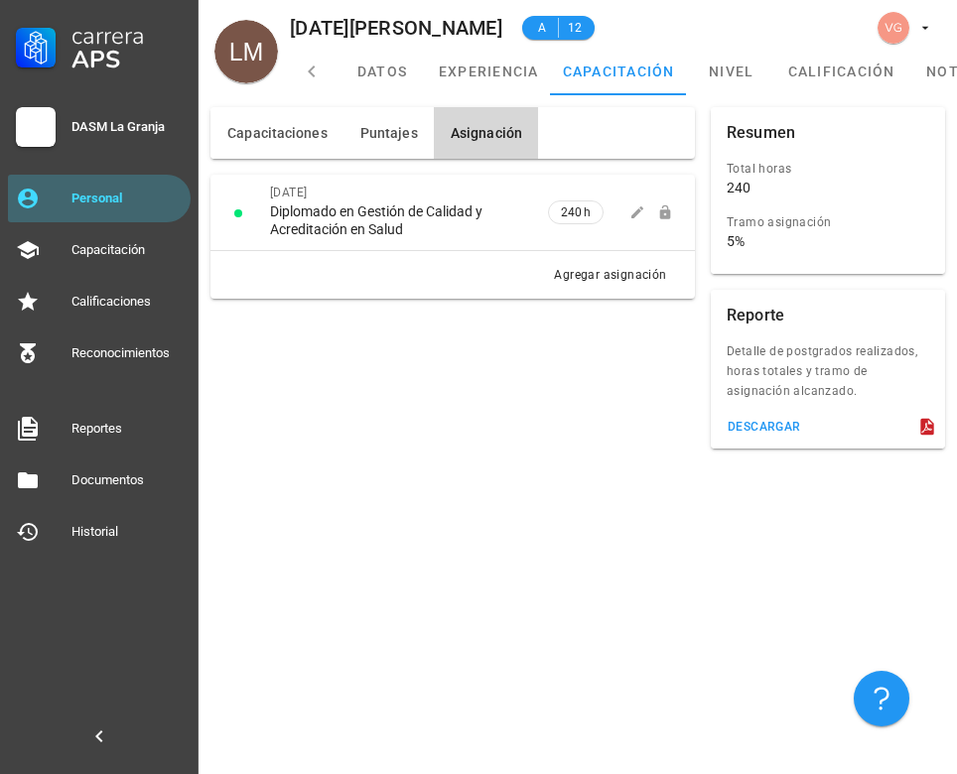
click at [455, 402] on div "Capacitaciones [GEOGRAPHIC_DATA] Asignación Recibidas 23 [DATE] INNOVACIÓN Capa…" at bounding box center [452, 277] width 500 height 357
click at [293, 363] on div "Capacitaciones [GEOGRAPHIC_DATA] Asignación Recibidas 23 [DATE] INNOVACIÓN Capa…" at bounding box center [452, 277] width 500 height 357
click at [75, 206] on div "Personal" at bounding box center [126, 199] width 111 height 32
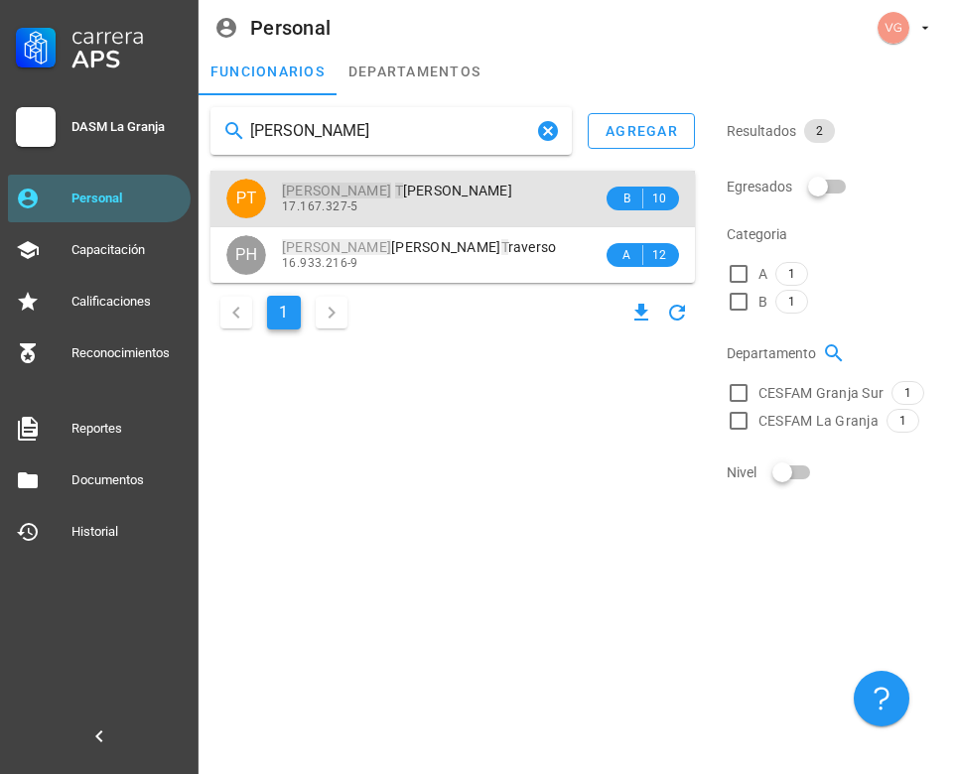
click at [400, 193] on span "[PERSON_NAME] [PERSON_NAME]" at bounding box center [397, 191] width 230 height 16
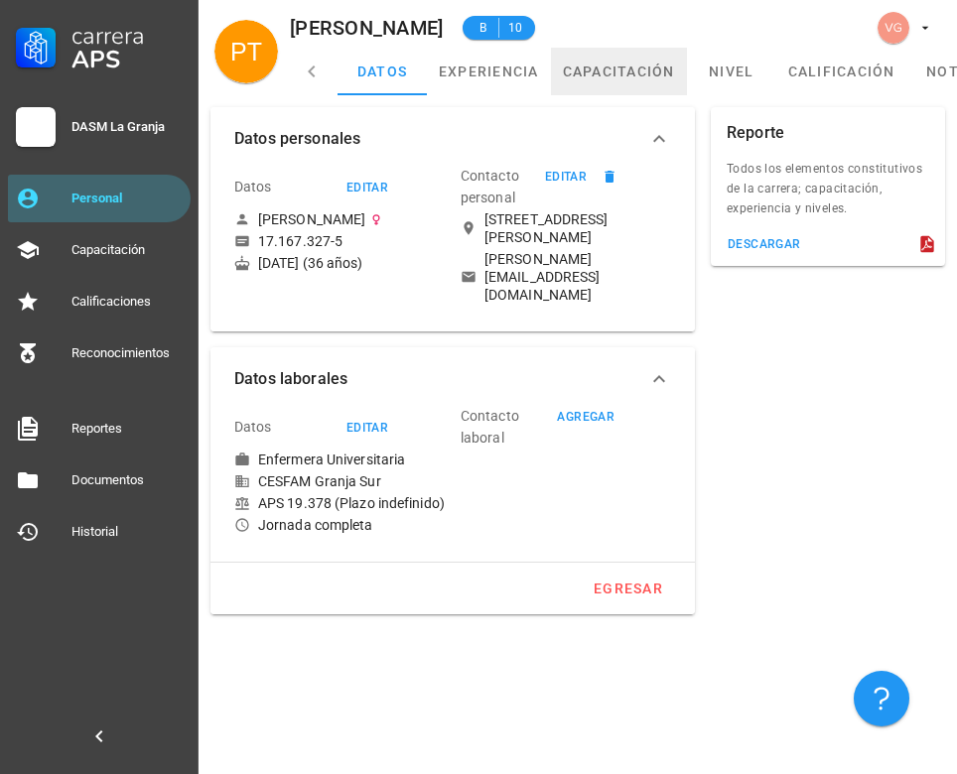
click at [584, 71] on link "capacitación" at bounding box center [619, 72] width 136 height 48
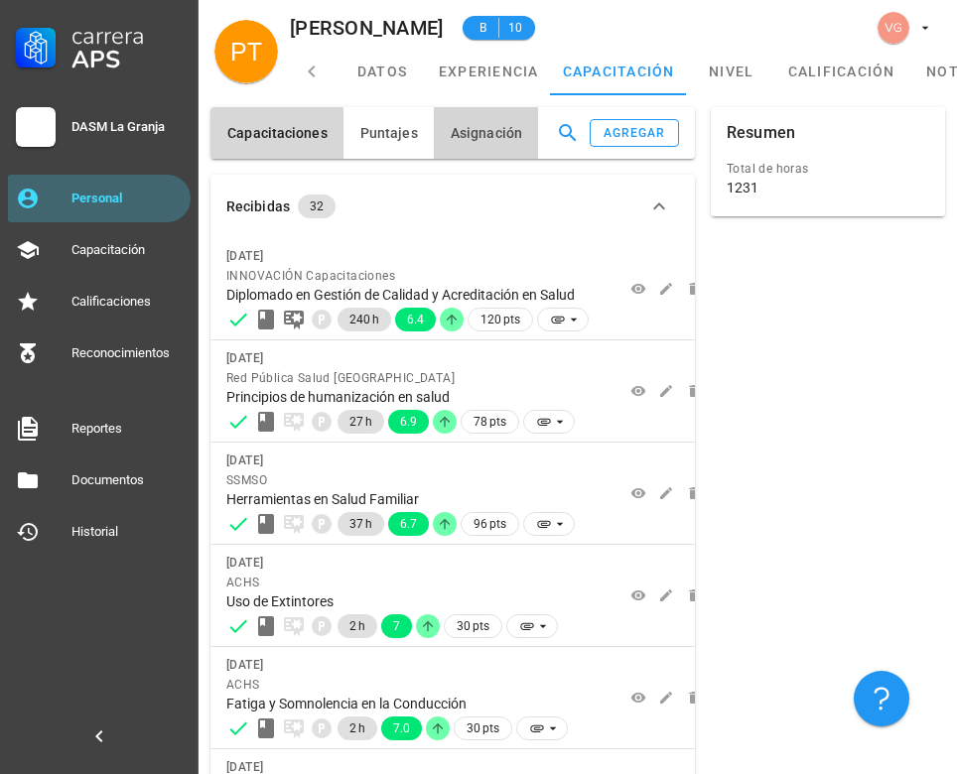
click at [468, 146] on button "Asignación" at bounding box center [486, 133] width 104 height 52
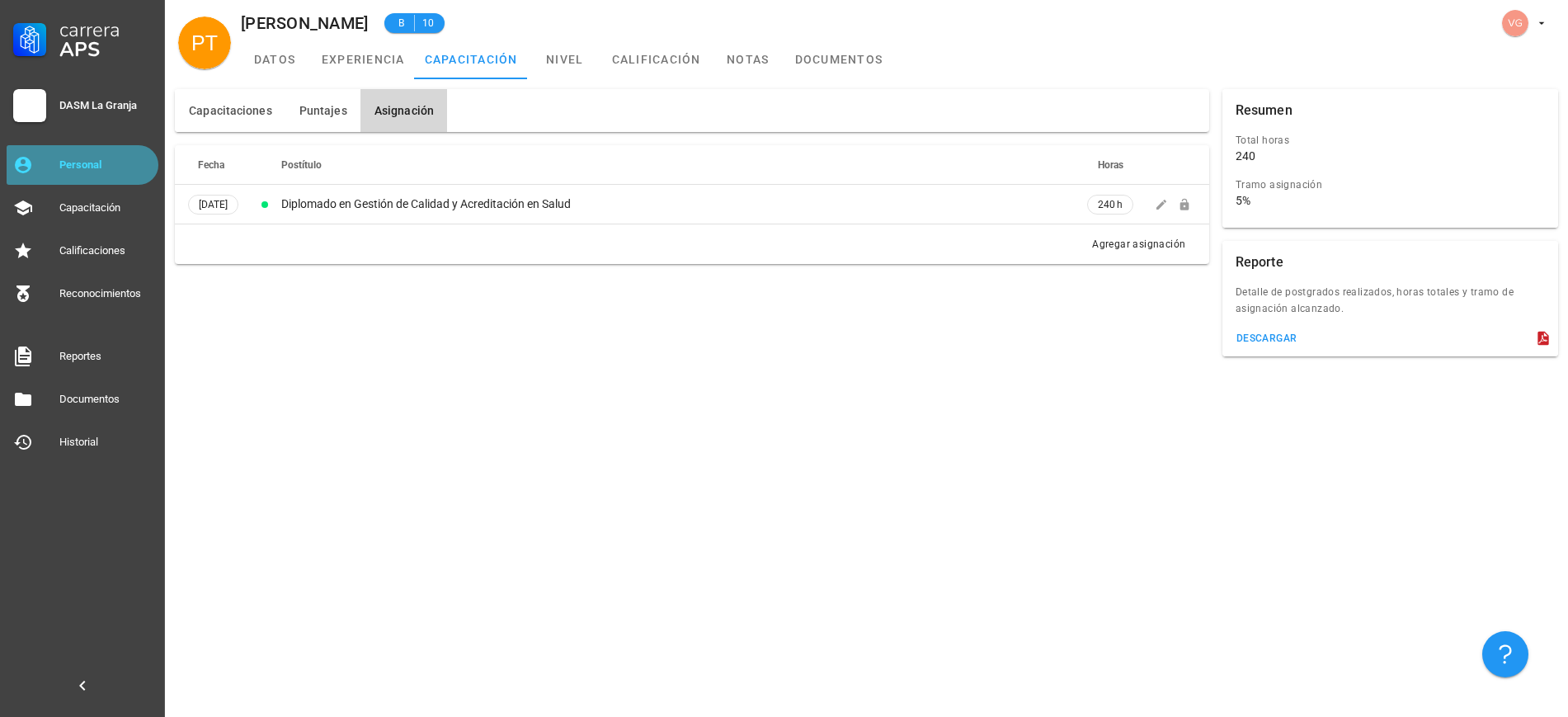
click at [125, 168] on div "Personal" at bounding box center [105, 166] width 92 height 13
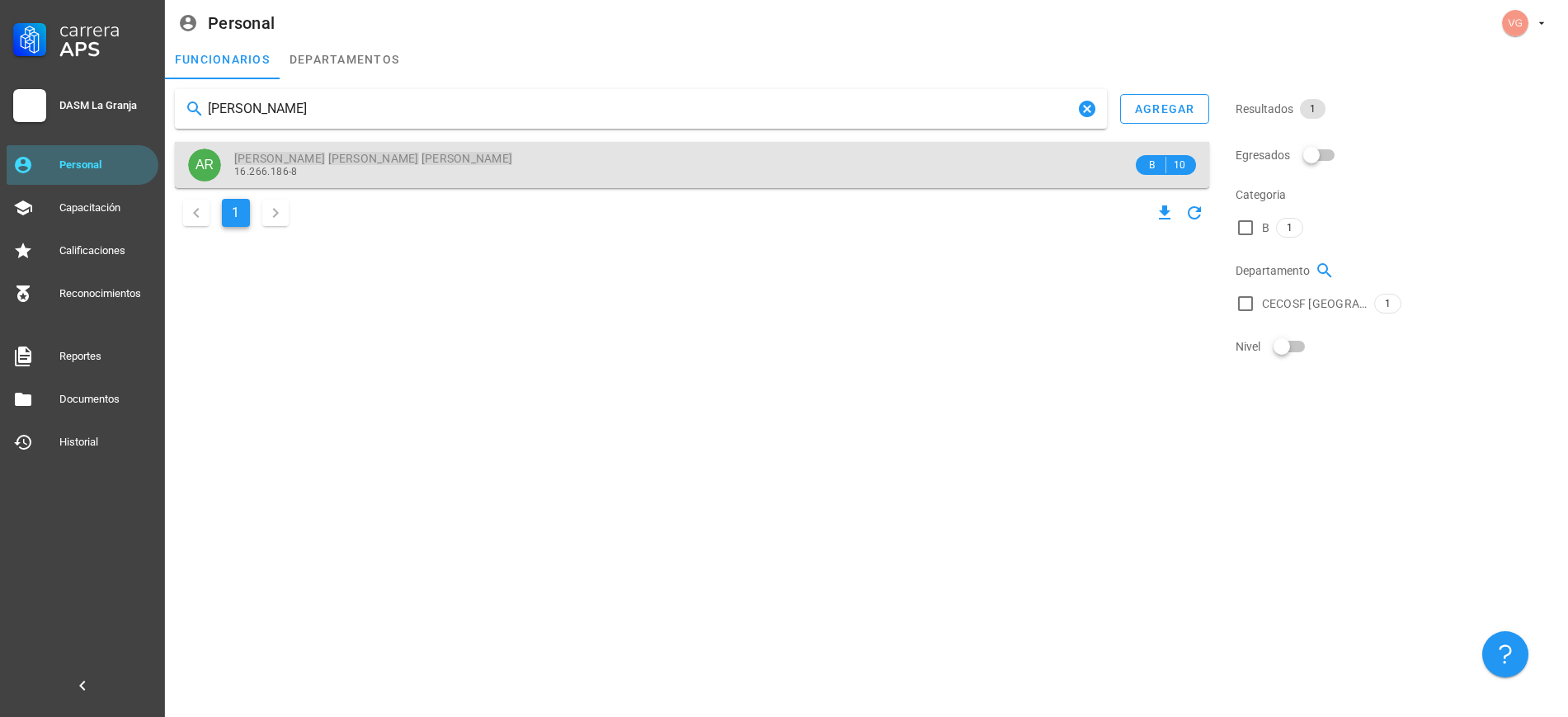
click at [339, 174] on div "16.266.186-8" at bounding box center [683, 171] width 899 height 12
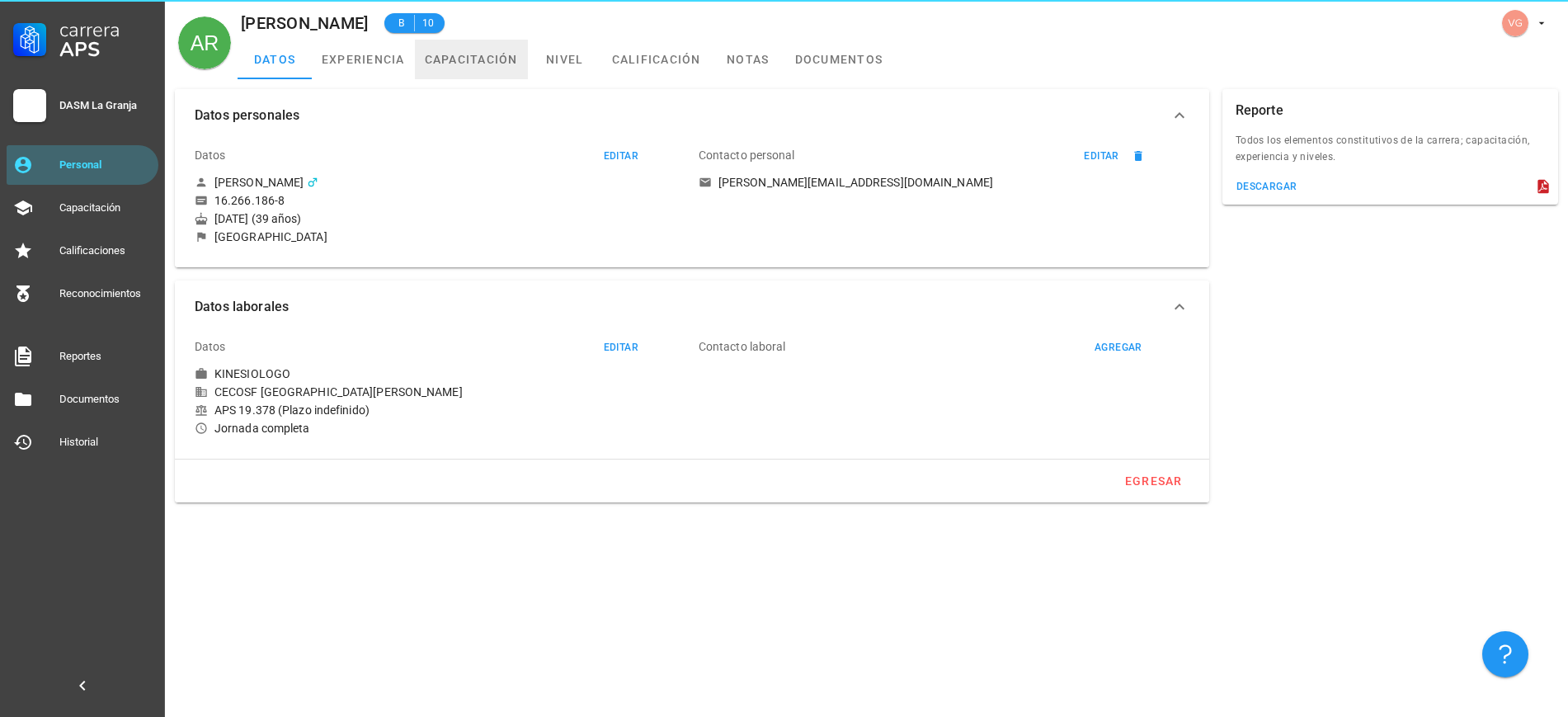
click at [496, 48] on link "capacitación" at bounding box center [471, 60] width 113 height 40
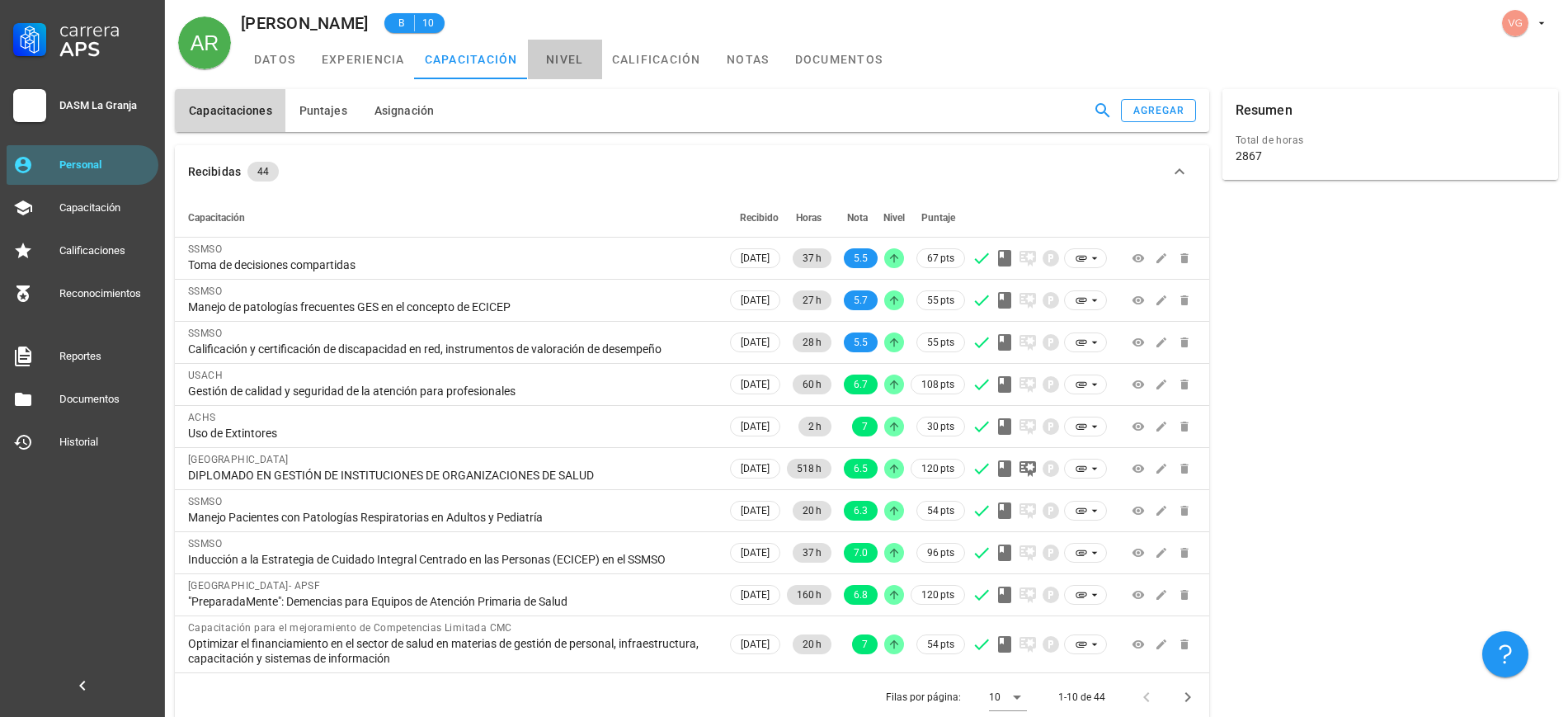
click at [570, 65] on link "nivel" at bounding box center [565, 60] width 74 height 40
